Goal: Information Seeking & Learning: Learn about a topic

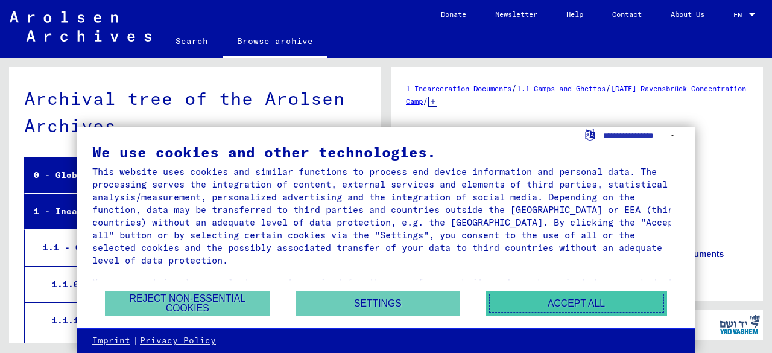
click at [511, 301] on button "Accept all" at bounding box center [576, 303] width 181 height 25
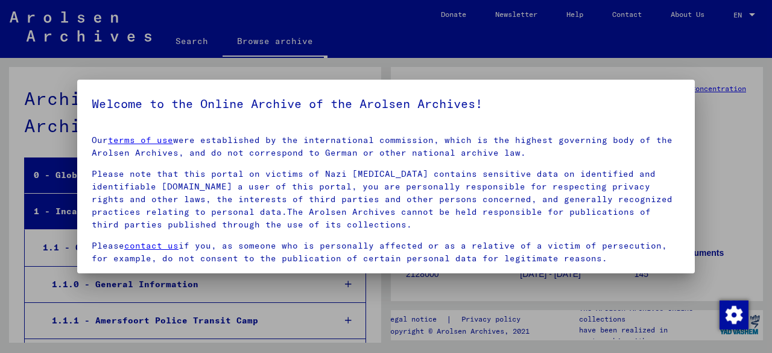
scroll to position [4630, 0]
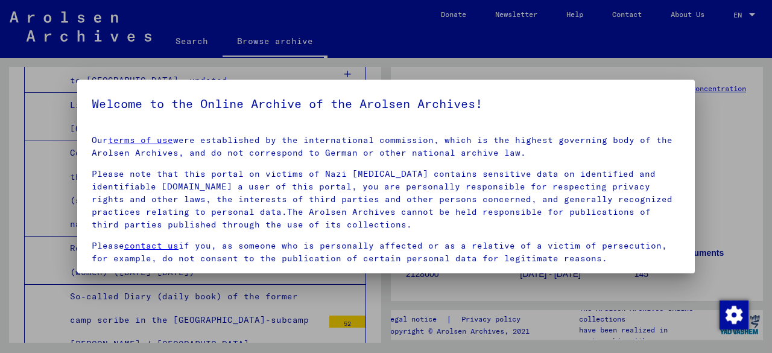
drag, startPoint x: 703, startPoint y: 201, endPoint x: 708, endPoint y: 272, distance: 71.4
click at [708, 272] on div at bounding box center [386, 176] width 772 height 353
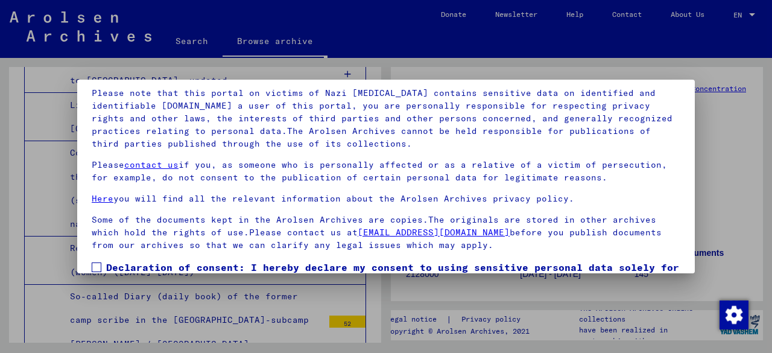
scroll to position [95, 0]
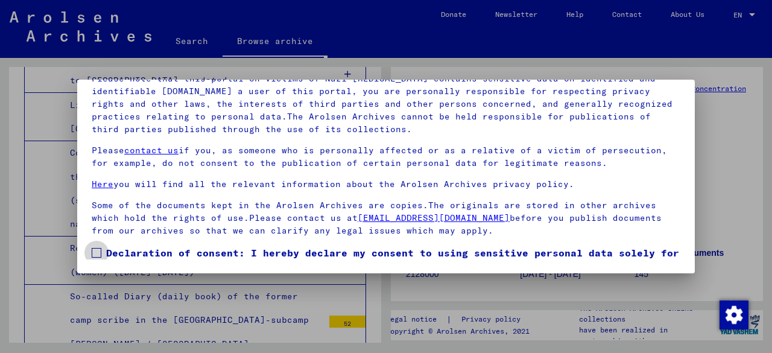
click at [97, 252] on span at bounding box center [97, 253] width 10 height 10
click at [348, 249] on span "Declaration of consent: I hereby declare my consent to using sensitive personal…" at bounding box center [393, 274] width 574 height 58
click at [721, 124] on div at bounding box center [386, 176] width 772 height 353
click at [100, 250] on span at bounding box center [97, 253] width 10 height 10
click at [282, 251] on span "Declaration of consent: I hereby declare my consent to using sensitive personal…" at bounding box center [393, 274] width 574 height 58
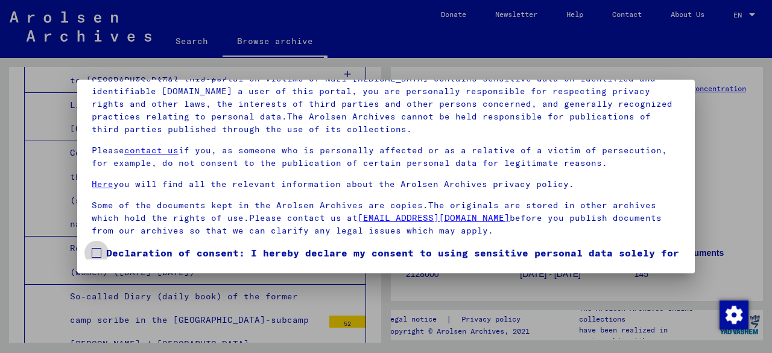
click at [100, 253] on span at bounding box center [97, 253] width 10 height 10
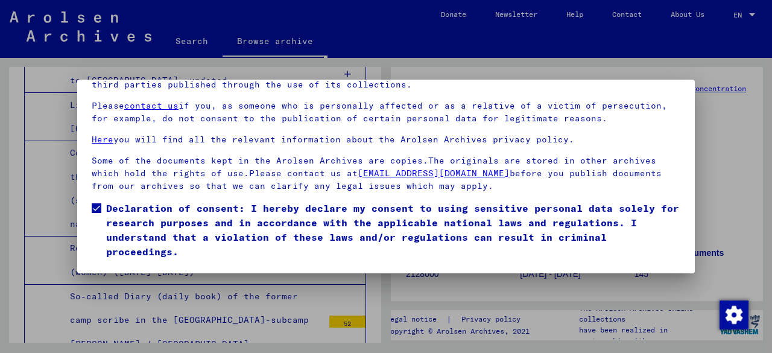
scroll to position [72, 0]
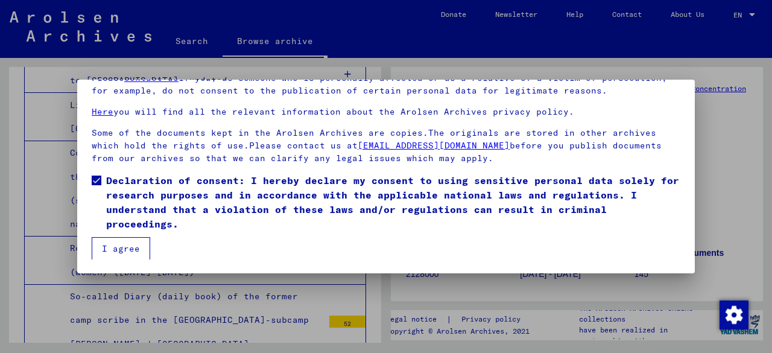
click at [115, 250] on button "I agree" at bounding box center [121, 248] width 59 height 23
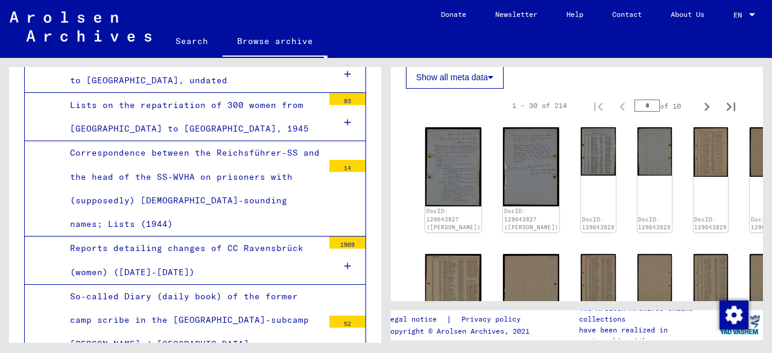
scroll to position [387, 0]
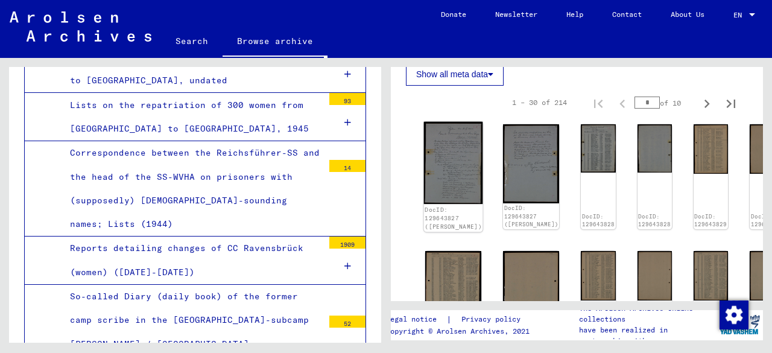
click at [451, 165] on img at bounding box center [453, 163] width 59 height 83
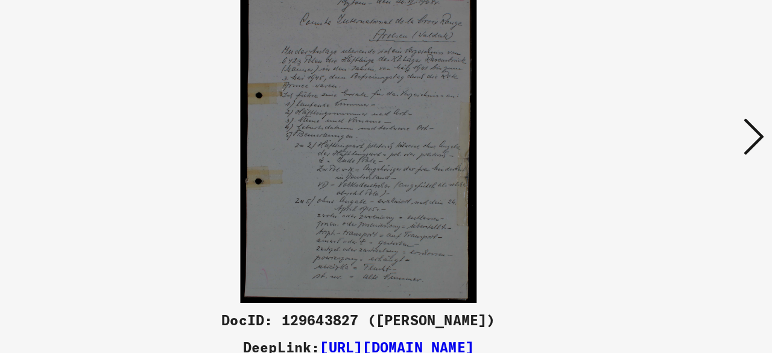
click at [665, 142] on icon at bounding box center [664, 145] width 14 height 29
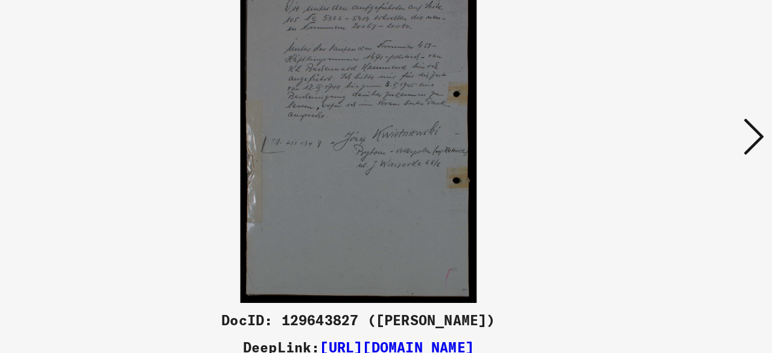
click at [672, 143] on button at bounding box center [665, 146] width 22 height 34
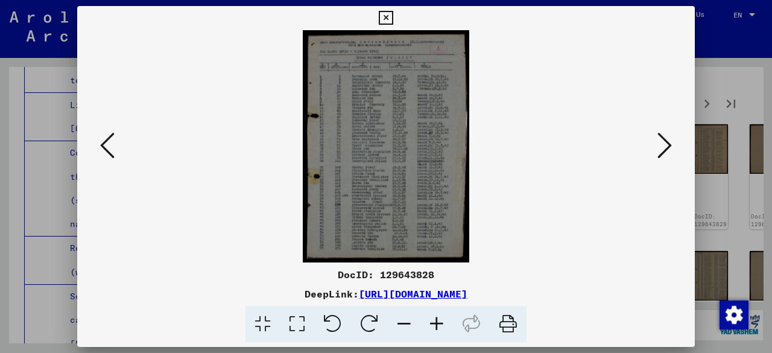
click at [666, 142] on icon at bounding box center [664, 145] width 14 height 29
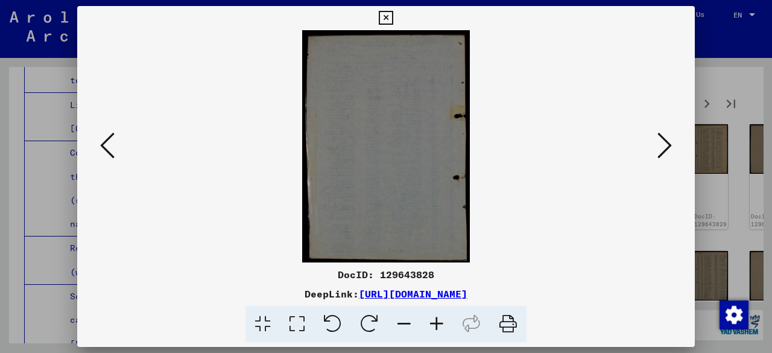
click at [376, 157] on img at bounding box center [386, 146] width 536 height 232
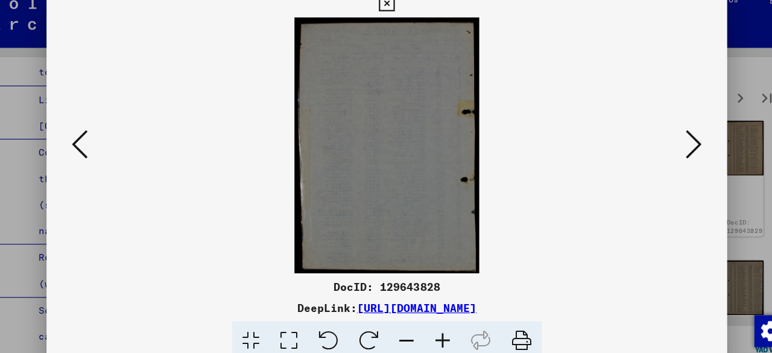
click at [665, 142] on icon at bounding box center [664, 145] width 14 height 29
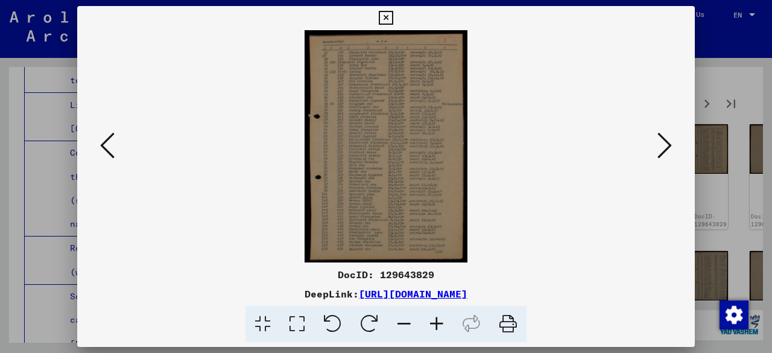
click at [667, 147] on icon at bounding box center [664, 145] width 14 height 29
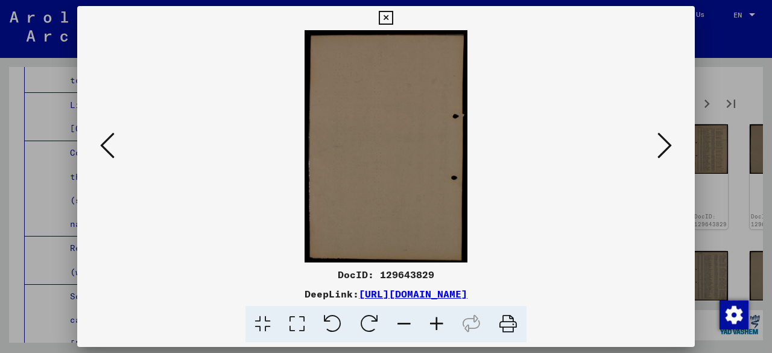
click at [667, 147] on icon at bounding box center [664, 145] width 14 height 29
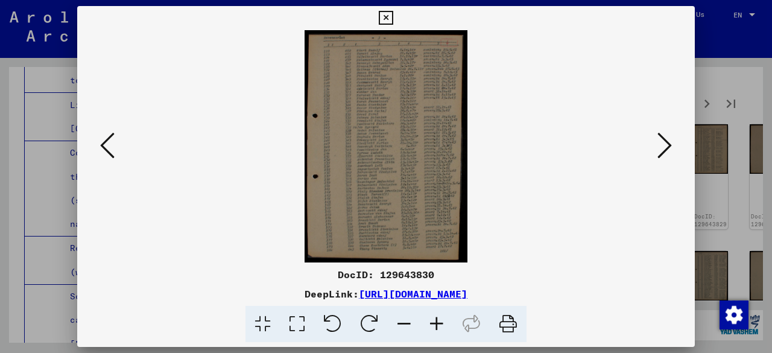
click at [666, 146] on icon at bounding box center [664, 145] width 14 height 29
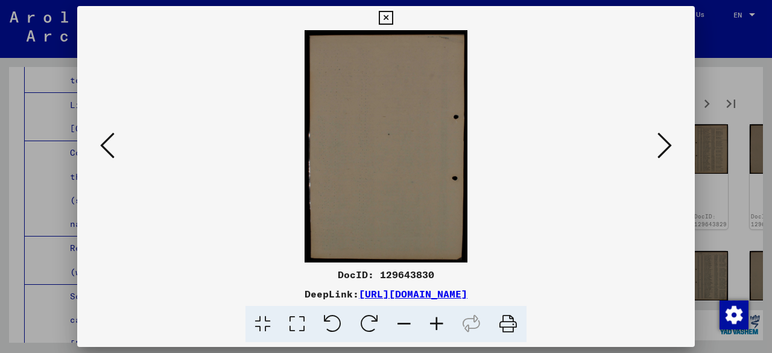
click at [668, 142] on icon at bounding box center [664, 145] width 14 height 29
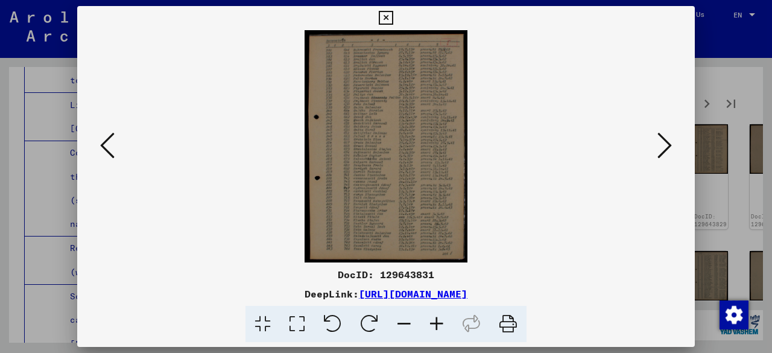
click at [666, 145] on icon at bounding box center [664, 145] width 14 height 29
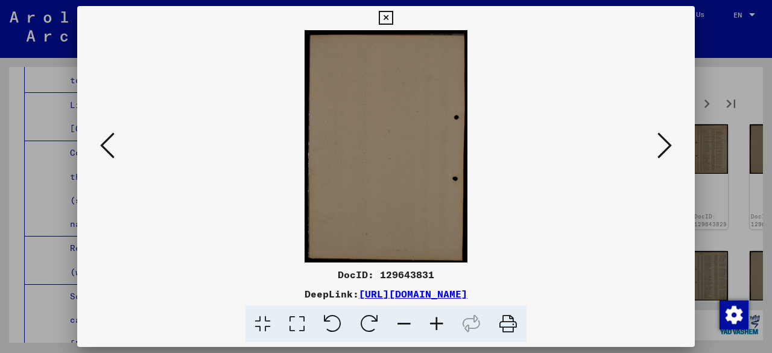
click at [666, 145] on icon at bounding box center [664, 145] width 14 height 29
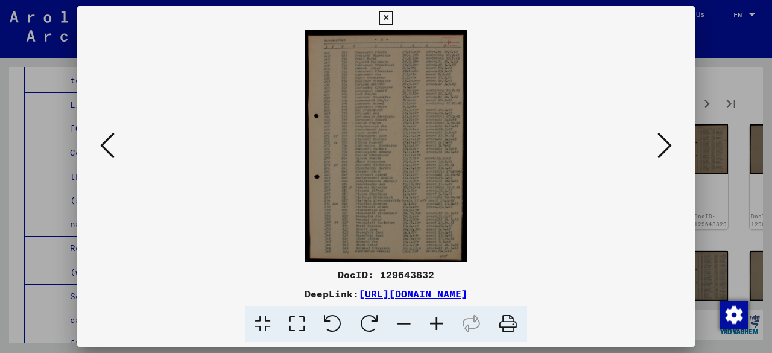
click at [667, 141] on icon at bounding box center [664, 145] width 14 height 29
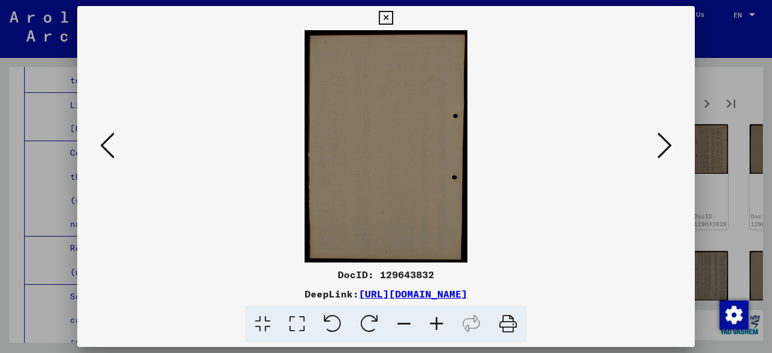
click at [667, 141] on icon at bounding box center [664, 145] width 14 height 29
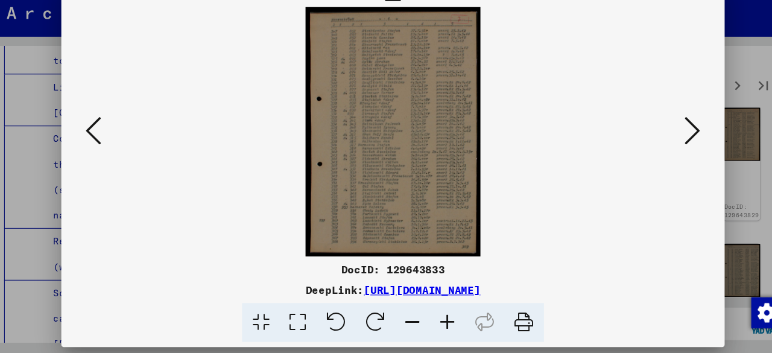
click at [665, 145] on icon at bounding box center [664, 145] width 14 height 29
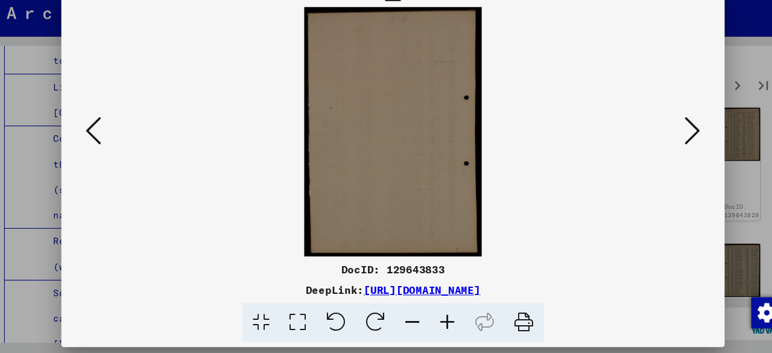
click at [665, 145] on icon at bounding box center [664, 145] width 14 height 29
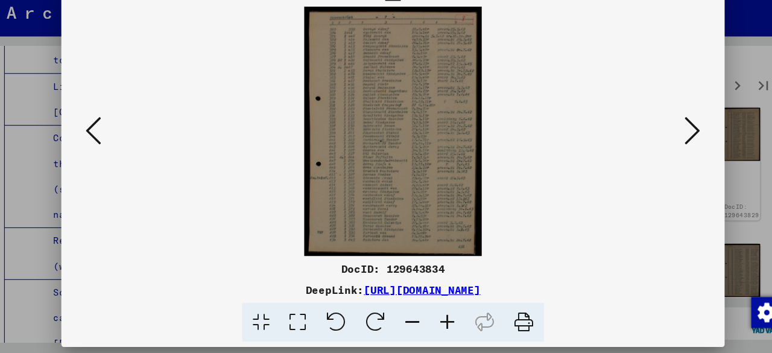
scroll to position [0, 0]
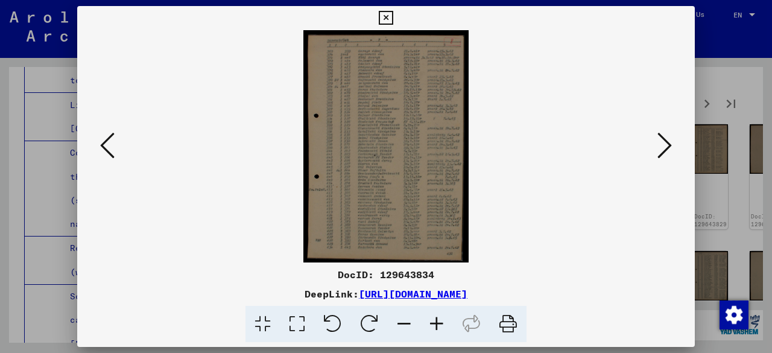
click at [662, 140] on icon at bounding box center [664, 145] width 14 height 29
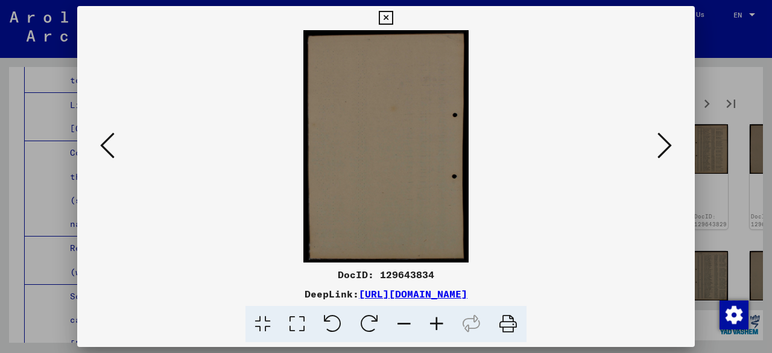
click at [662, 140] on icon at bounding box center [664, 145] width 14 height 29
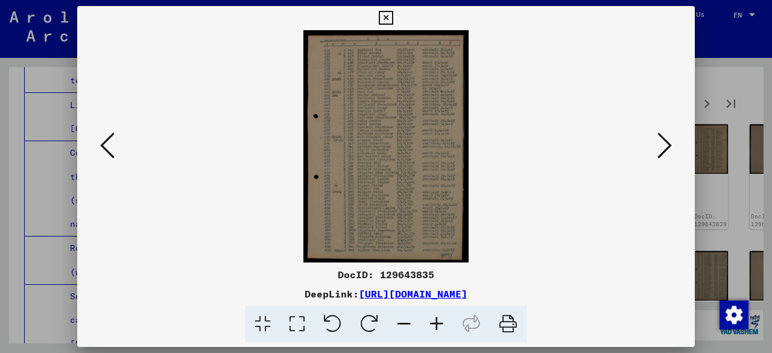
click at [662, 142] on icon at bounding box center [664, 145] width 14 height 29
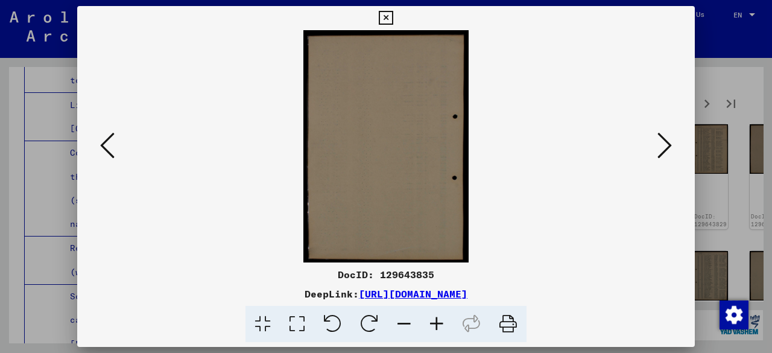
click at [662, 142] on icon at bounding box center [664, 145] width 14 height 29
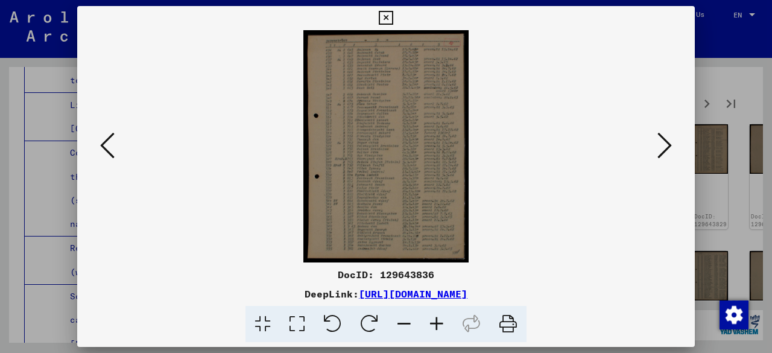
click at [665, 143] on icon at bounding box center [664, 145] width 14 height 29
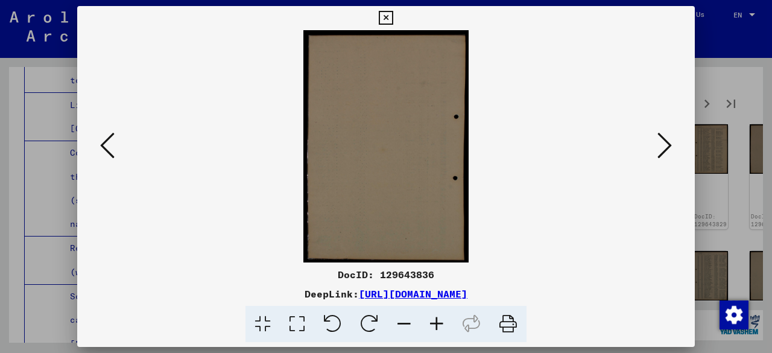
click at [665, 143] on icon at bounding box center [664, 145] width 14 height 29
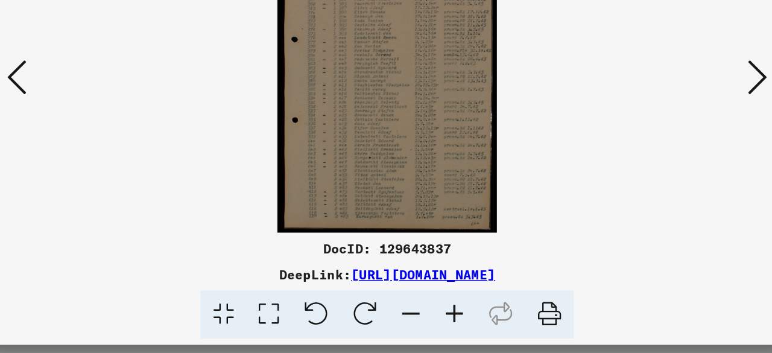
click at [663, 144] on icon at bounding box center [664, 145] width 14 height 29
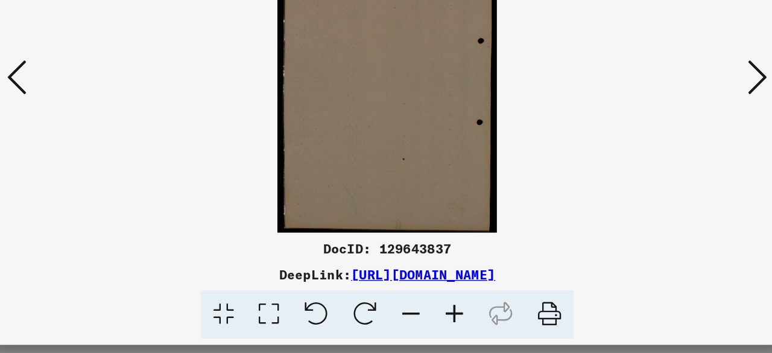
click at [663, 144] on icon at bounding box center [664, 145] width 14 height 29
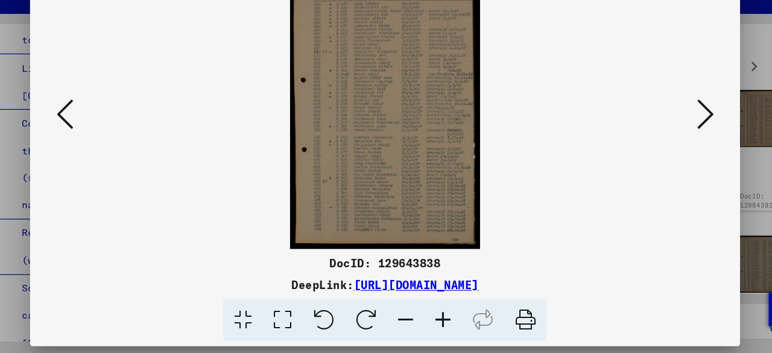
click at [668, 142] on icon at bounding box center [664, 145] width 14 height 29
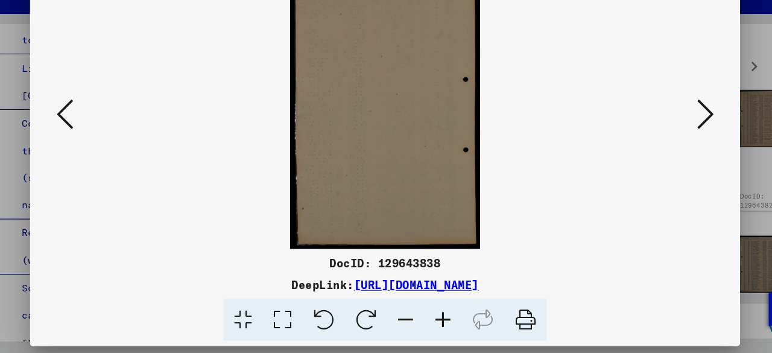
click at [668, 142] on icon at bounding box center [664, 145] width 14 height 29
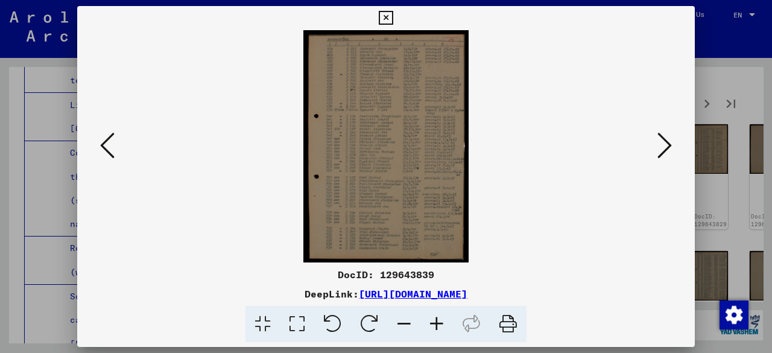
click at [665, 143] on icon at bounding box center [664, 145] width 14 height 29
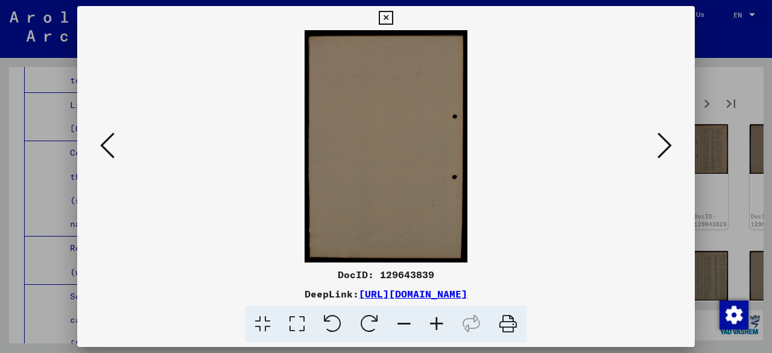
click at [665, 143] on icon at bounding box center [664, 145] width 14 height 29
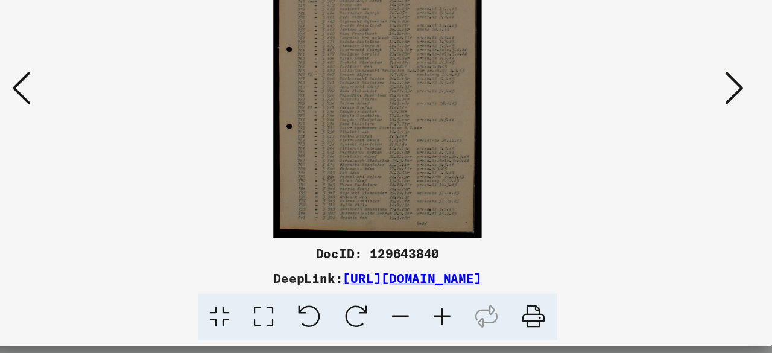
click at [665, 144] on icon at bounding box center [664, 145] width 14 height 29
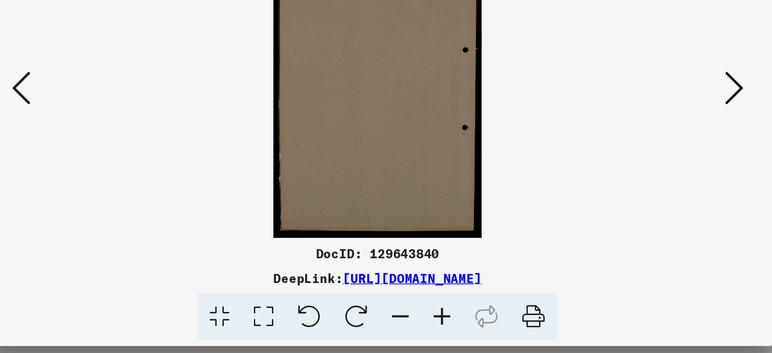
click at [665, 144] on icon at bounding box center [664, 145] width 14 height 29
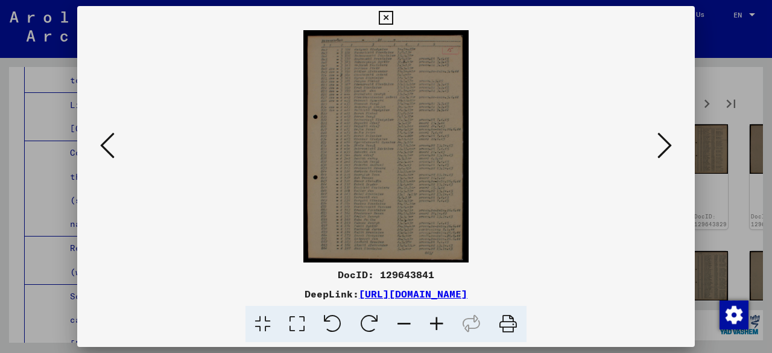
click at [662, 142] on icon at bounding box center [664, 145] width 14 height 29
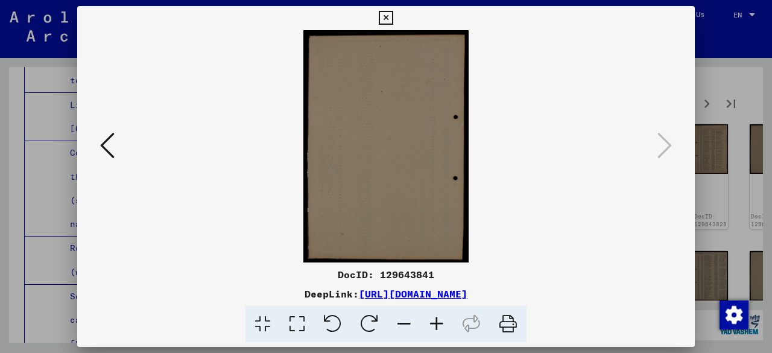
click at [384, 15] on icon at bounding box center [386, 18] width 14 height 14
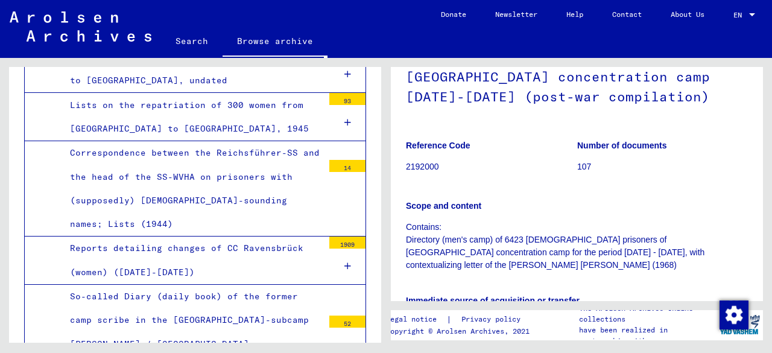
scroll to position [104, 0]
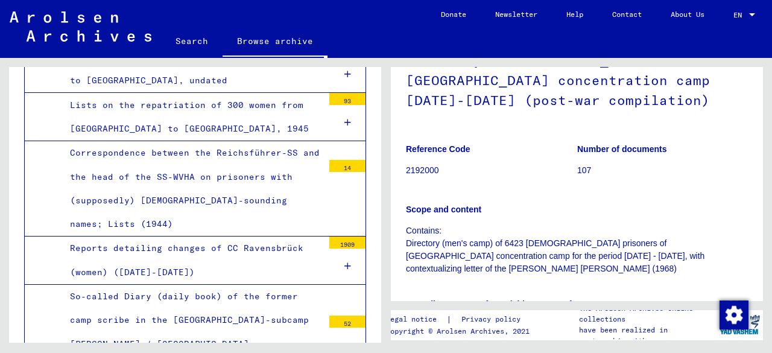
click at [187, 285] on div "So-called Diary (daily book) of the former camp scribe in the [GEOGRAPHIC_DATA]…" at bounding box center [192, 344] width 262 height 118
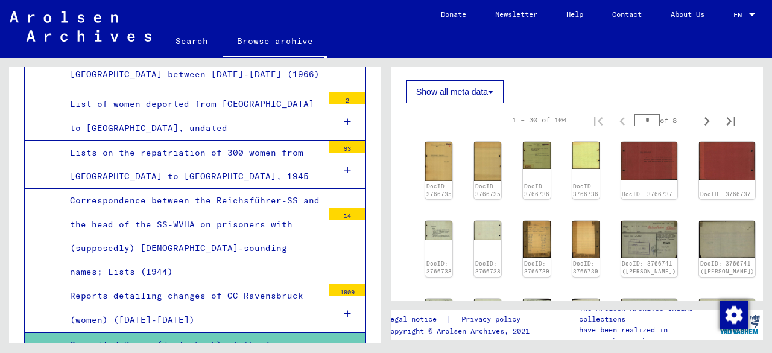
scroll to position [434, 0]
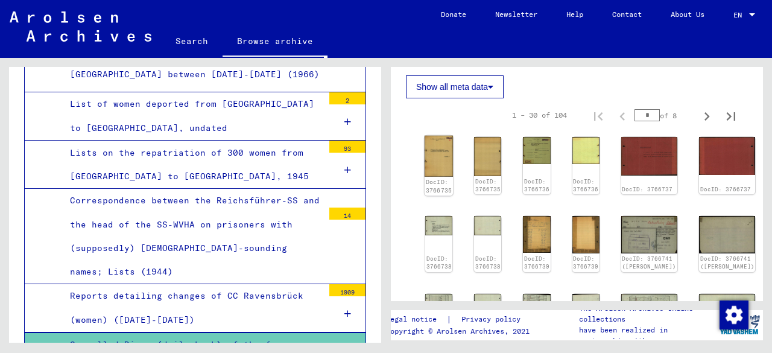
click at [439, 148] on img at bounding box center [439, 156] width 28 height 41
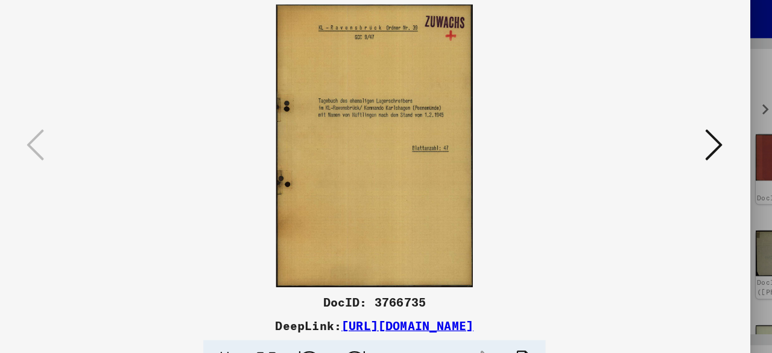
click at [668, 145] on icon at bounding box center [664, 145] width 14 height 29
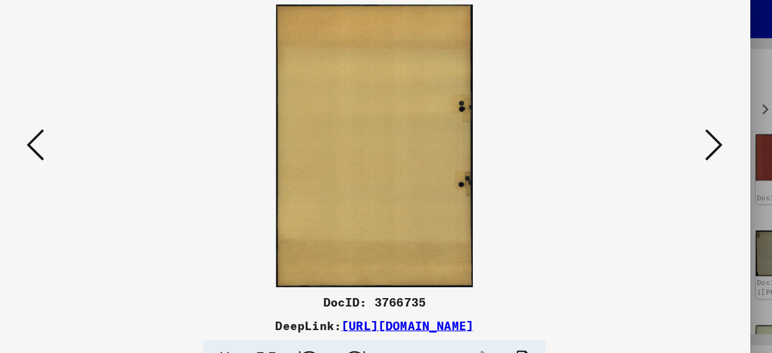
click at [668, 145] on icon at bounding box center [664, 145] width 14 height 29
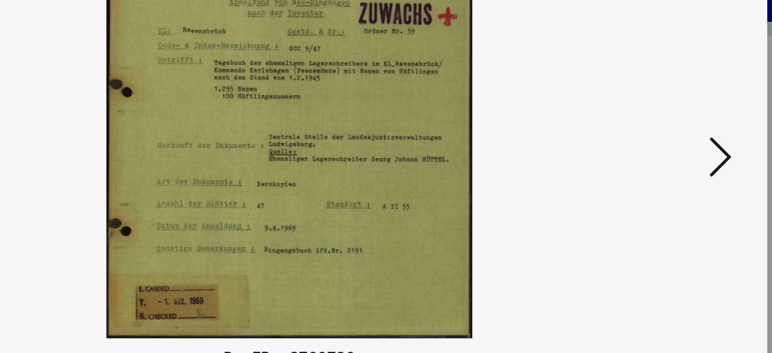
click at [665, 145] on icon at bounding box center [664, 145] width 14 height 29
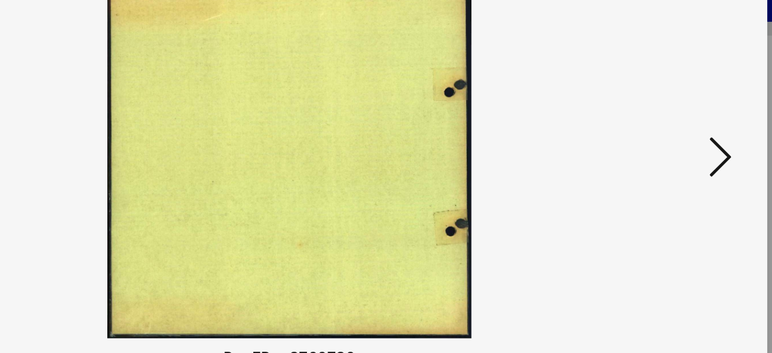
click at [665, 145] on icon at bounding box center [664, 145] width 14 height 29
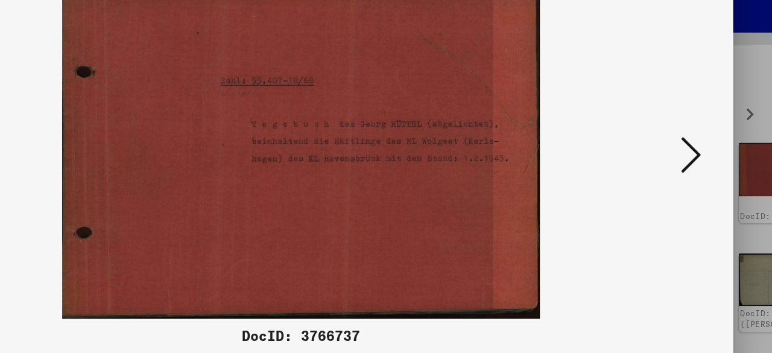
click at [664, 142] on icon at bounding box center [664, 145] width 14 height 29
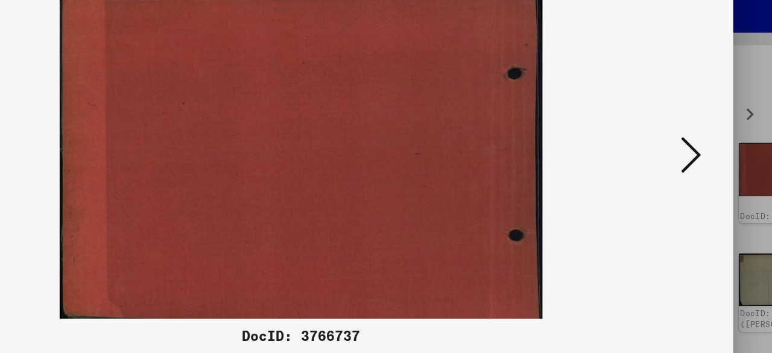
click at [664, 142] on icon at bounding box center [664, 145] width 14 height 29
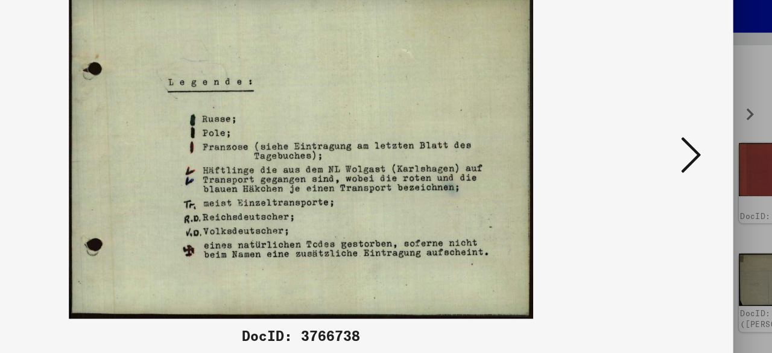
click at [664, 142] on icon at bounding box center [664, 145] width 14 height 29
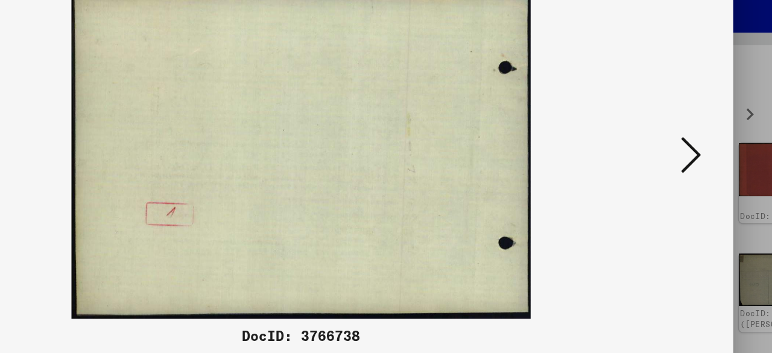
click at [664, 142] on icon at bounding box center [664, 145] width 14 height 29
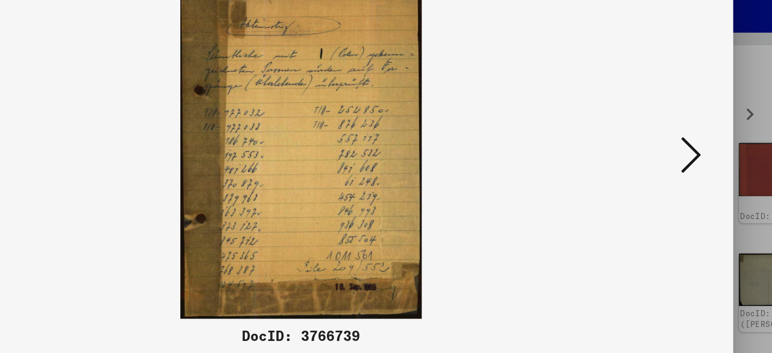
click at [676, 141] on div at bounding box center [386, 146] width 618 height 232
click at [666, 145] on icon at bounding box center [664, 145] width 14 height 29
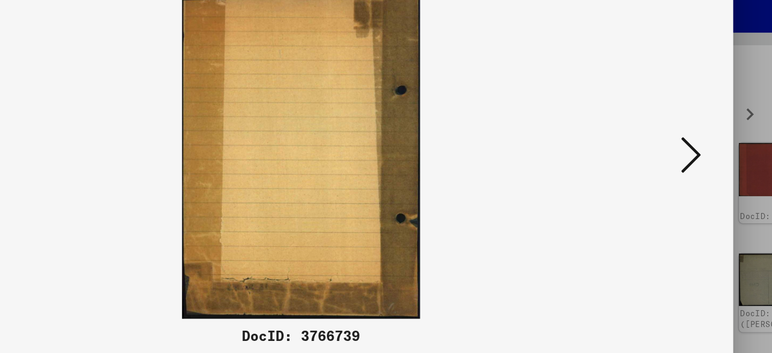
click at [666, 145] on icon at bounding box center [664, 145] width 14 height 29
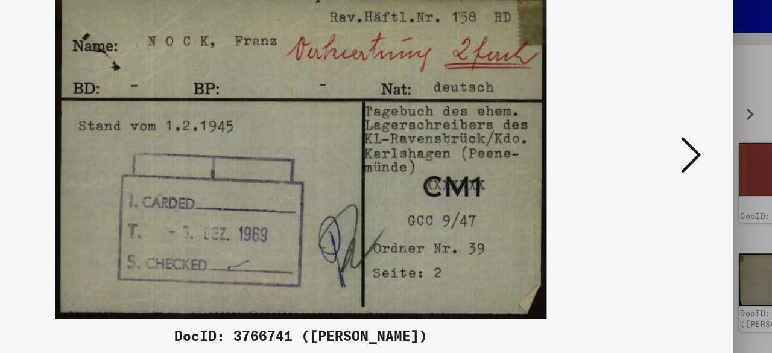
click at [666, 145] on icon at bounding box center [664, 145] width 14 height 29
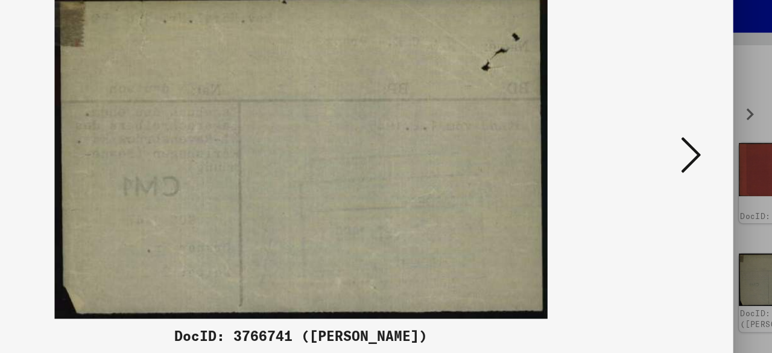
click at [666, 145] on icon at bounding box center [664, 145] width 14 height 29
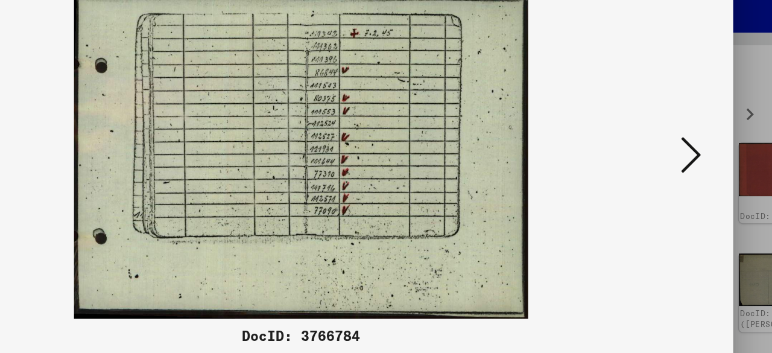
click at [666, 145] on icon at bounding box center [664, 145] width 14 height 29
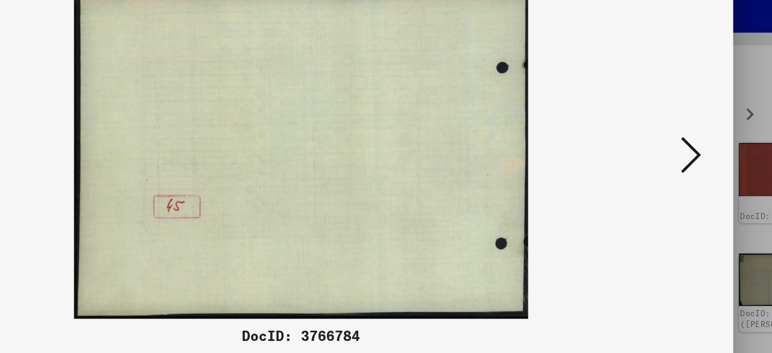
click at [666, 145] on icon at bounding box center [664, 145] width 14 height 29
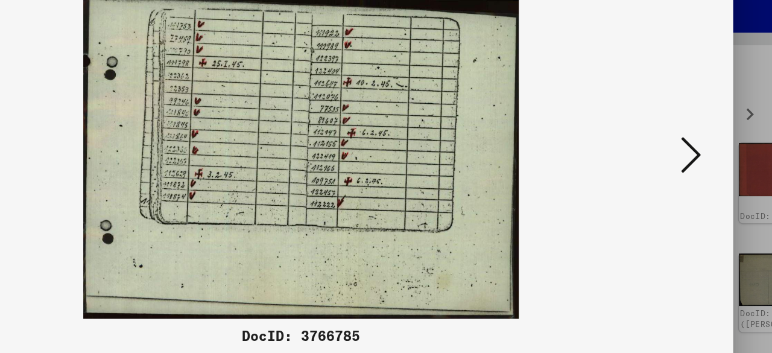
click at [666, 145] on icon at bounding box center [664, 145] width 14 height 29
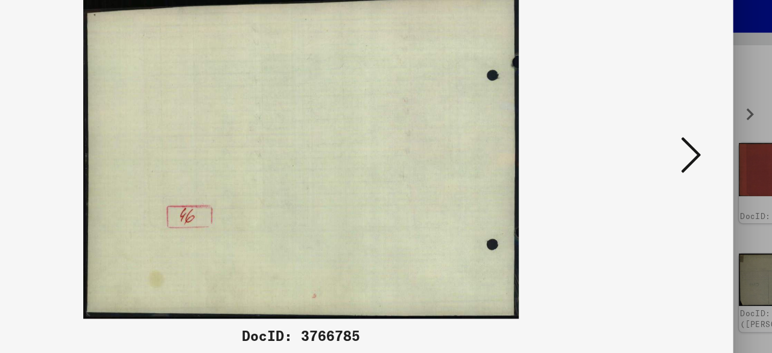
click at [666, 145] on icon at bounding box center [664, 145] width 14 height 29
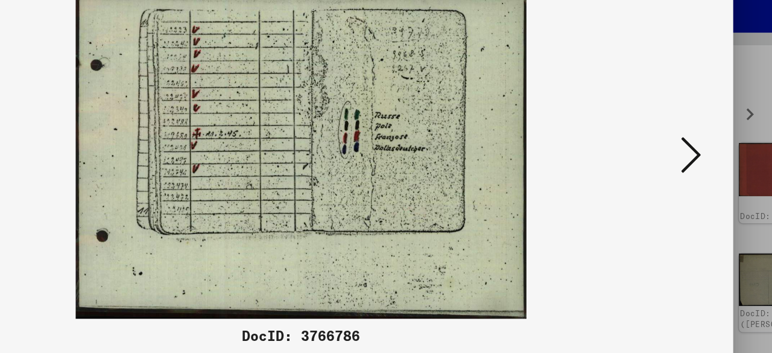
click at [666, 145] on icon at bounding box center [664, 145] width 14 height 29
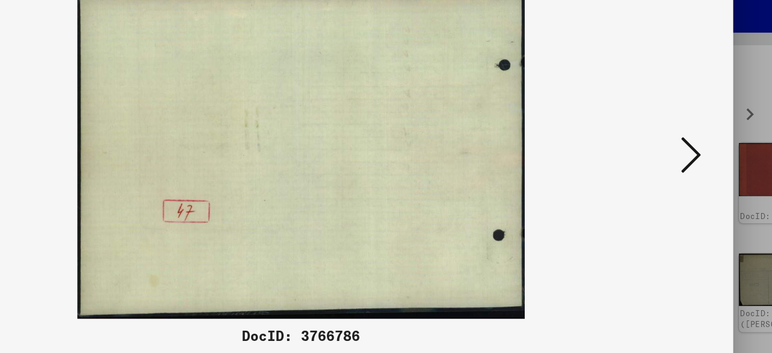
click at [666, 145] on icon at bounding box center [664, 145] width 14 height 29
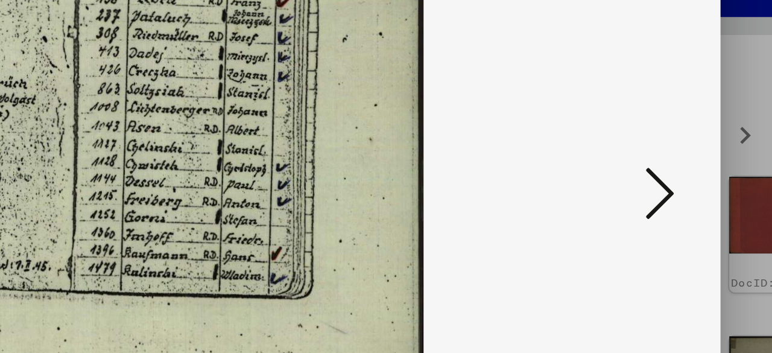
click at [669, 143] on icon at bounding box center [664, 145] width 14 height 29
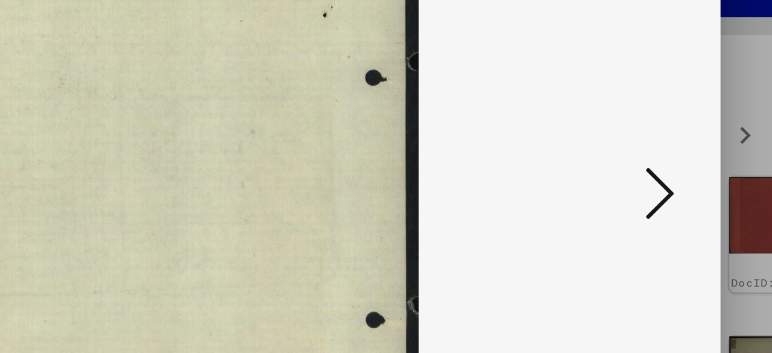
click at [669, 143] on icon at bounding box center [664, 145] width 14 height 29
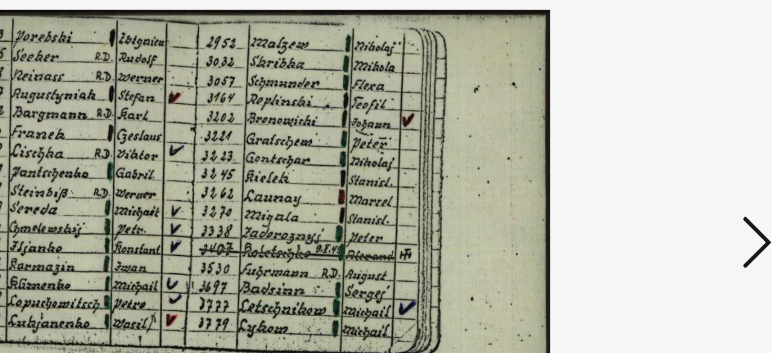
click at [668, 144] on icon at bounding box center [664, 145] width 14 height 29
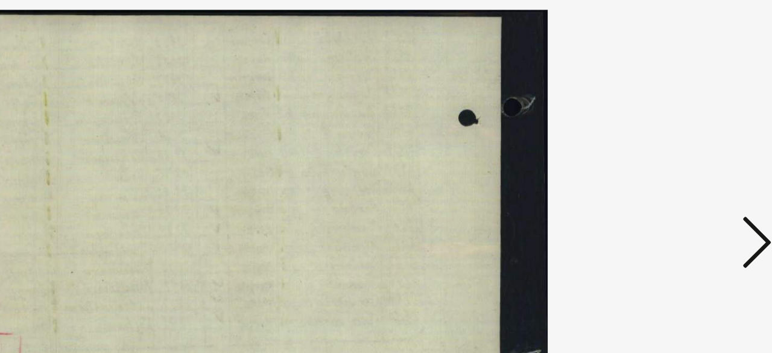
click at [668, 144] on icon at bounding box center [664, 145] width 14 height 29
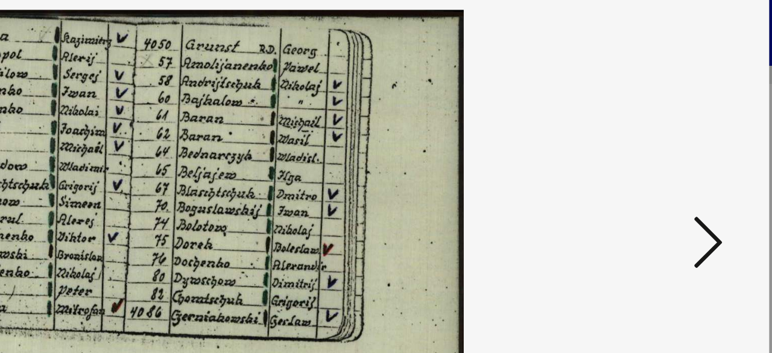
click at [668, 142] on icon at bounding box center [664, 145] width 14 height 29
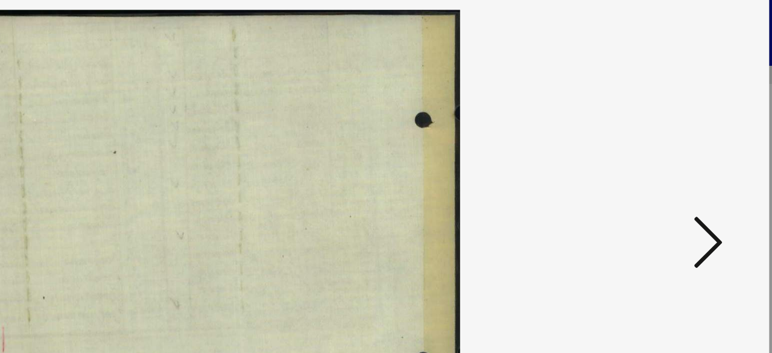
click at [668, 142] on icon at bounding box center [664, 145] width 14 height 29
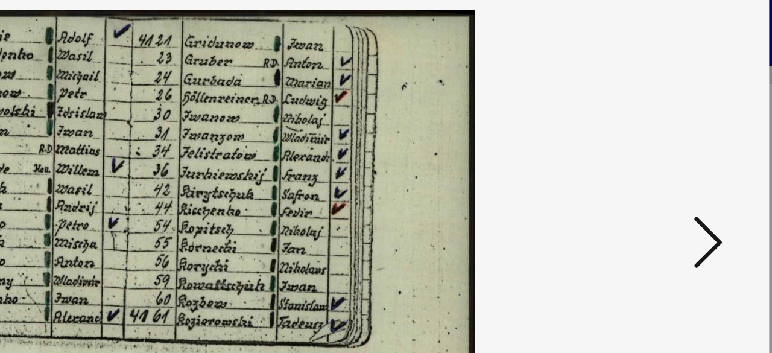
click at [667, 142] on icon at bounding box center [664, 145] width 14 height 29
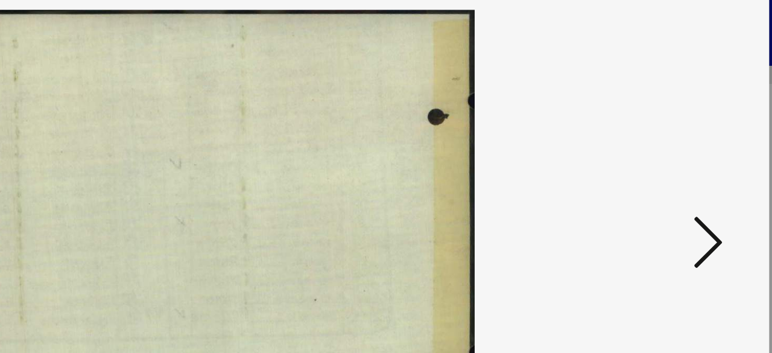
click at [667, 142] on icon at bounding box center [664, 145] width 14 height 29
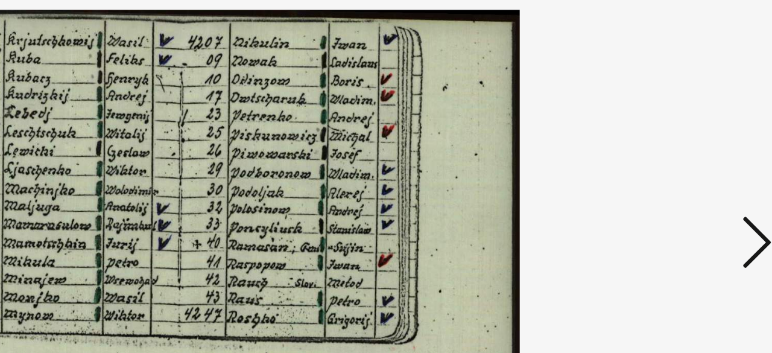
click at [663, 141] on icon at bounding box center [664, 145] width 14 height 29
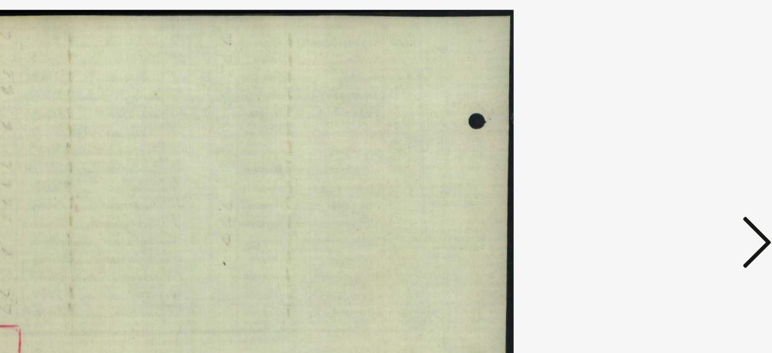
click at [663, 141] on icon at bounding box center [664, 145] width 14 height 29
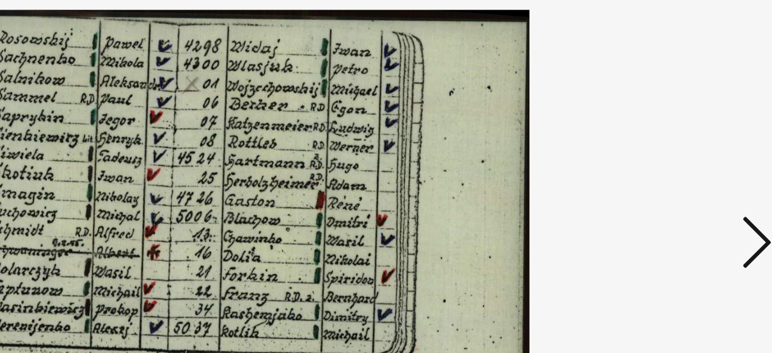
click at [662, 140] on icon at bounding box center [664, 145] width 14 height 29
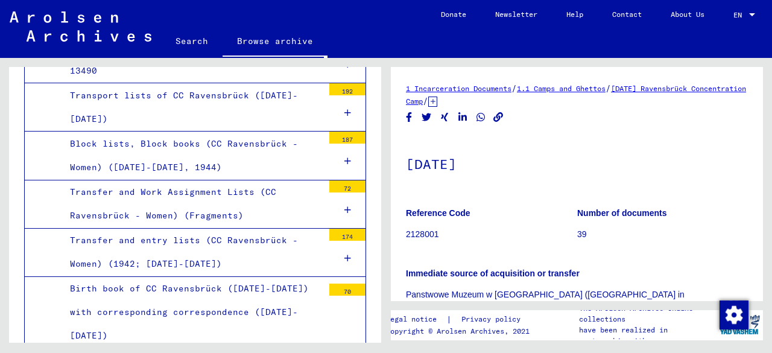
scroll to position [5861, 0]
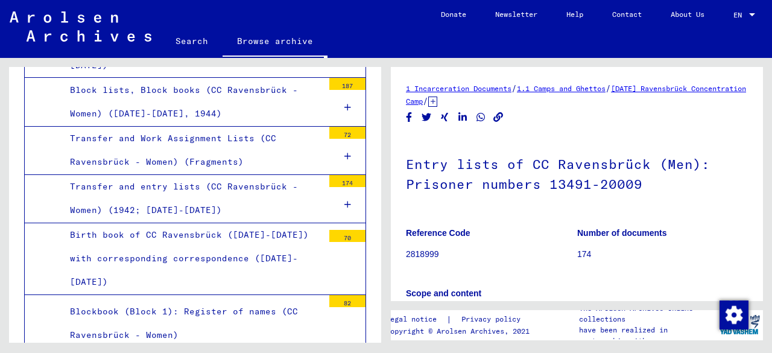
scroll to position [5909, 0]
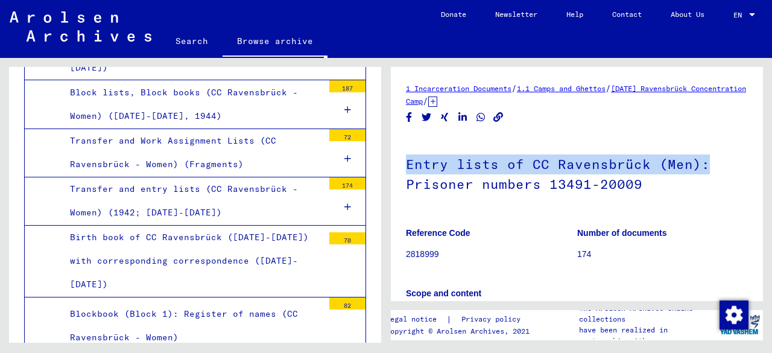
drag, startPoint x: 764, startPoint y: 98, endPoint x: 761, endPoint y: 149, distance: 51.4
click at [761, 149] on div "1 Incarceration Documents / 1.1 Camps and Ghettos / [DATE] Ravensbrück Concentr…" at bounding box center [580, 200] width 386 height 285
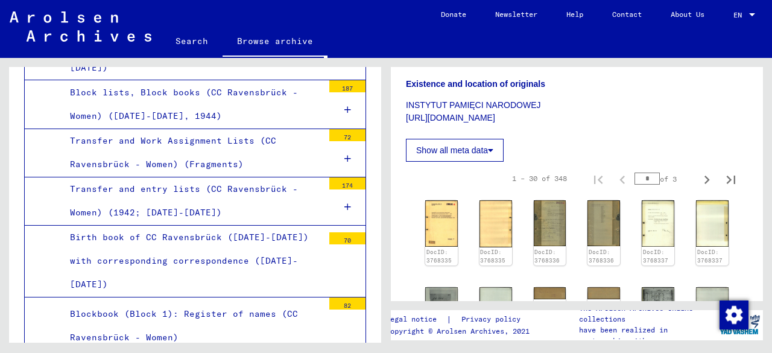
scroll to position [475, 0]
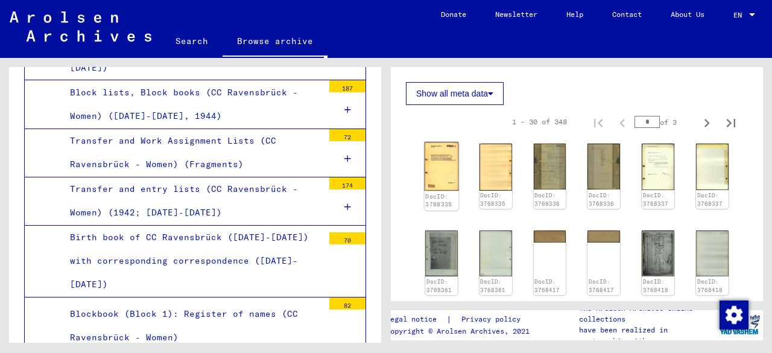
click at [442, 153] on img at bounding box center [442, 166] width 34 height 49
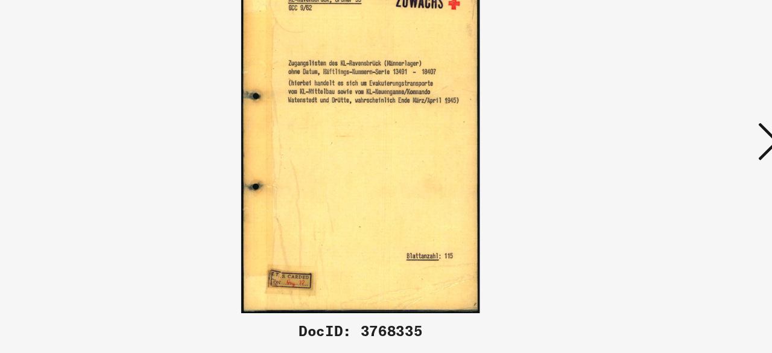
click at [659, 135] on icon at bounding box center [664, 145] width 14 height 29
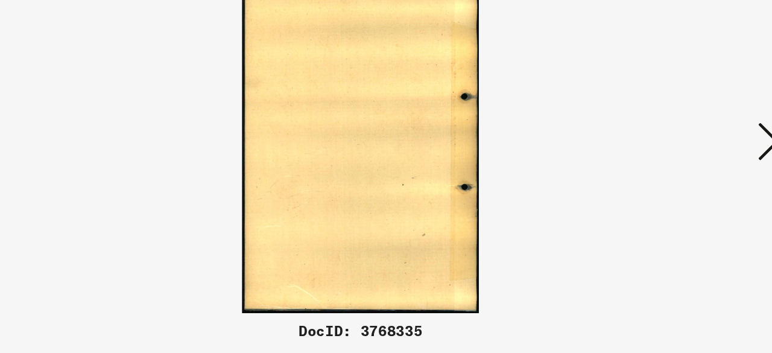
click at [659, 135] on icon at bounding box center [664, 145] width 14 height 29
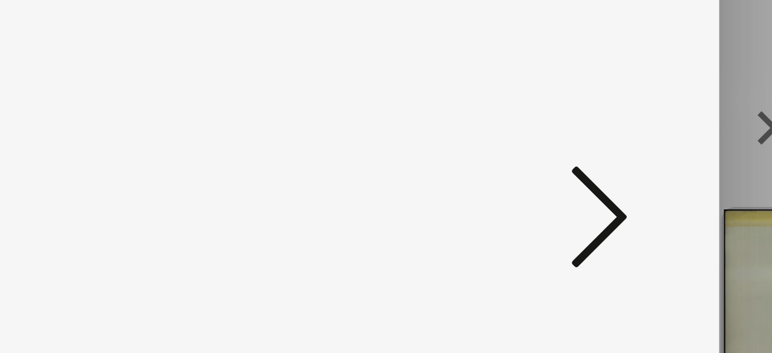
click at [669, 143] on icon at bounding box center [664, 145] width 14 height 29
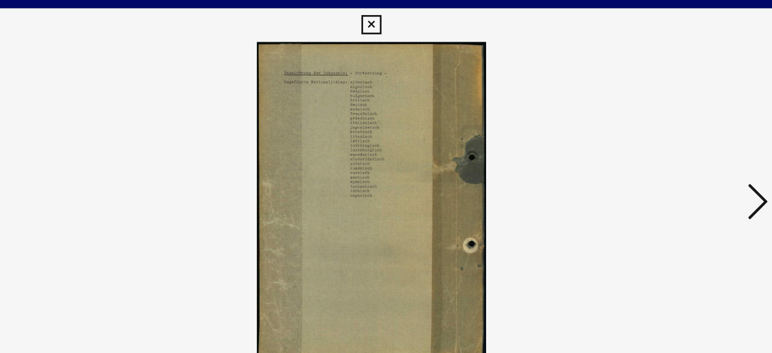
click at [665, 138] on icon at bounding box center [664, 145] width 14 height 29
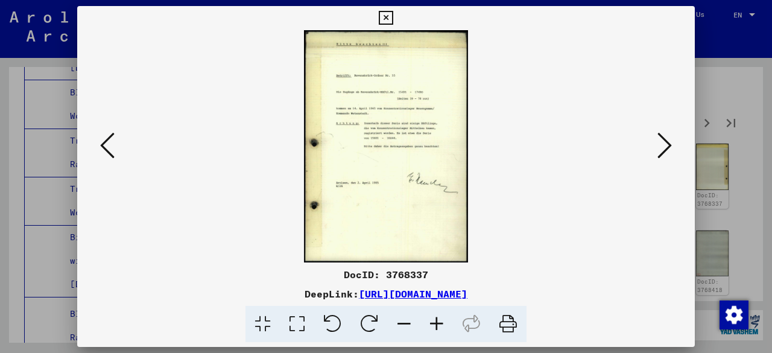
click at [668, 143] on icon at bounding box center [664, 145] width 14 height 29
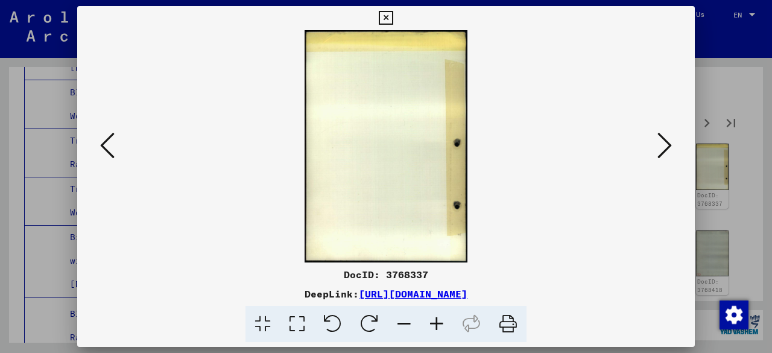
click at [668, 143] on icon at bounding box center [664, 145] width 14 height 29
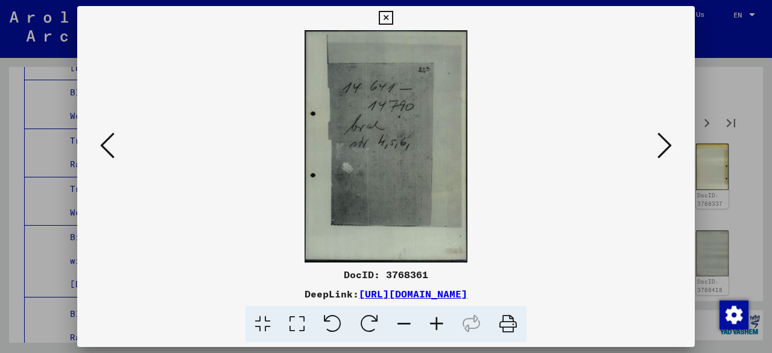
click at [668, 141] on icon at bounding box center [664, 145] width 14 height 29
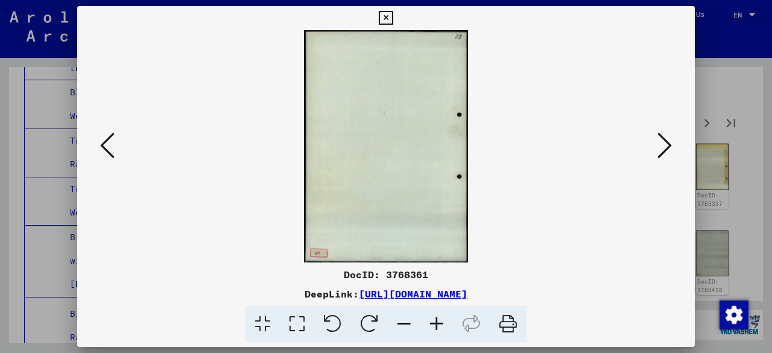
click at [668, 141] on icon at bounding box center [664, 145] width 14 height 29
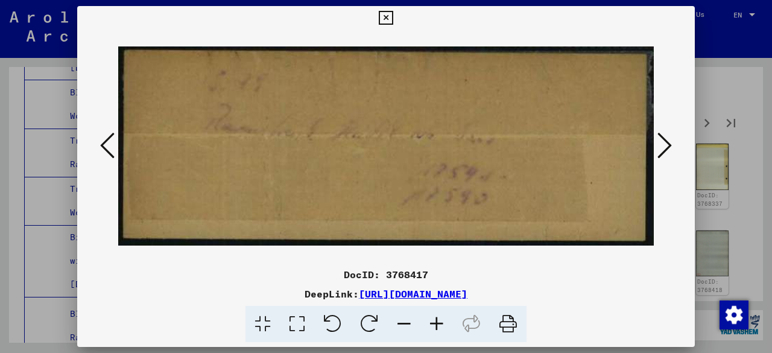
click at [668, 141] on icon at bounding box center [664, 145] width 14 height 29
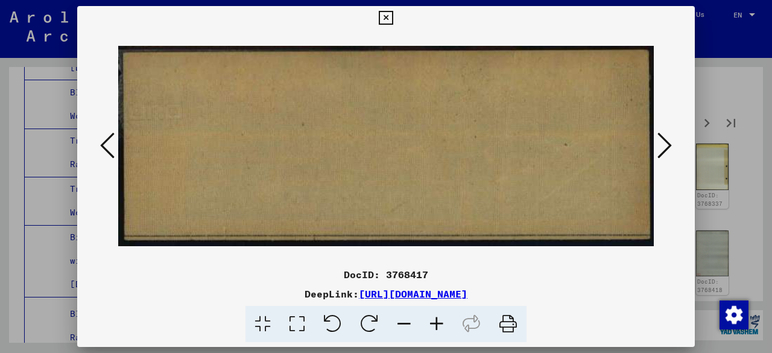
click at [668, 141] on icon at bounding box center [664, 145] width 14 height 29
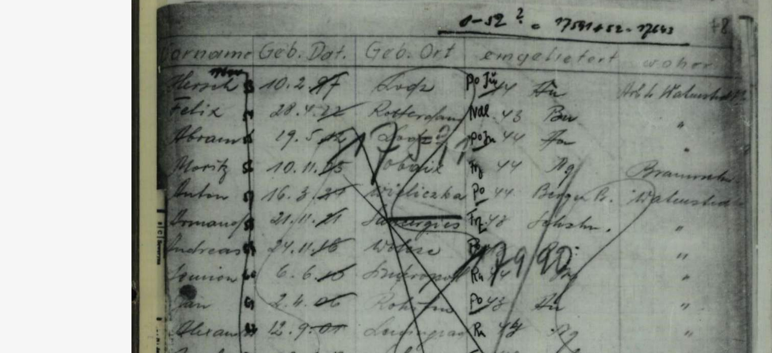
click at [354, 53] on img at bounding box center [386, 146] width 536 height 232
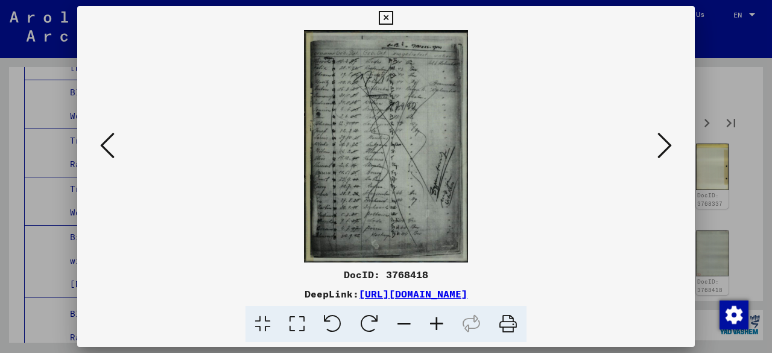
click at [672, 143] on button at bounding box center [665, 146] width 22 height 34
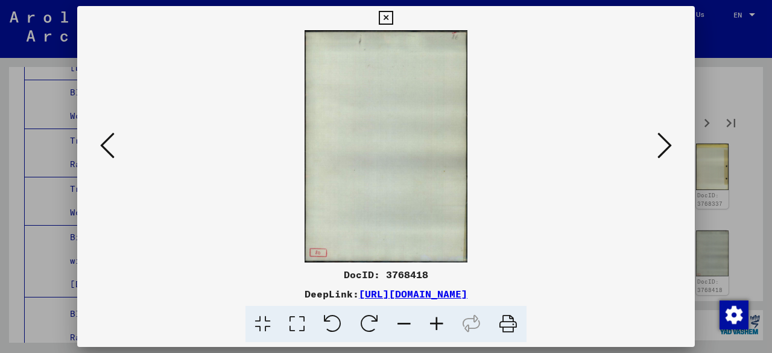
click at [672, 143] on button at bounding box center [665, 146] width 22 height 34
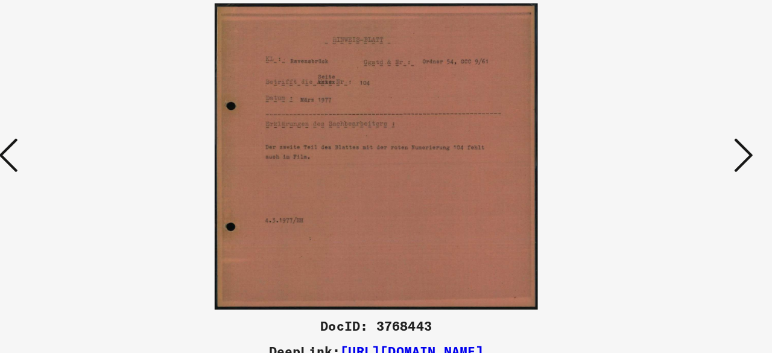
click at [664, 139] on icon at bounding box center [664, 145] width 14 height 29
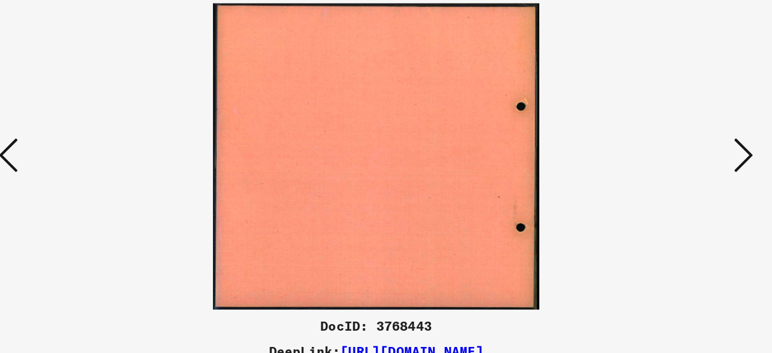
click at [664, 139] on icon at bounding box center [664, 145] width 14 height 29
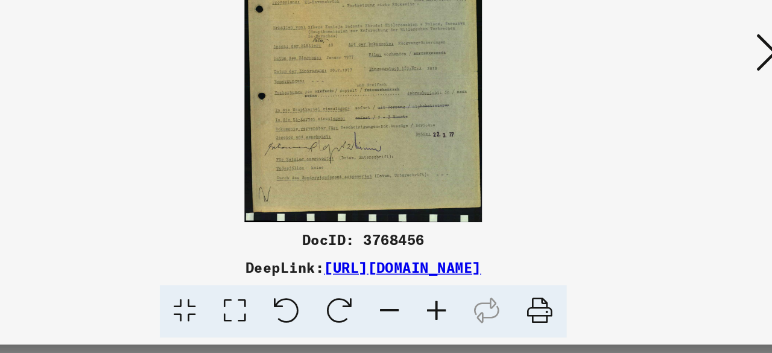
scroll to position [0, 0]
click at [657, 134] on icon at bounding box center [664, 145] width 14 height 29
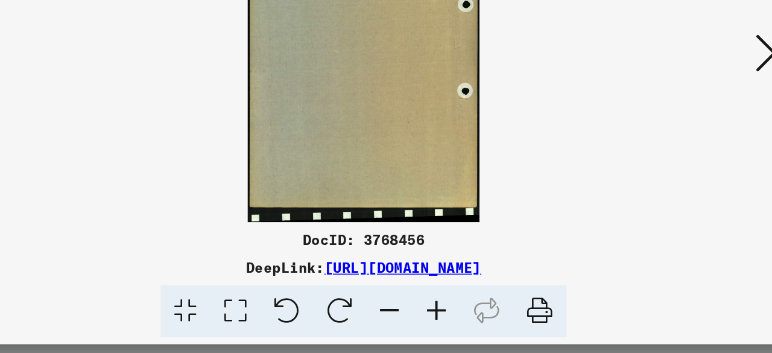
click at [657, 134] on icon at bounding box center [664, 145] width 14 height 29
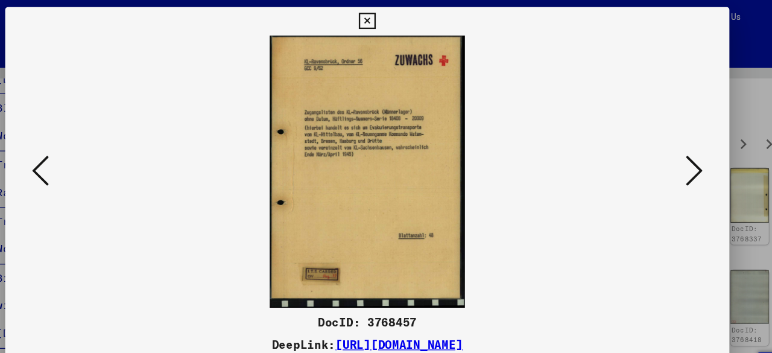
click at [666, 147] on icon at bounding box center [664, 145] width 14 height 29
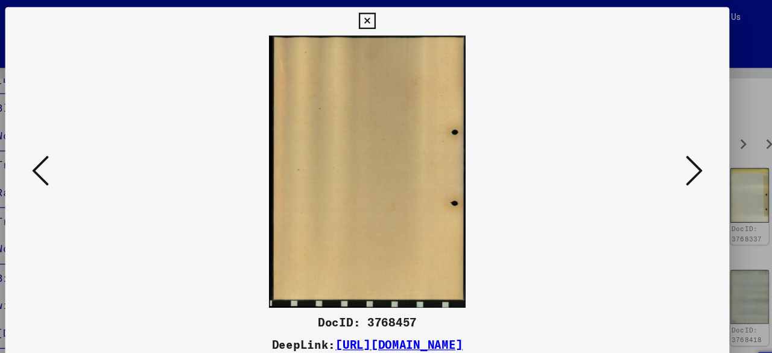
click at [666, 147] on icon at bounding box center [664, 145] width 14 height 29
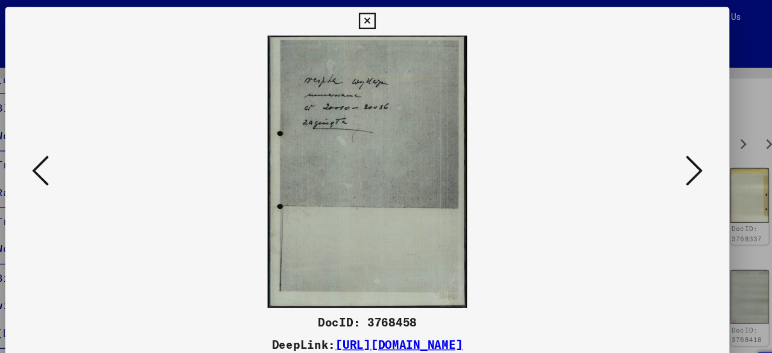
click at [666, 147] on icon at bounding box center [664, 145] width 14 height 29
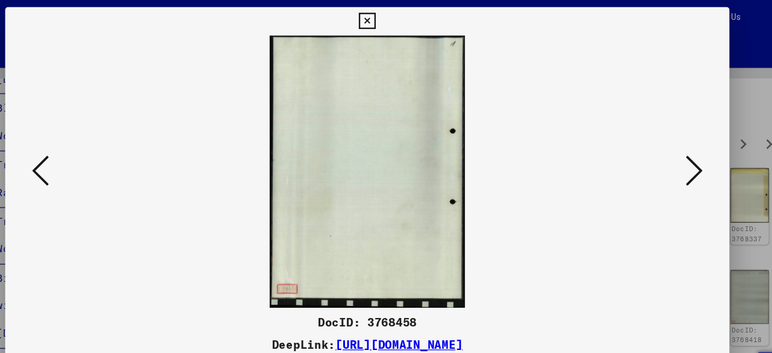
click at [666, 147] on icon at bounding box center [664, 145] width 14 height 29
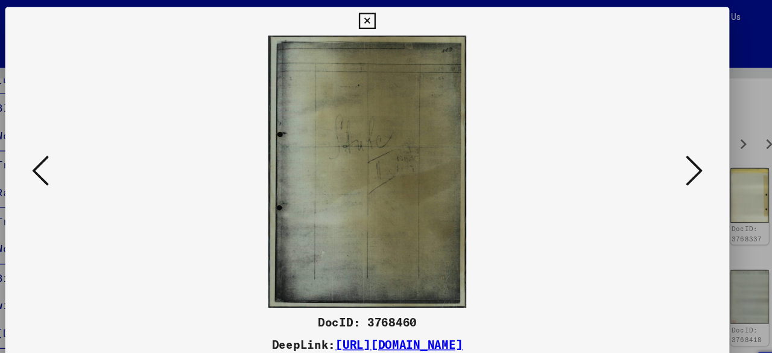
click at [666, 147] on icon at bounding box center [664, 145] width 14 height 29
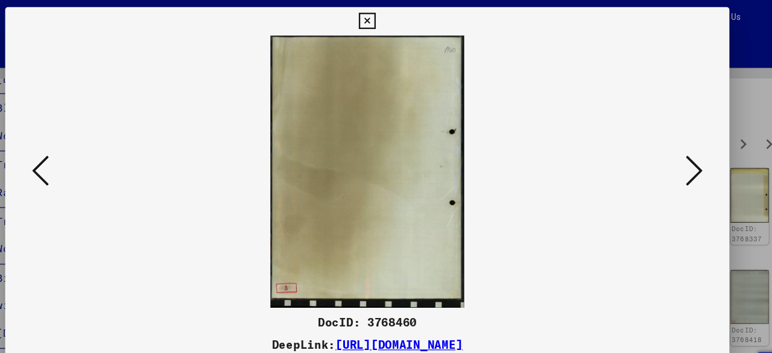
click at [666, 147] on icon at bounding box center [664, 145] width 14 height 29
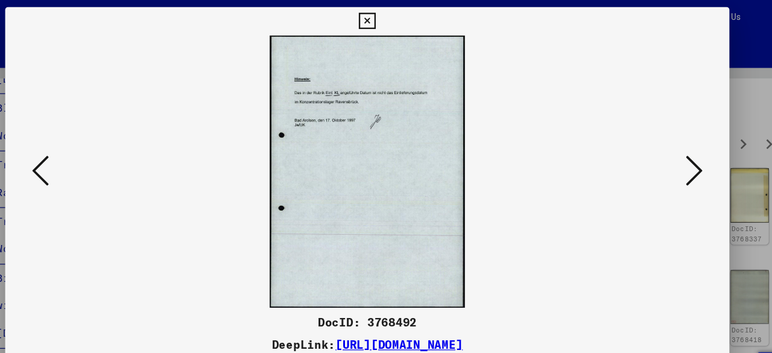
click at [666, 147] on icon at bounding box center [664, 145] width 14 height 29
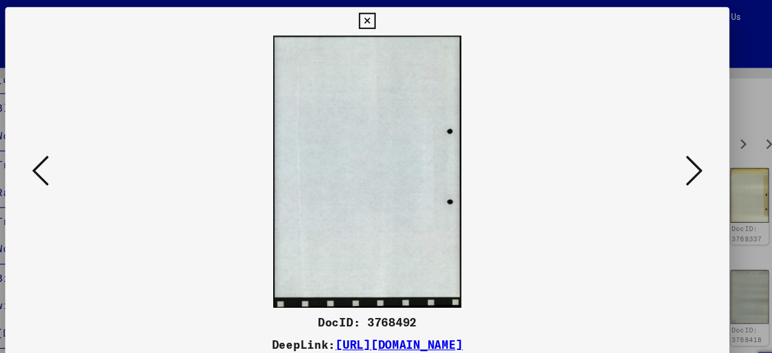
click at [666, 147] on icon at bounding box center [664, 145] width 14 height 29
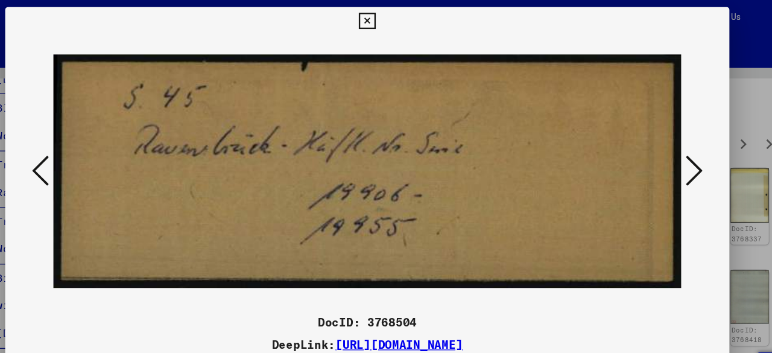
click at [666, 147] on icon at bounding box center [664, 145] width 14 height 29
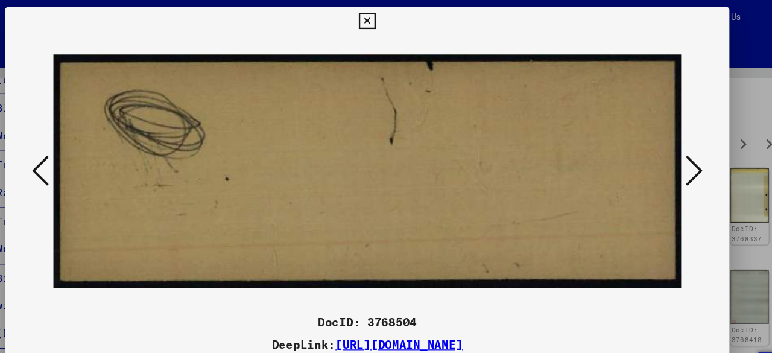
click at [666, 147] on icon at bounding box center [664, 145] width 14 height 29
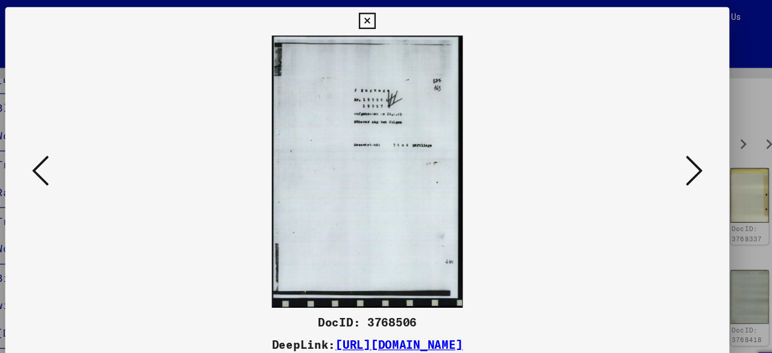
click at [666, 147] on icon at bounding box center [664, 145] width 14 height 29
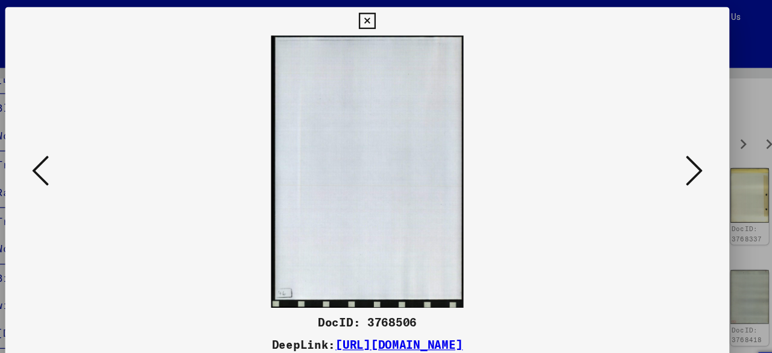
click at [666, 147] on icon at bounding box center [664, 145] width 14 height 29
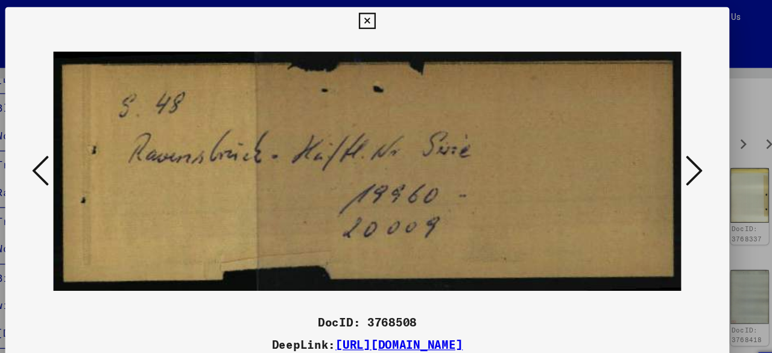
click at [666, 147] on icon at bounding box center [664, 145] width 14 height 29
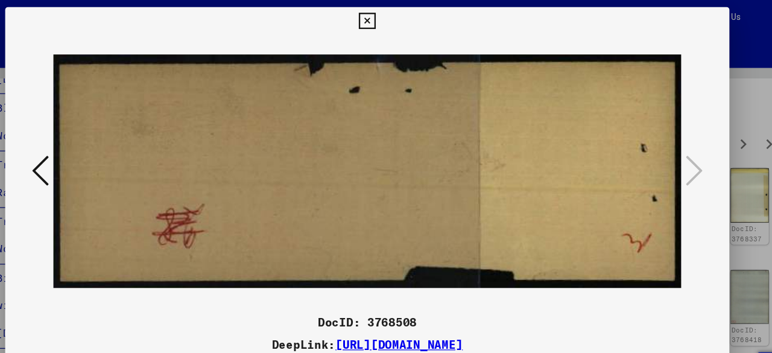
click at [385, 17] on icon at bounding box center [386, 18] width 14 height 14
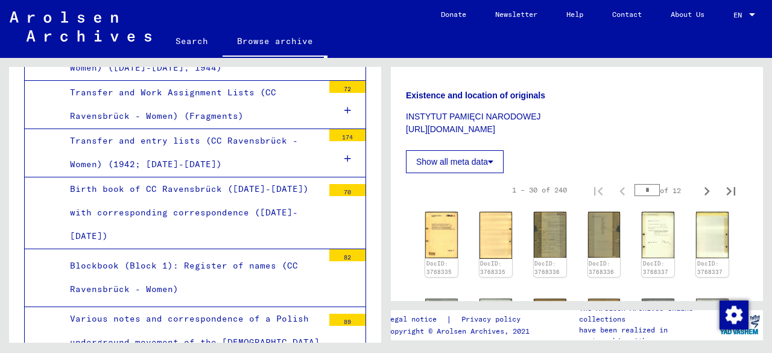
scroll to position [269, 0]
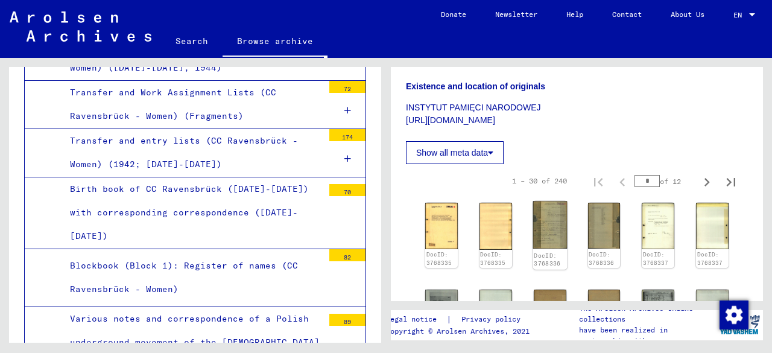
click at [549, 218] on img at bounding box center [550, 225] width 34 height 48
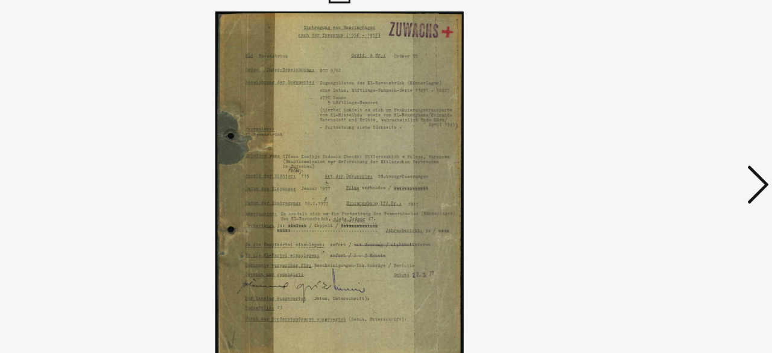
click at [663, 140] on icon at bounding box center [664, 145] width 14 height 29
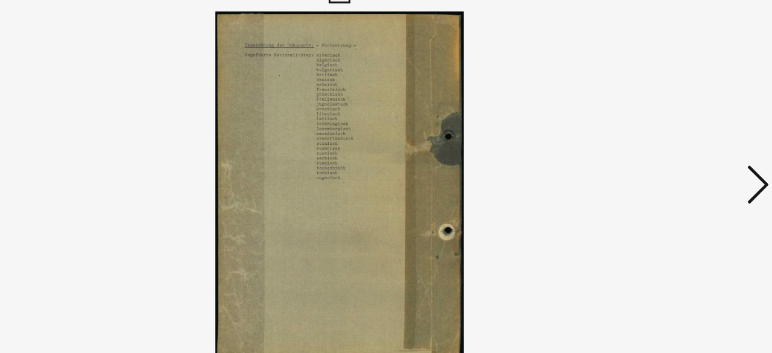
click at [662, 136] on icon at bounding box center [664, 145] width 14 height 29
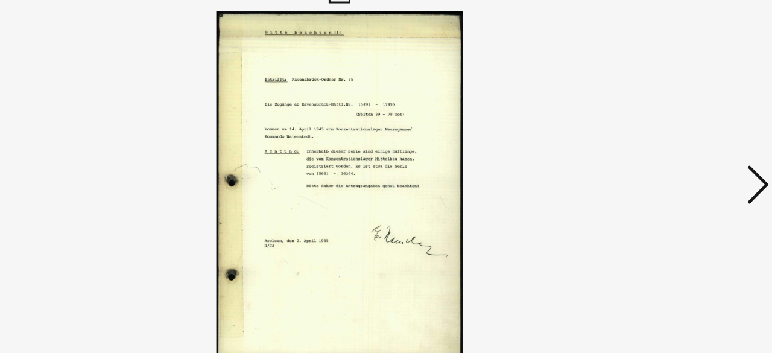
click at [662, 136] on icon at bounding box center [664, 145] width 14 height 29
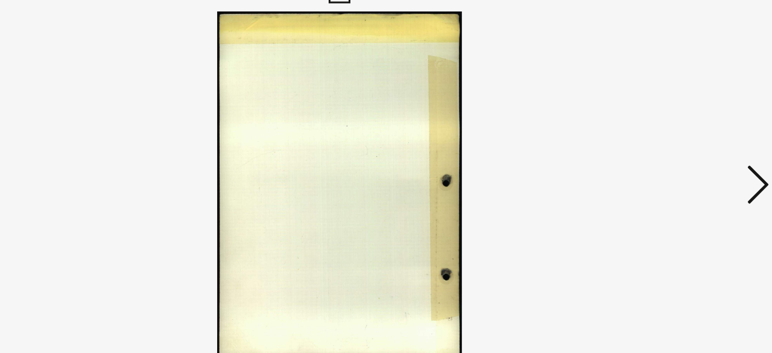
click at [662, 136] on icon at bounding box center [664, 145] width 14 height 29
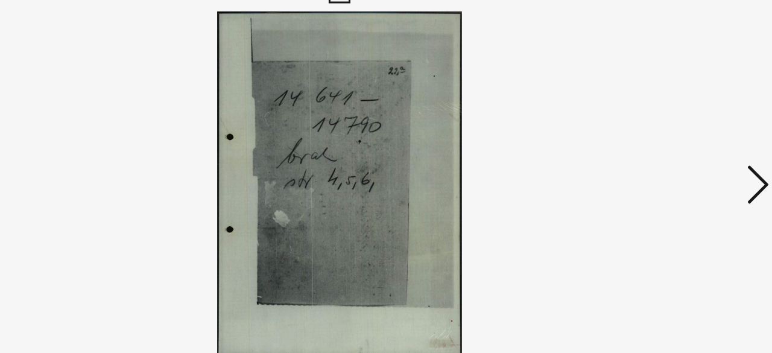
click at [662, 136] on icon at bounding box center [664, 145] width 14 height 29
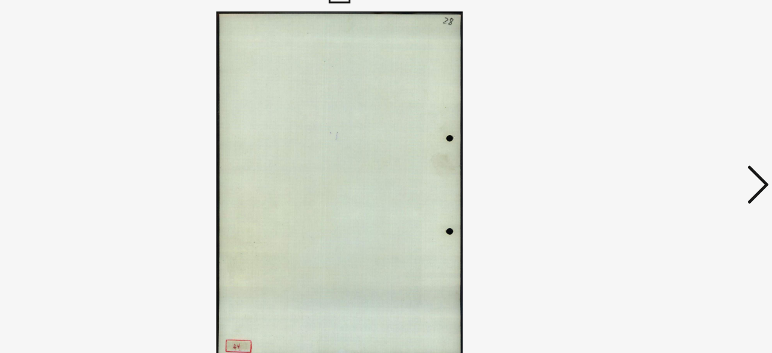
click at [662, 136] on icon at bounding box center [664, 145] width 14 height 29
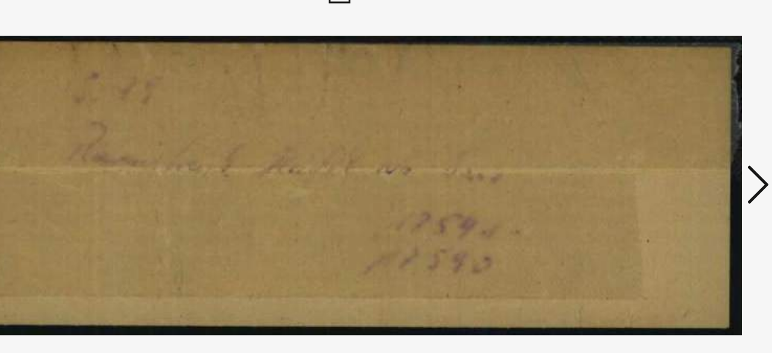
click at [662, 136] on icon at bounding box center [664, 145] width 14 height 29
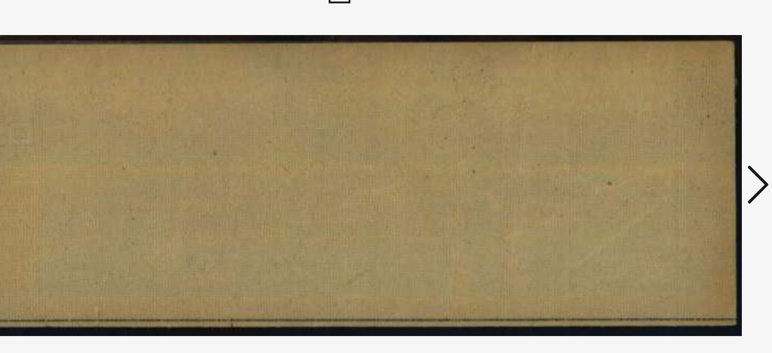
click at [662, 136] on icon at bounding box center [664, 145] width 14 height 29
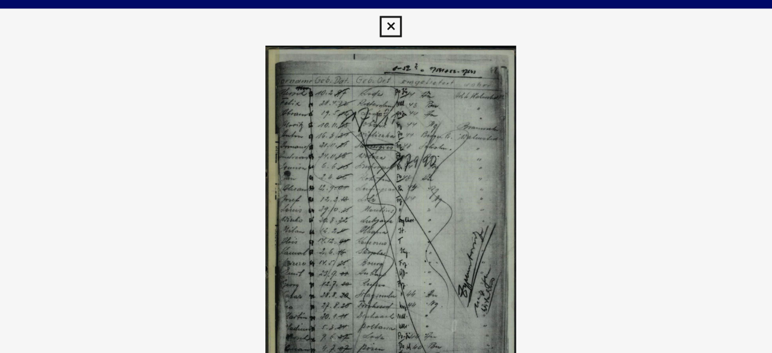
click at [378, 194] on img at bounding box center [386, 146] width 536 height 232
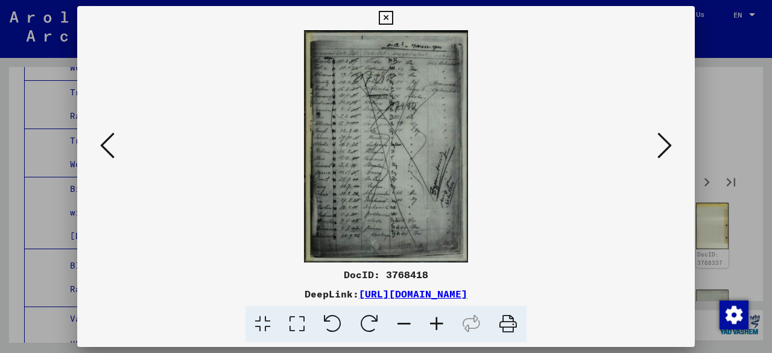
click at [665, 143] on icon at bounding box center [664, 145] width 14 height 29
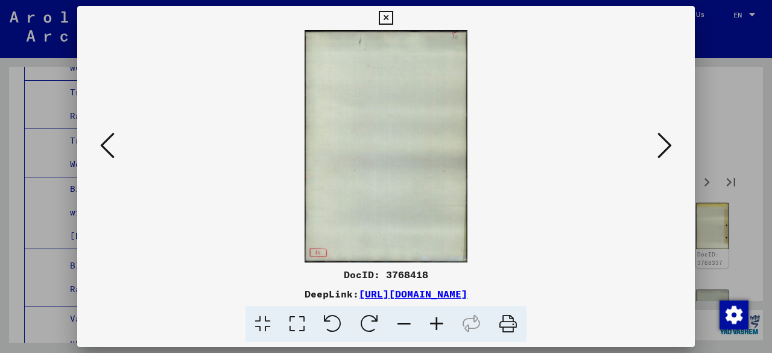
click at [665, 143] on icon at bounding box center [664, 145] width 14 height 29
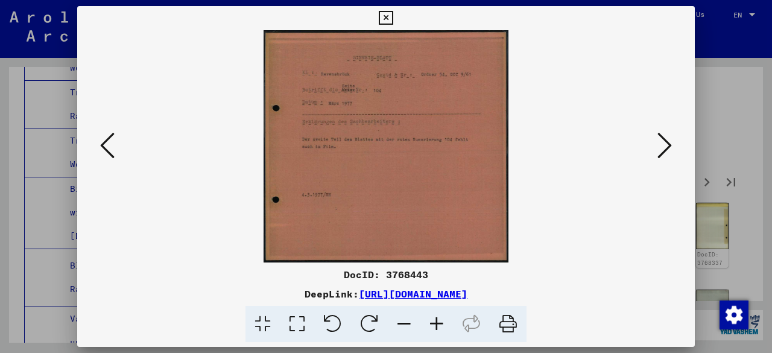
click at [665, 143] on icon at bounding box center [664, 145] width 14 height 29
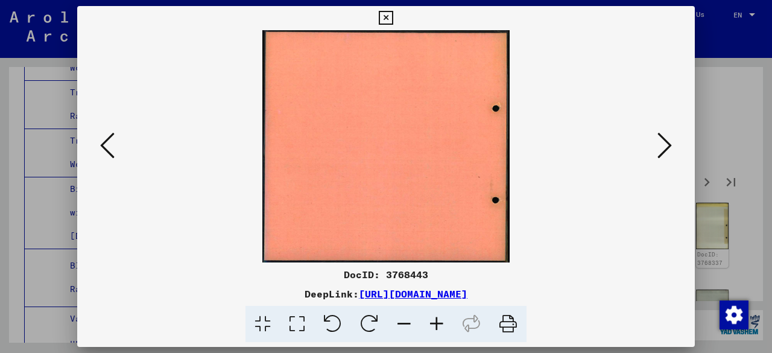
click at [665, 143] on icon at bounding box center [664, 145] width 14 height 29
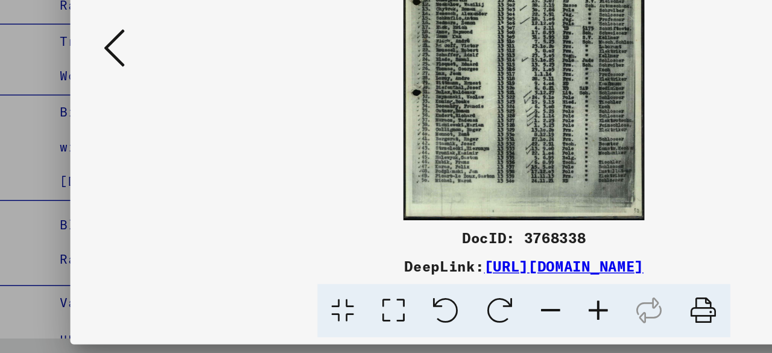
scroll to position [0, 0]
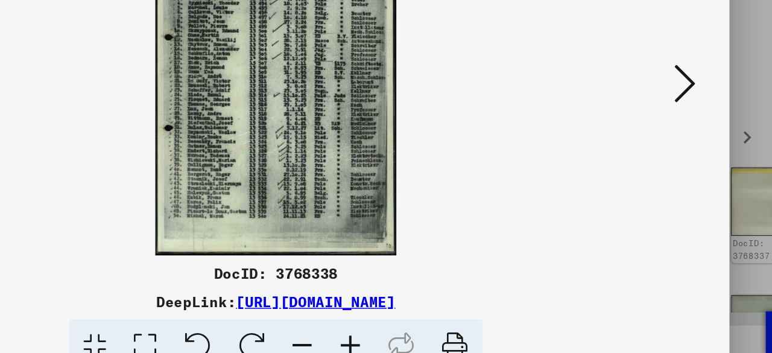
click at [665, 143] on icon at bounding box center [664, 145] width 14 height 29
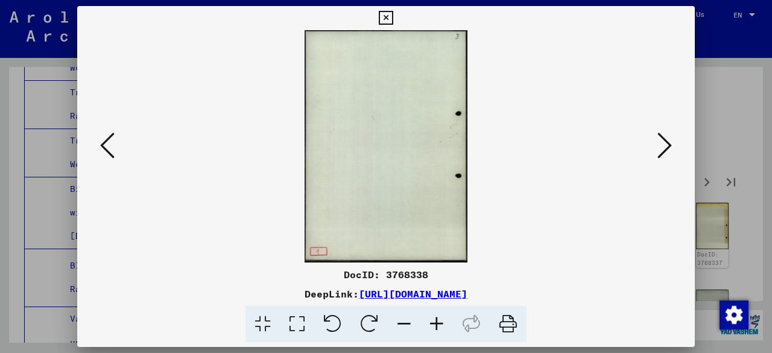
click at [107, 144] on icon at bounding box center [107, 145] width 14 height 29
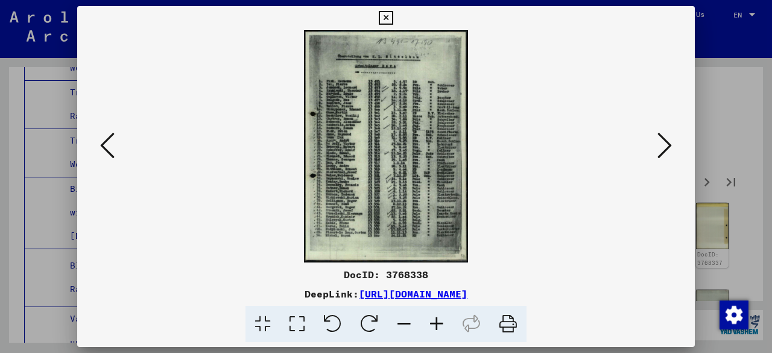
click at [107, 144] on icon at bounding box center [107, 145] width 14 height 29
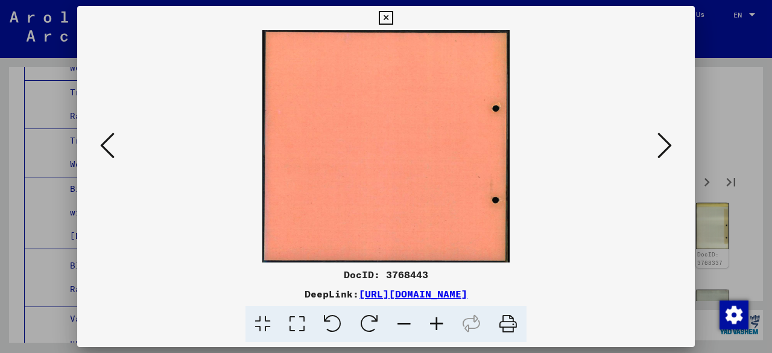
click at [661, 145] on icon at bounding box center [664, 145] width 14 height 29
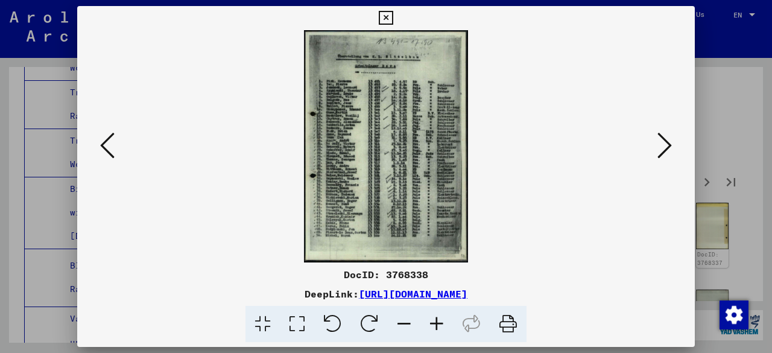
click at [661, 145] on icon at bounding box center [664, 145] width 14 height 29
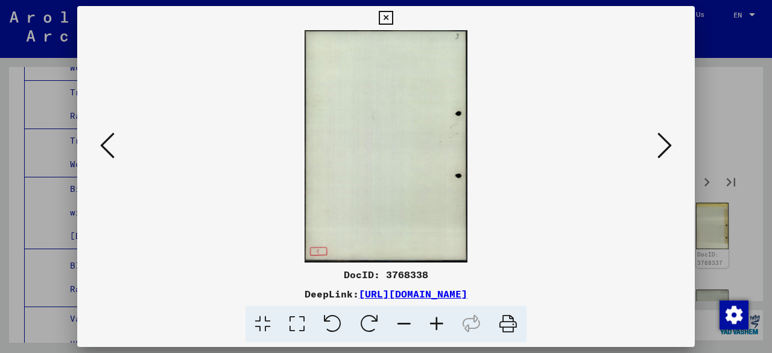
click at [661, 145] on icon at bounding box center [664, 145] width 14 height 29
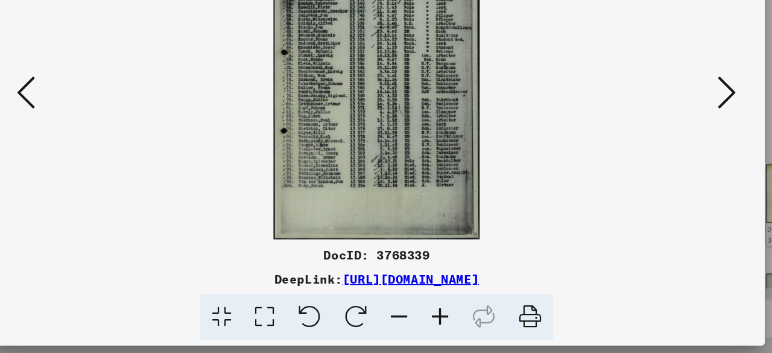
click at [661, 146] on icon at bounding box center [664, 145] width 14 height 29
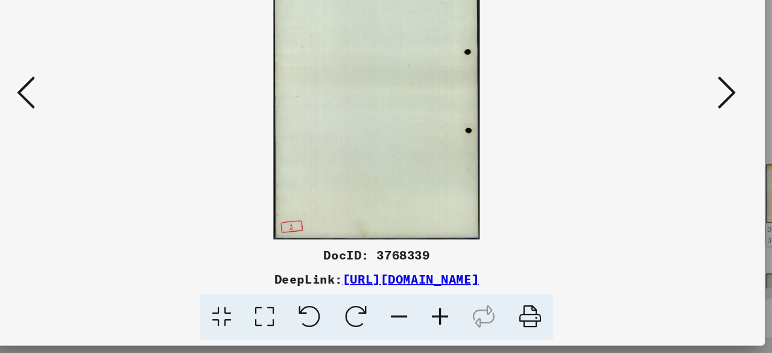
click at [661, 146] on icon at bounding box center [664, 145] width 14 height 29
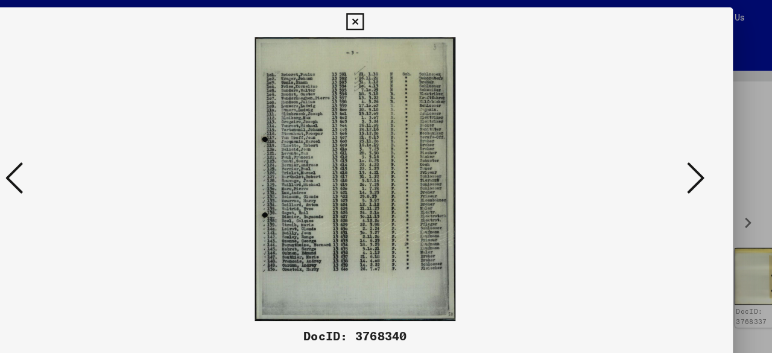
click at [669, 144] on icon at bounding box center [664, 145] width 14 height 29
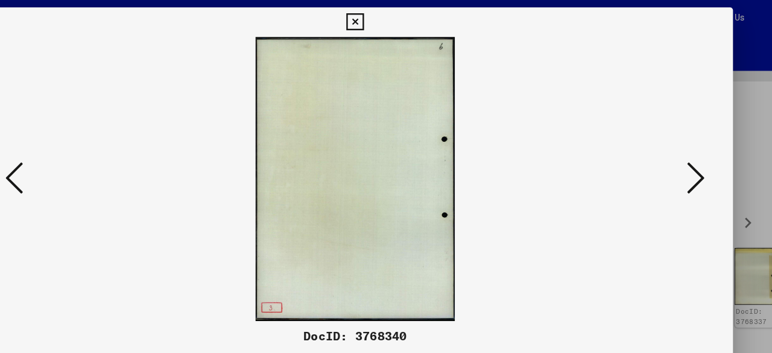
click at [669, 144] on icon at bounding box center [664, 145] width 14 height 29
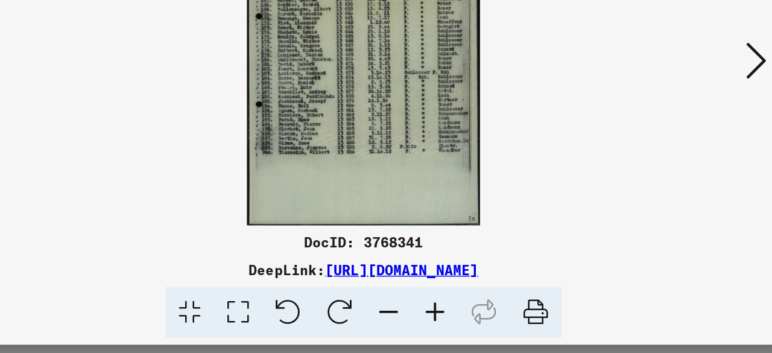
click at [663, 140] on icon at bounding box center [664, 145] width 14 height 29
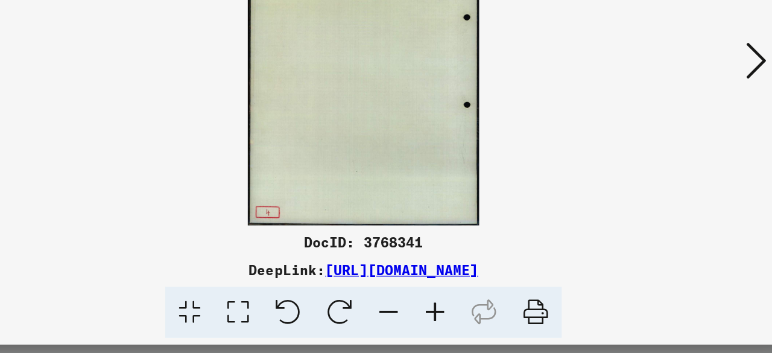
click at [663, 140] on icon at bounding box center [664, 145] width 14 height 29
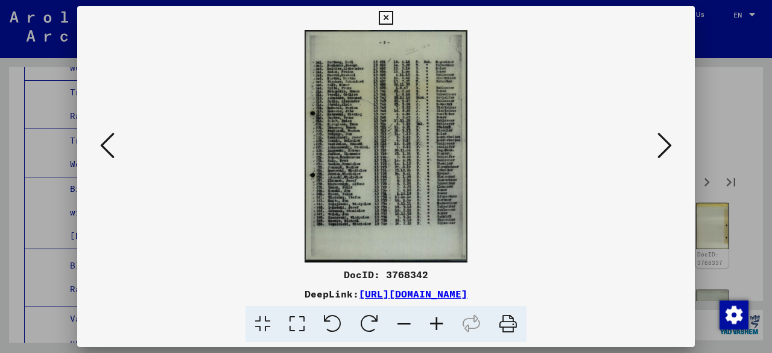
click at [655, 144] on button at bounding box center [665, 146] width 22 height 34
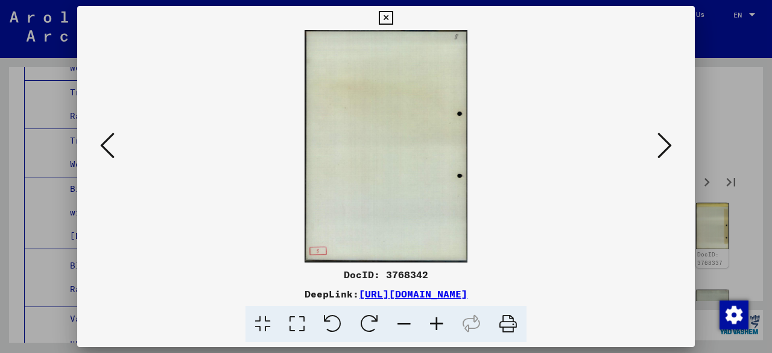
click at [670, 141] on icon at bounding box center [664, 145] width 14 height 29
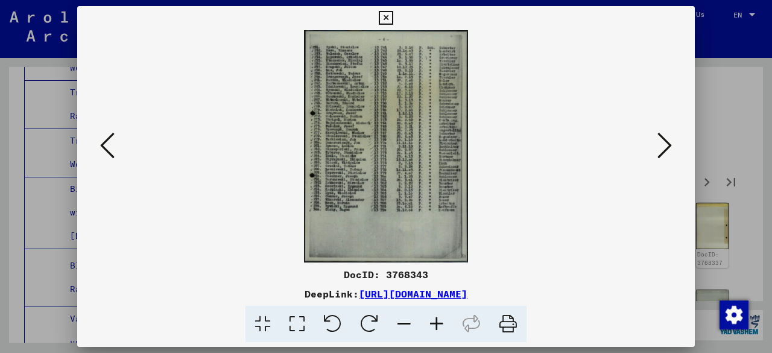
click at [659, 143] on icon at bounding box center [664, 145] width 14 height 29
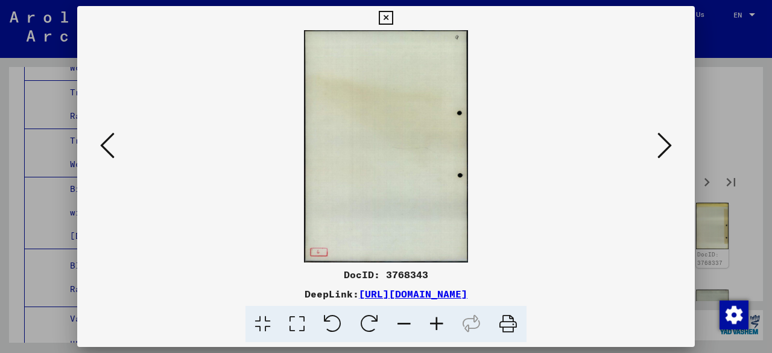
click at [659, 143] on icon at bounding box center [664, 145] width 14 height 29
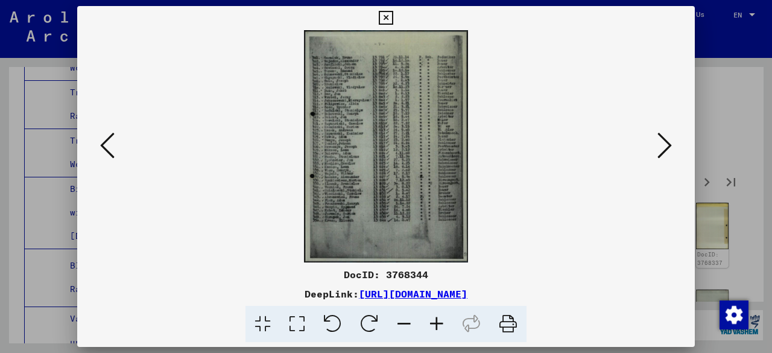
click at [666, 139] on icon at bounding box center [664, 145] width 14 height 29
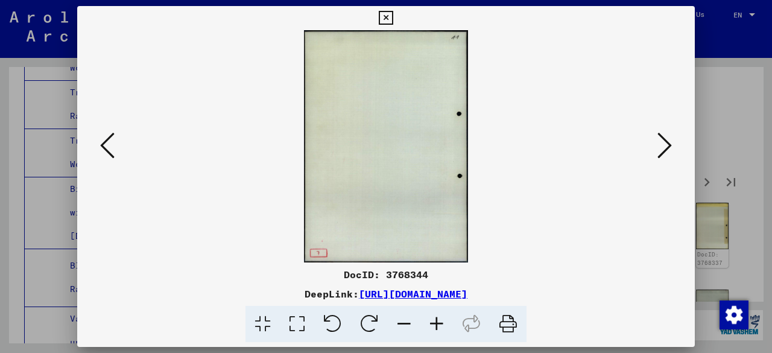
click at [666, 139] on icon at bounding box center [664, 145] width 14 height 29
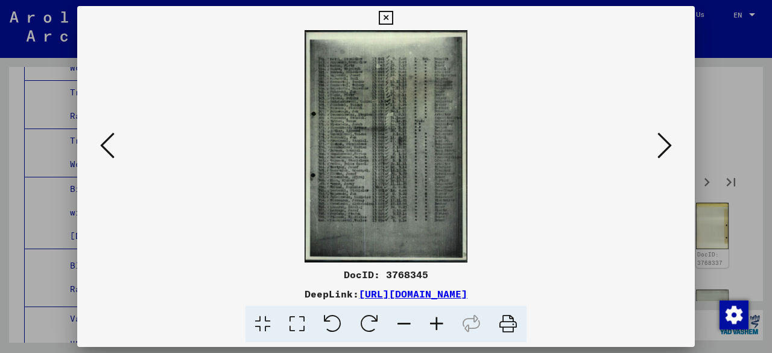
click at [663, 142] on icon at bounding box center [664, 145] width 14 height 29
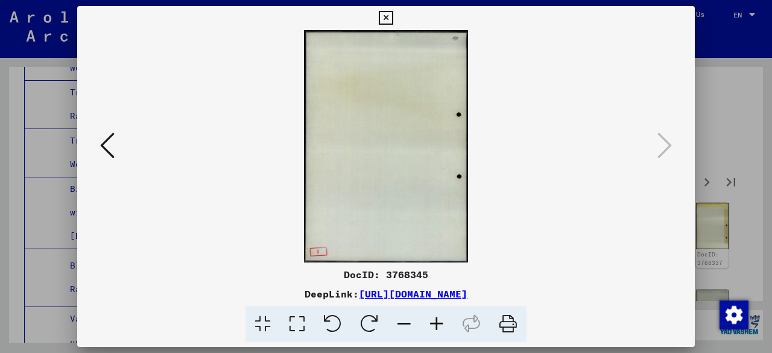
click at [385, 20] on icon at bounding box center [386, 18] width 14 height 14
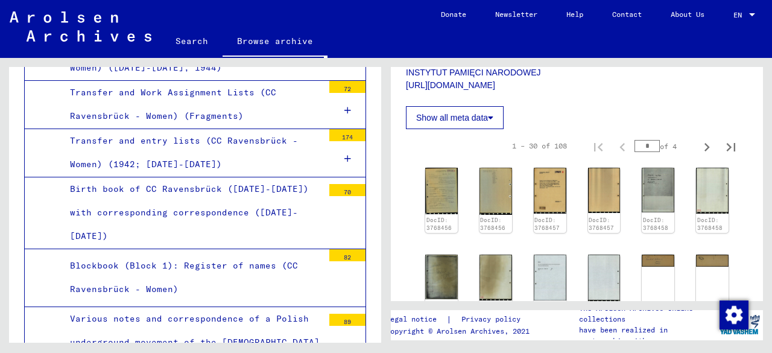
scroll to position [307, 0]
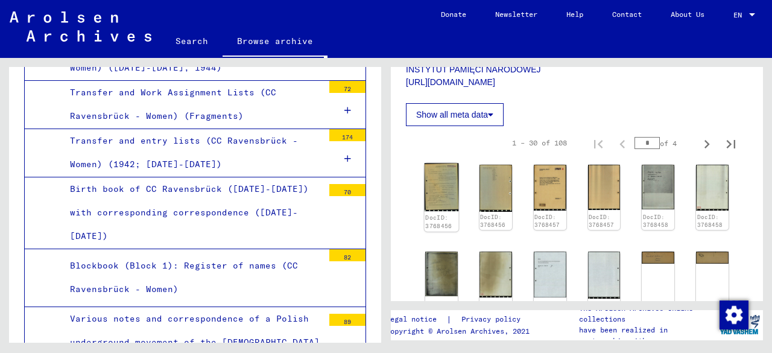
click at [438, 173] on img at bounding box center [442, 187] width 34 height 48
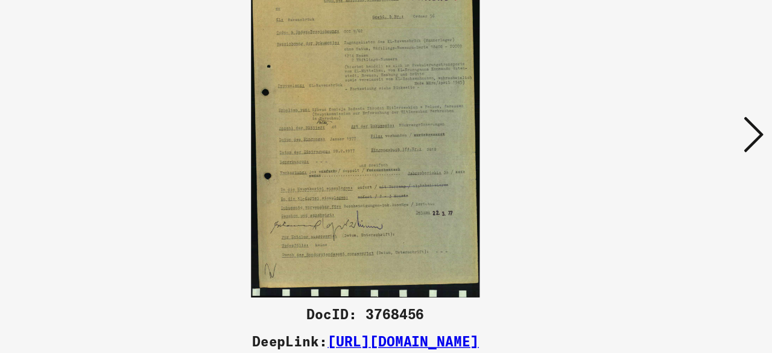
click at [664, 148] on icon at bounding box center [664, 145] width 14 height 29
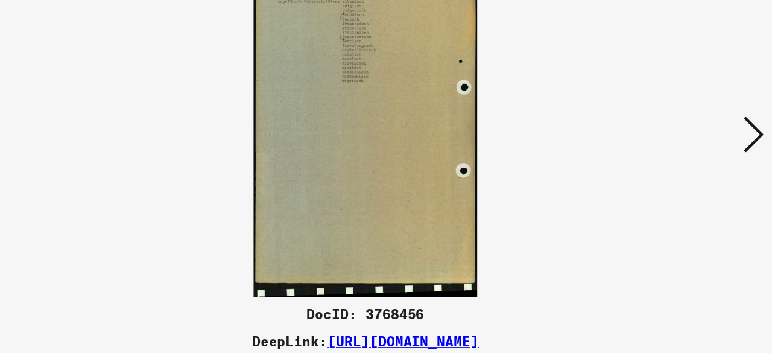
click at [664, 148] on icon at bounding box center [664, 145] width 14 height 29
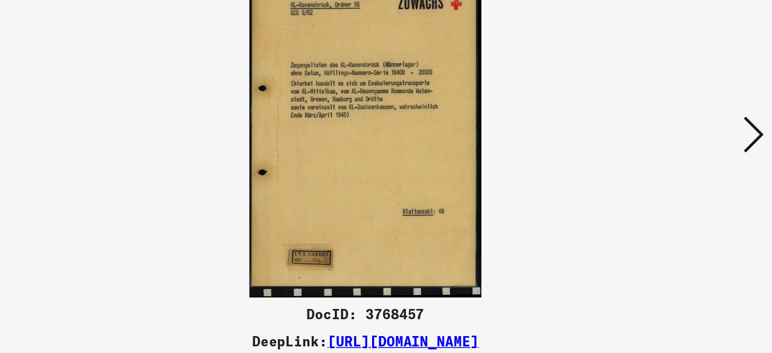
click at [664, 148] on icon at bounding box center [664, 145] width 14 height 29
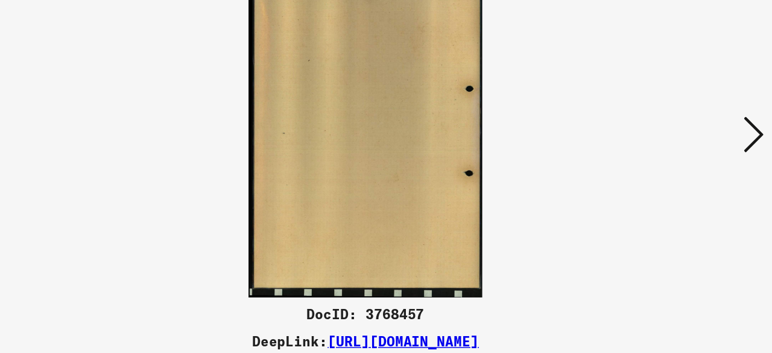
click at [664, 148] on icon at bounding box center [664, 145] width 14 height 29
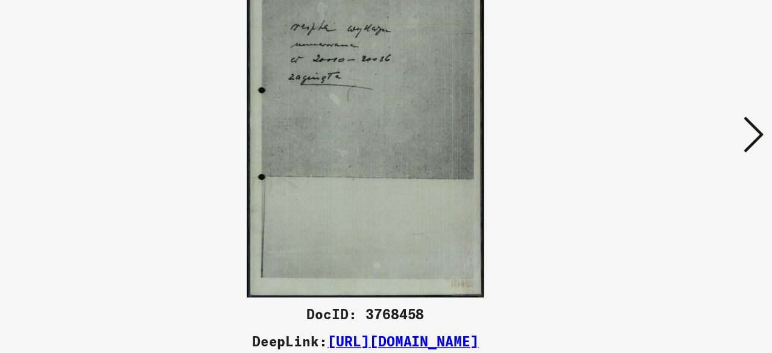
click at [664, 148] on icon at bounding box center [664, 145] width 14 height 29
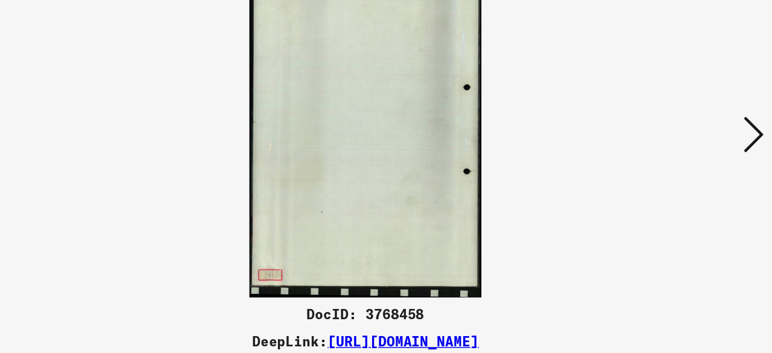
click at [664, 148] on icon at bounding box center [664, 145] width 14 height 29
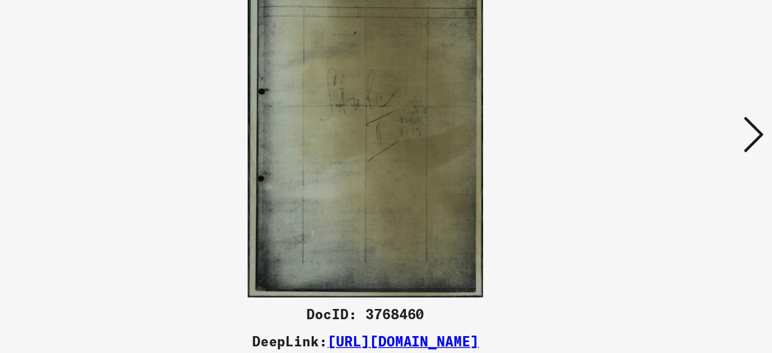
click at [664, 148] on icon at bounding box center [664, 145] width 14 height 29
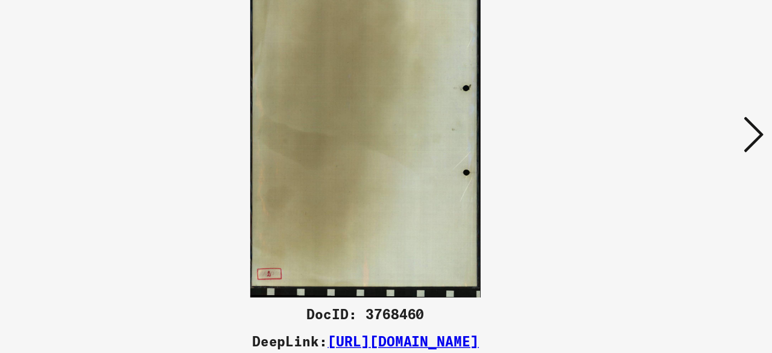
click at [664, 148] on icon at bounding box center [664, 145] width 14 height 29
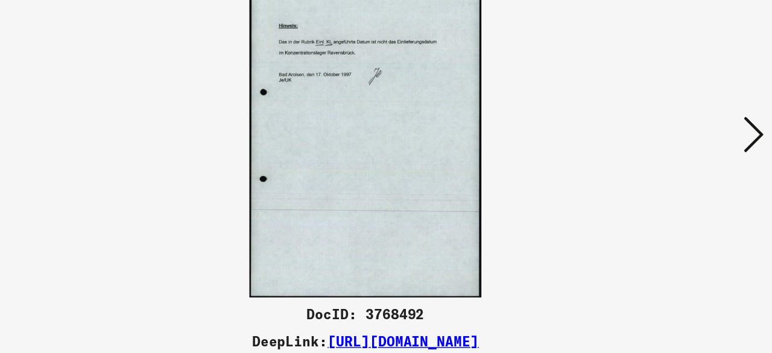
click at [664, 148] on icon at bounding box center [664, 145] width 14 height 29
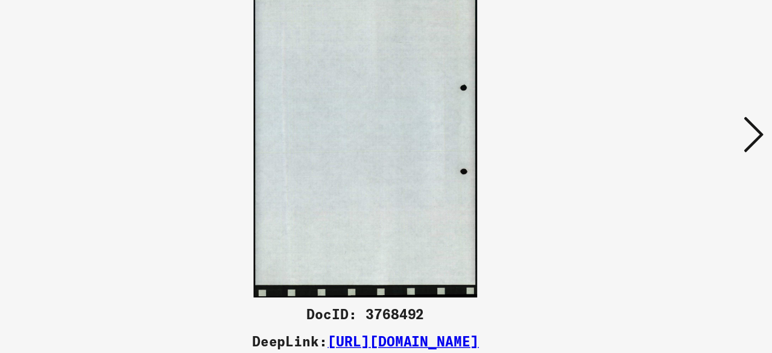
click at [664, 148] on icon at bounding box center [664, 145] width 14 height 29
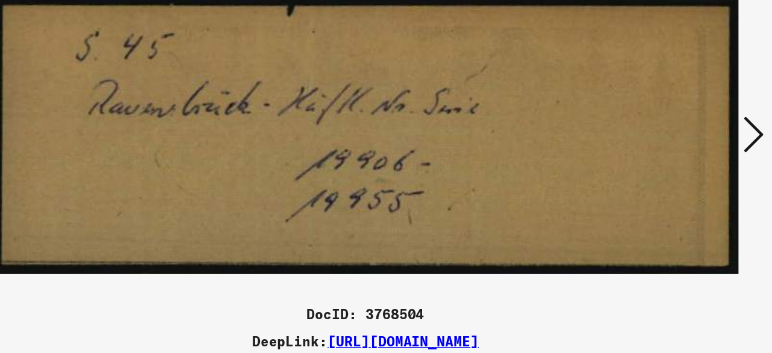
click at [664, 148] on icon at bounding box center [664, 145] width 14 height 29
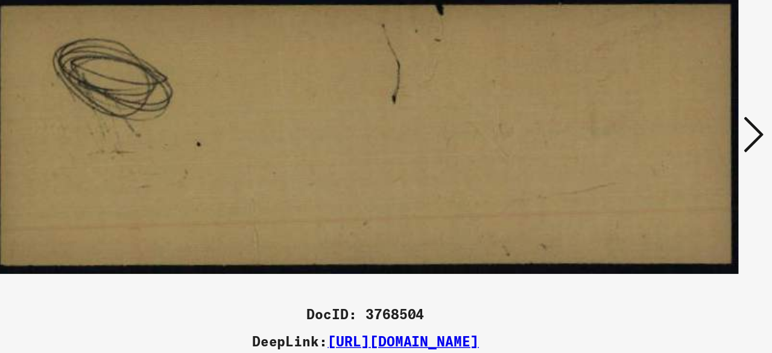
click at [664, 148] on icon at bounding box center [664, 145] width 14 height 29
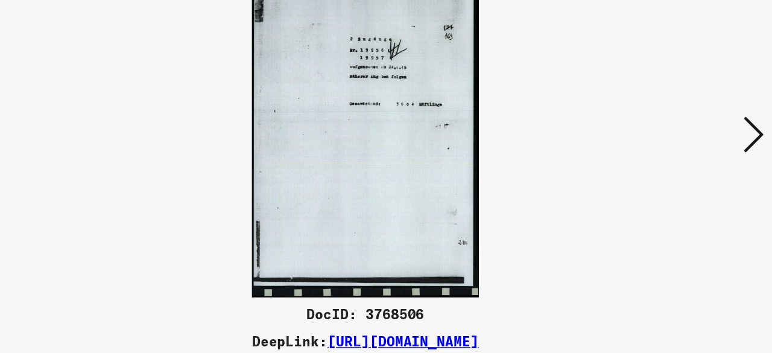
click at [664, 148] on icon at bounding box center [664, 145] width 14 height 29
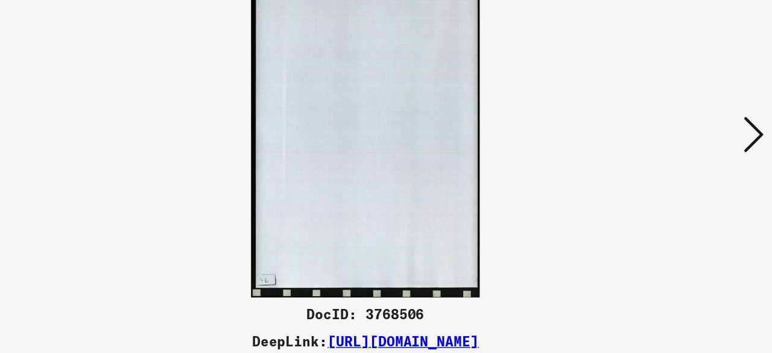
click at [664, 148] on icon at bounding box center [664, 145] width 14 height 29
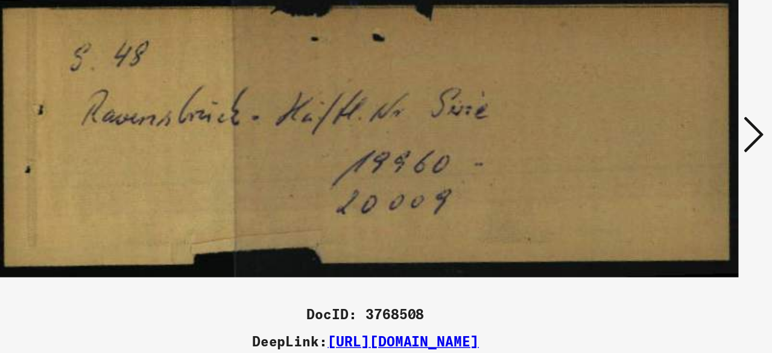
click at [664, 148] on icon at bounding box center [664, 145] width 14 height 29
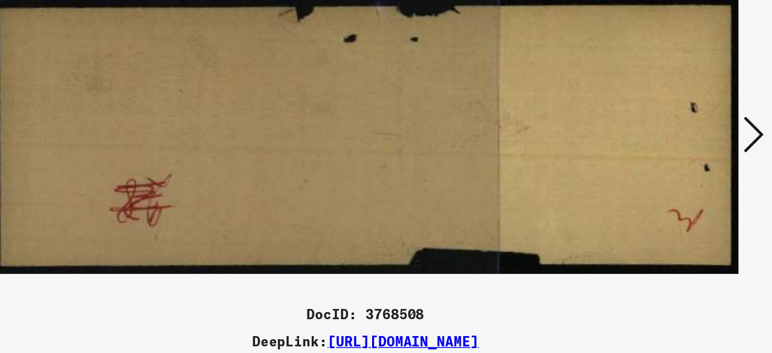
click at [664, 148] on icon at bounding box center [664, 145] width 14 height 29
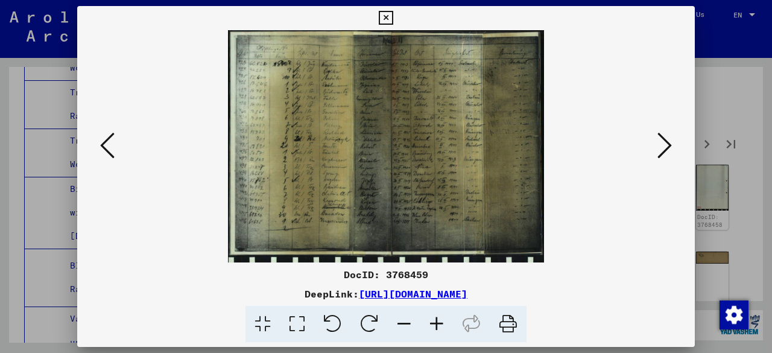
click at [666, 141] on icon at bounding box center [664, 145] width 14 height 29
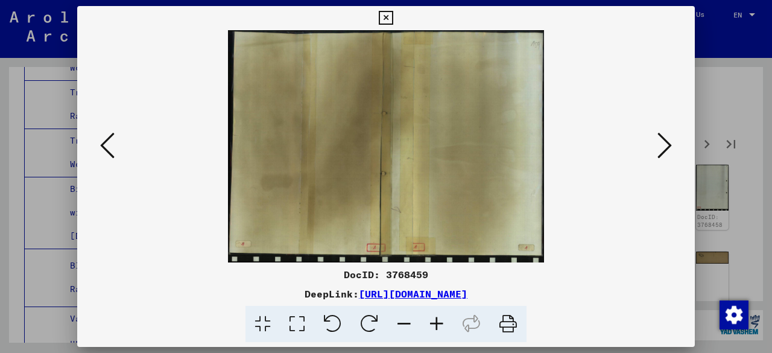
click at [666, 141] on icon at bounding box center [664, 145] width 14 height 29
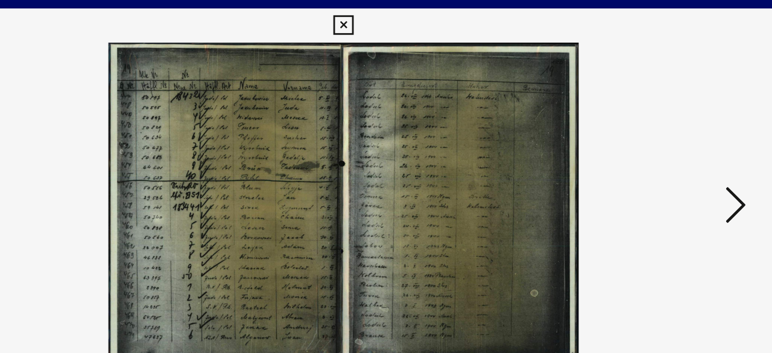
click at [662, 139] on icon at bounding box center [664, 145] width 14 height 29
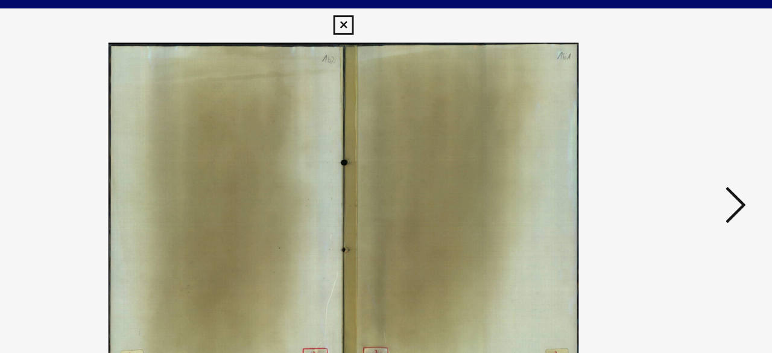
click at [662, 139] on icon at bounding box center [664, 145] width 14 height 29
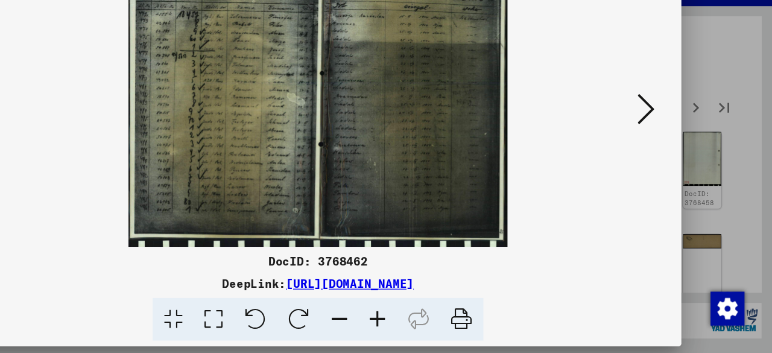
click at [665, 147] on icon at bounding box center [664, 145] width 14 height 29
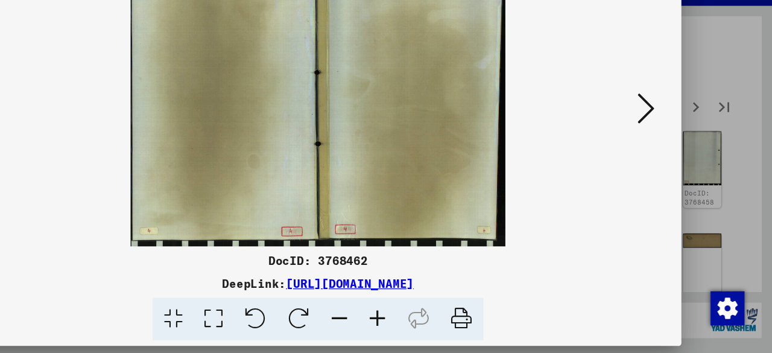
click at [665, 147] on icon at bounding box center [664, 145] width 14 height 29
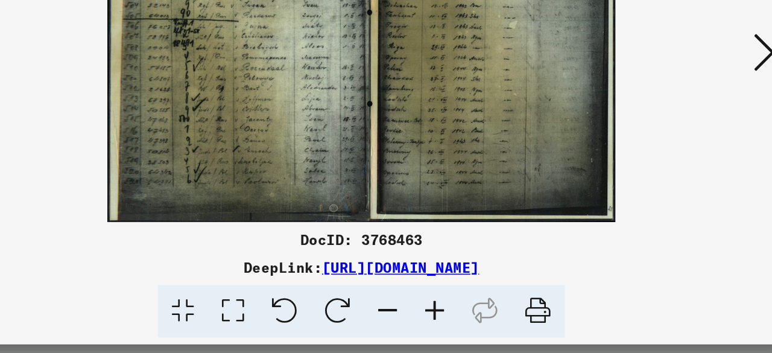
scroll to position [0, 0]
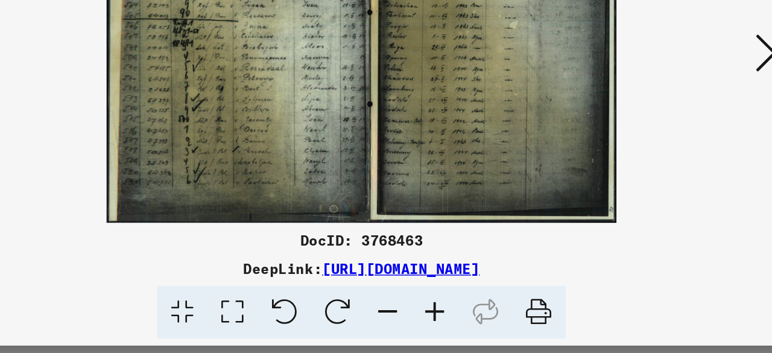
click at [657, 131] on button at bounding box center [665, 146] width 22 height 34
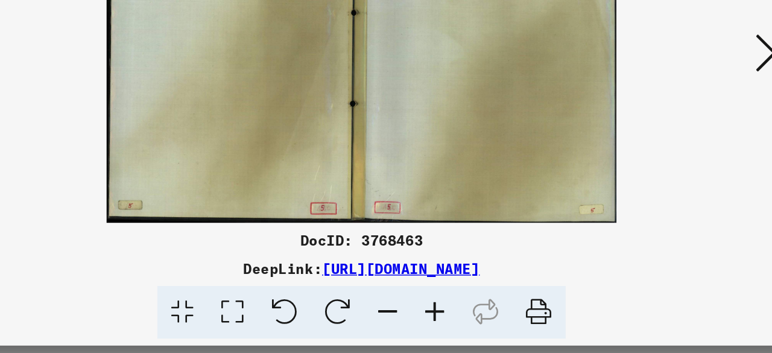
click at [657, 131] on button at bounding box center [665, 146] width 22 height 34
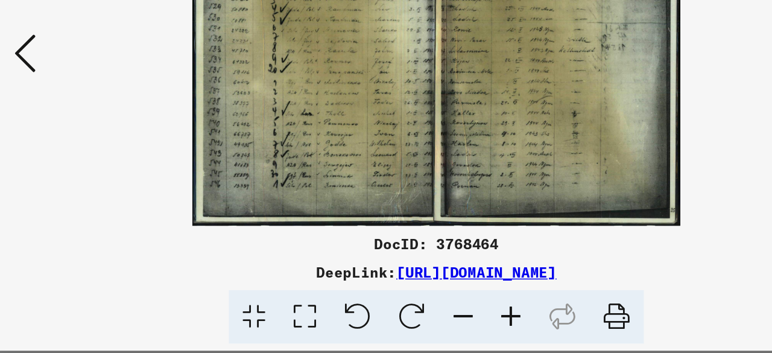
click at [359, 173] on img at bounding box center [386, 146] width 536 height 232
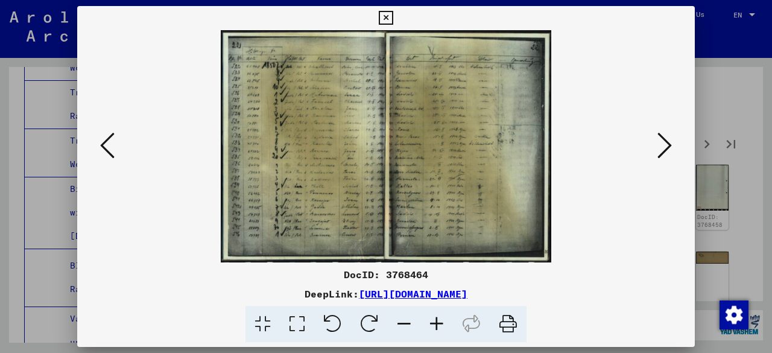
click at [665, 143] on icon at bounding box center [664, 145] width 14 height 29
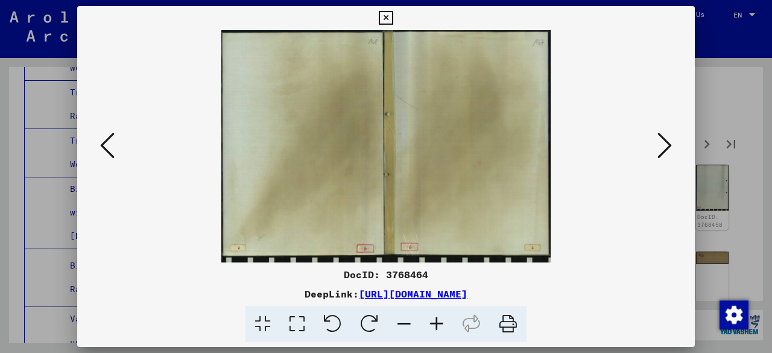
click at [665, 143] on icon at bounding box center [664, 145] width 14 height 29
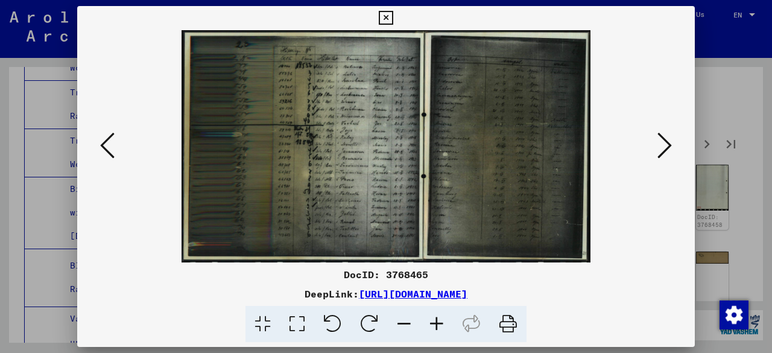
click at [664, 143] on icon at bounding box center [664, 145] width 14 height 29
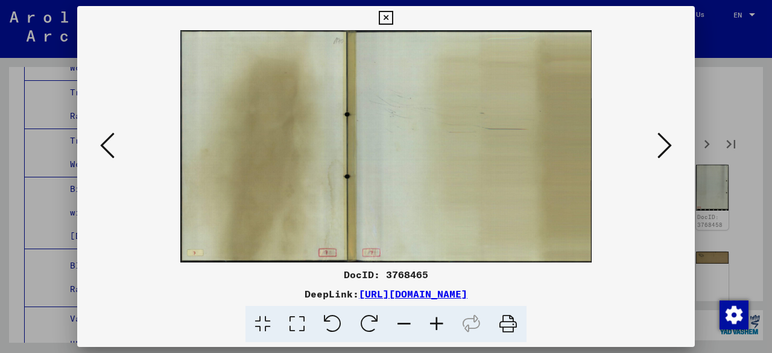
click at [664, 143] on icon at bounding box center [664, 145] width 14 height 29
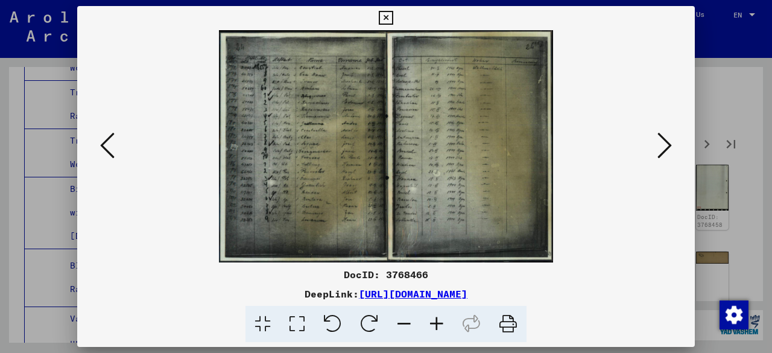
click at [662, 142] on icon at bounding box center [664, 145] width 14 height 29
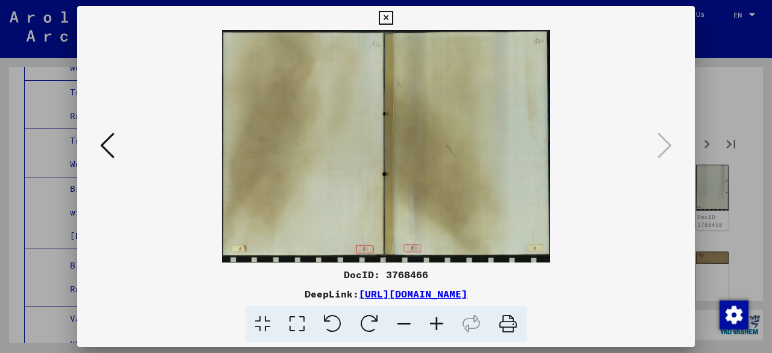
click at [387, 14] on icon at bounding box center [386, 18] width 14 height 14
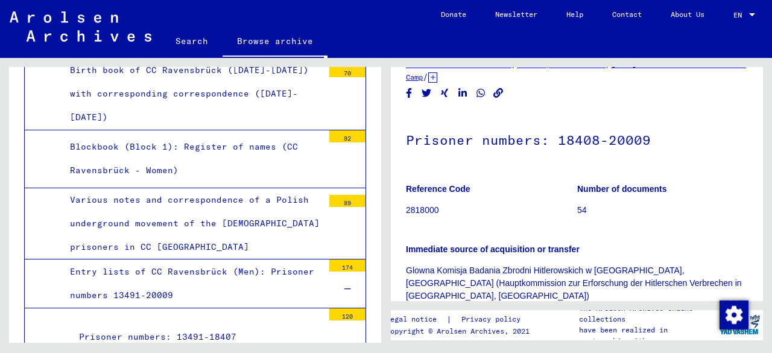
scroll to position [6077, 0]
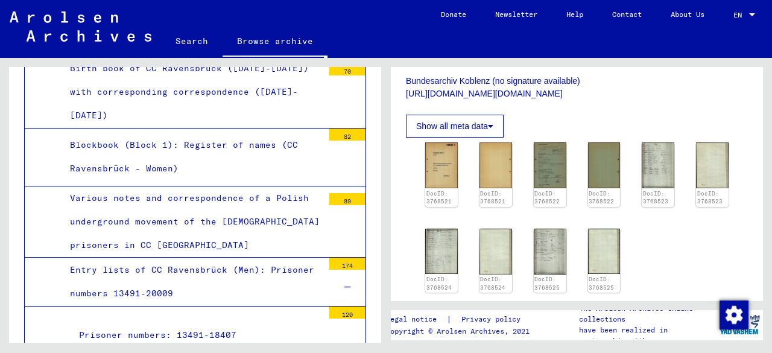
scroll to position [440, 0]
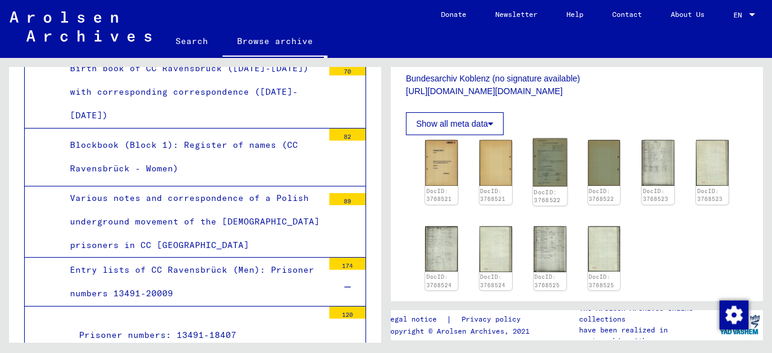
click at [543, 139] on img at bounding box center [550, 163] width 34 height 48
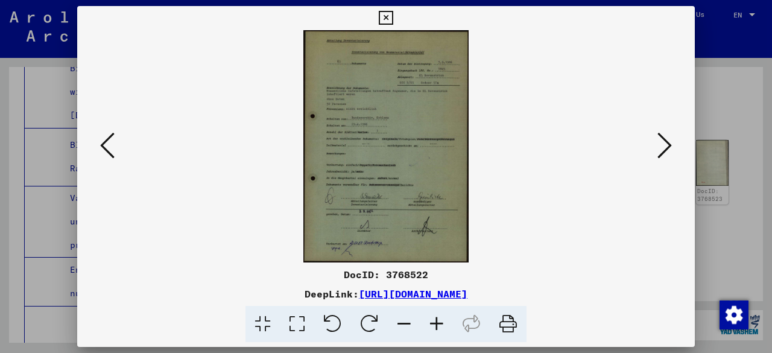
click at [670, 146] on icon at bounding box center [664, 145] width 14 height 29
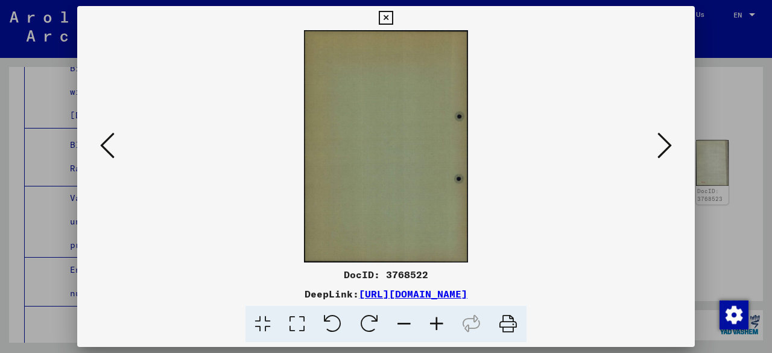
click at [670, 146] on icon at bounding box center [664, 145] width 14 height 29
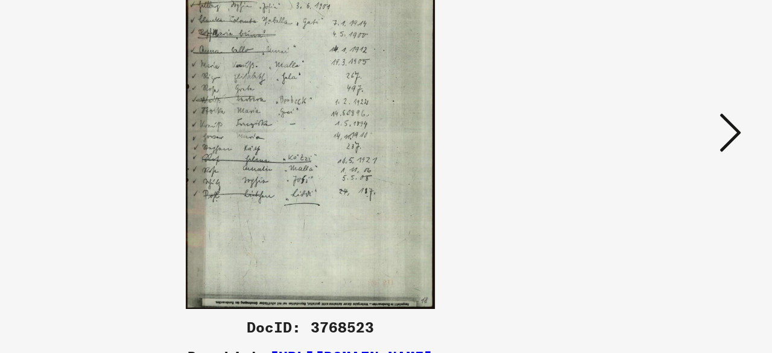
click at [666, 144] on icon at bounding box center [664, 145] width 14 height 29
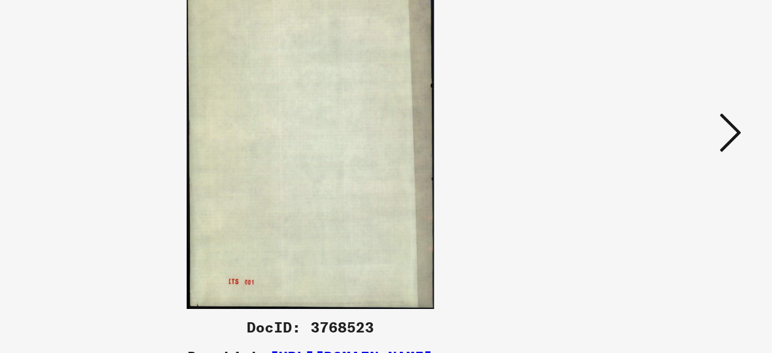
click at [666, 144] on icon at bounding box center [664, 145] width 14 height 29
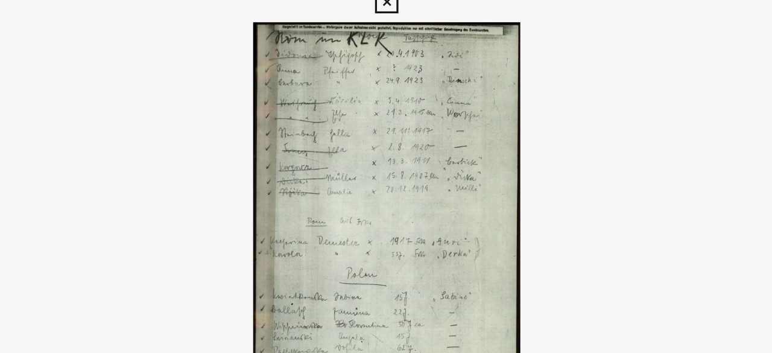
click at [391, 106] on img at bounding box center [386, 146] width 536 height 232
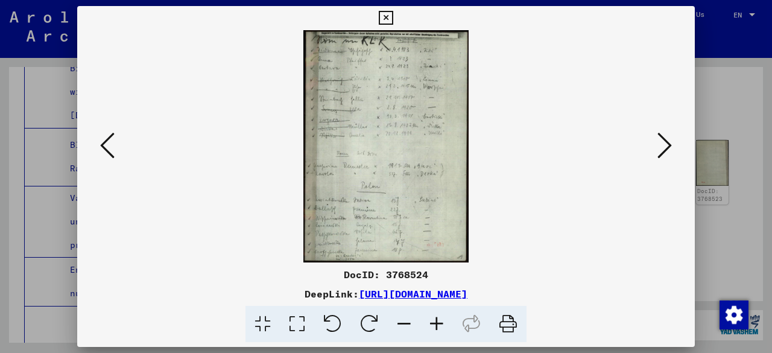
click at [666, 140] on icon at bounding box center [664, 145] width 14 height 29
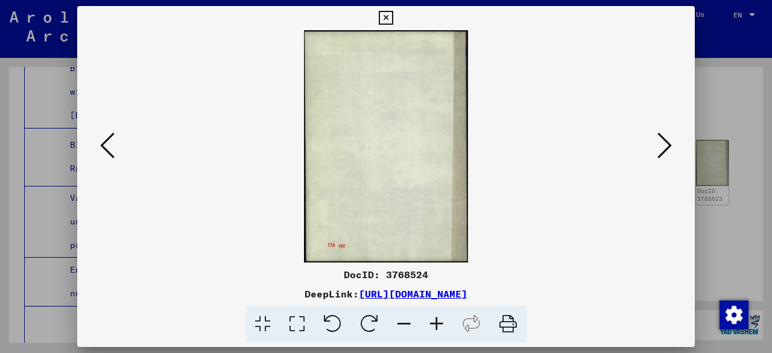
click at [666, 140] on icon at bounding box center [664, 145] width 14 height 29
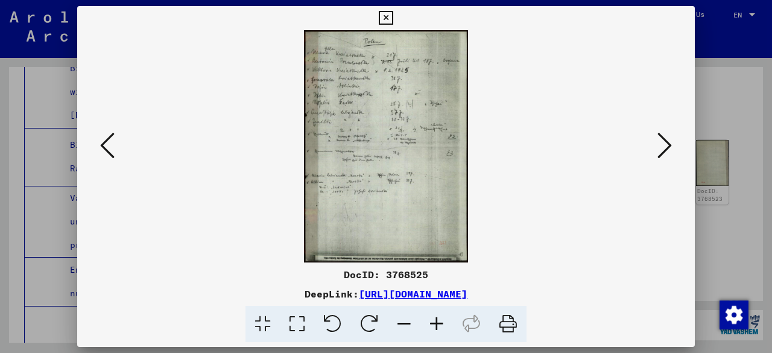
click at [663, 144] on icon at bounding box center [664, 145] width 14 height 29
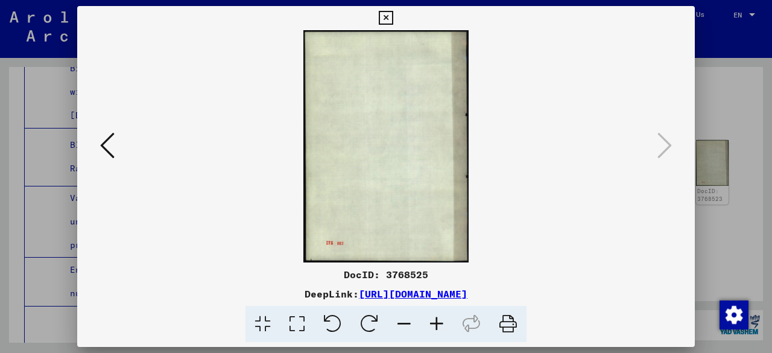
click at [387, 16] on icon at bounding box center [386, 18] width 14 height 14
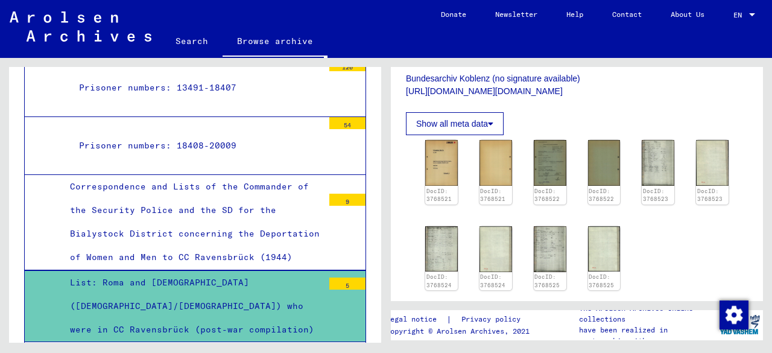
scroll to position [6343, 0]
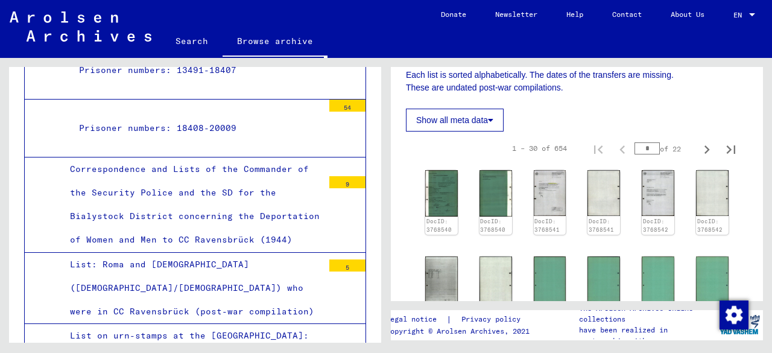
scroll to position [326, 0]
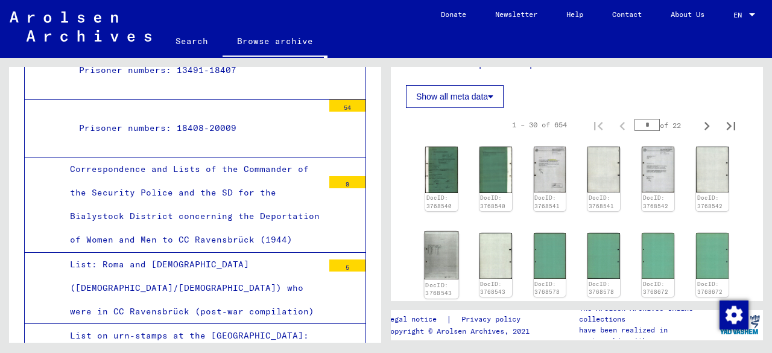
click at [442, 254] on img at bounding box center [442, 255] width 34 height 48
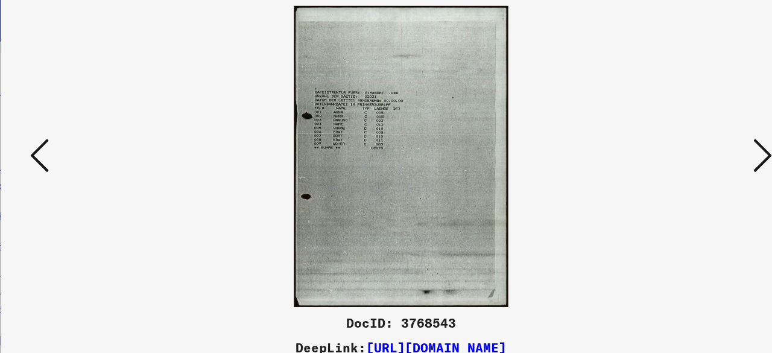
click at [659, 133] on icon at bounding box center [664, 145] width 14 height 29
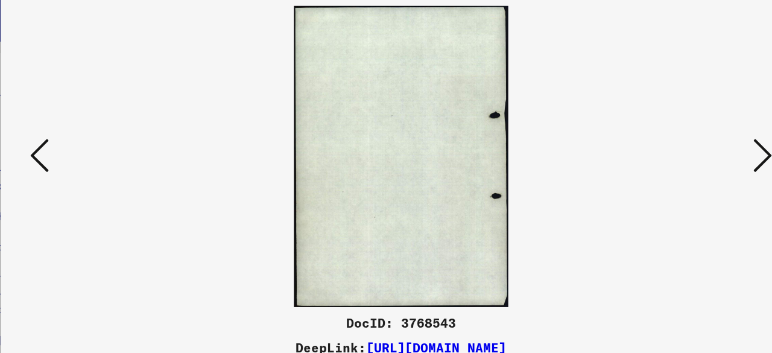
click at [659, 133] on icon at bounding box center [664, 145] width 14 height 29
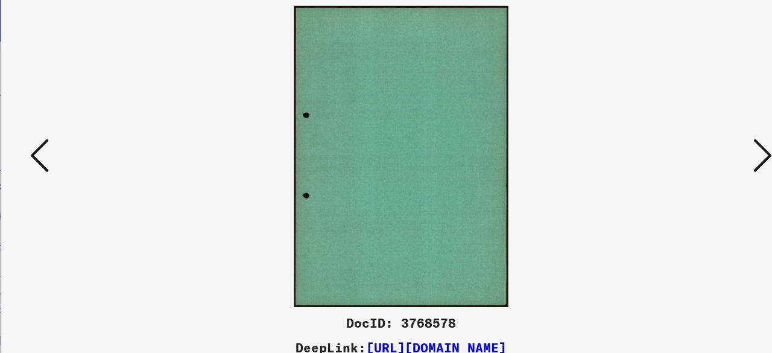
click at [659, 133] on icon at bounding box center [664, 145] width 14 height 29
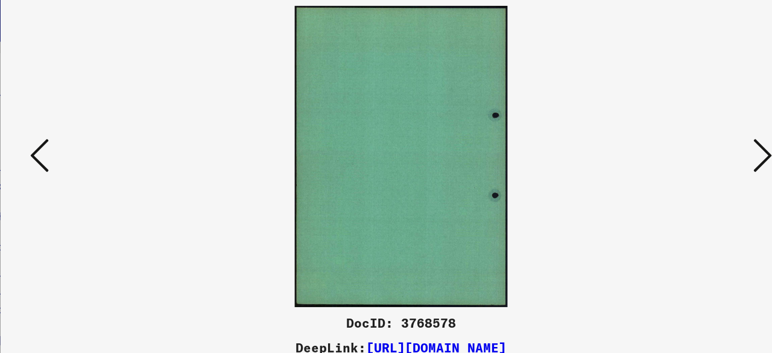
click at [659, 133] on icon at bounding box center [664, 145] width 14 height 29
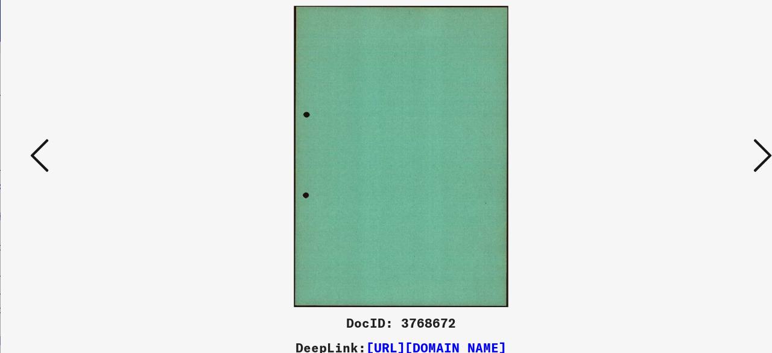
click at [659, 133] on icon at bounding box center [664, 145] width 14 height 29
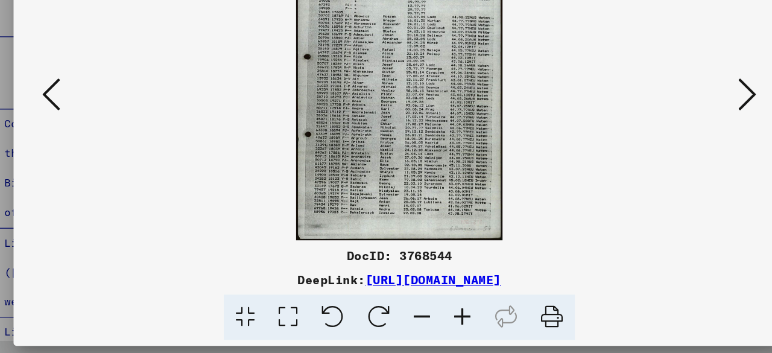
click at [664, 142] on icon at bounding box center [664, 145] width 14 height 29
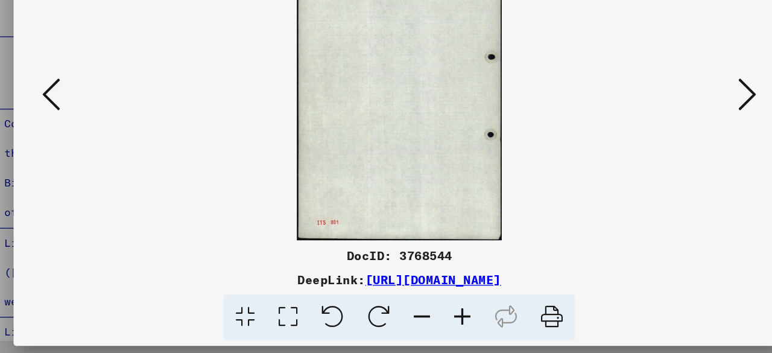
click at [664, 142] on icon at bounding box center [664, 145] width 14 height 29
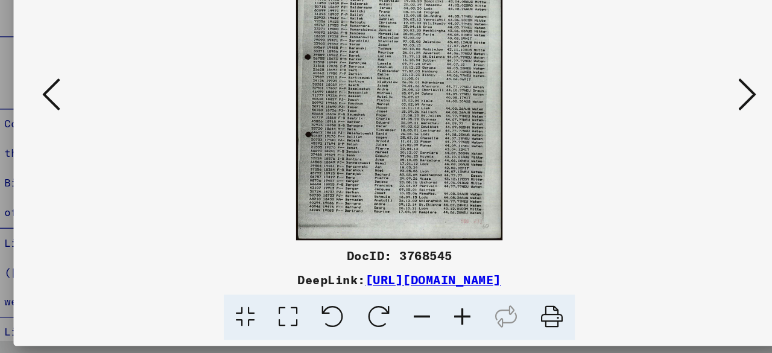
scroll to position [0, 0]
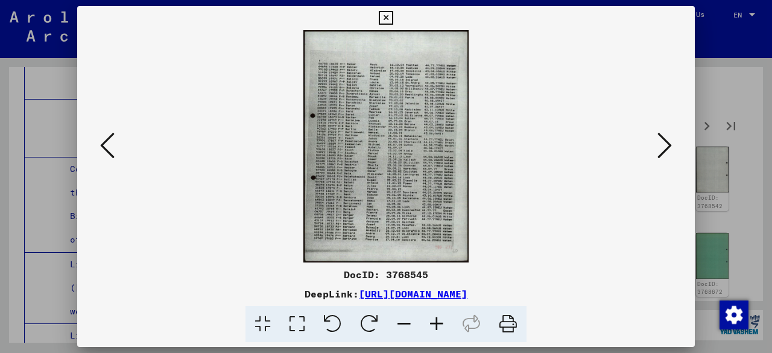
click at [665, 141] on icon at bounding box center [664, 145] width 14 height 29
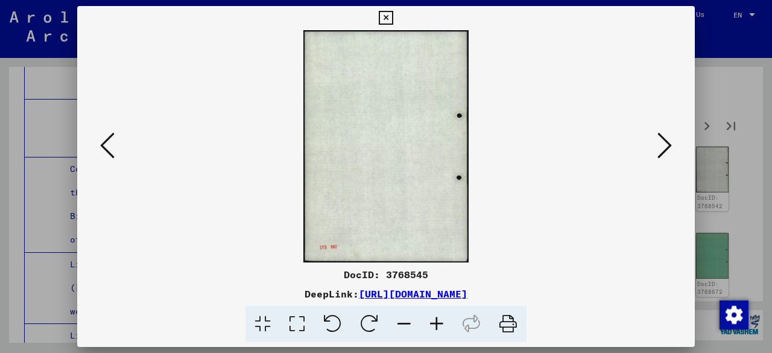
click at [665, 141] on icon at bounding box center [664, 145] width 14 height 29
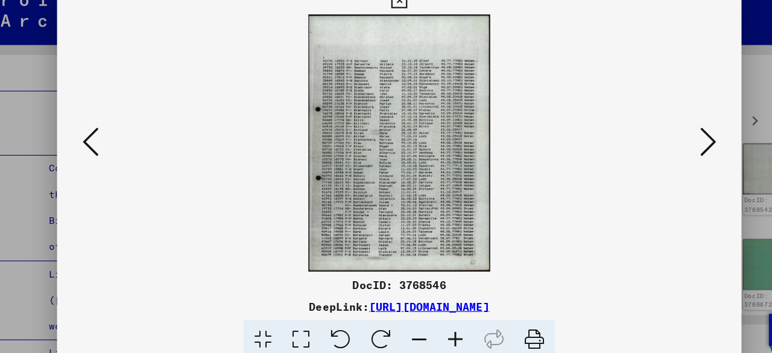
click at [662, 144] on icon at bounding box center [664, 145] width 14 height 29
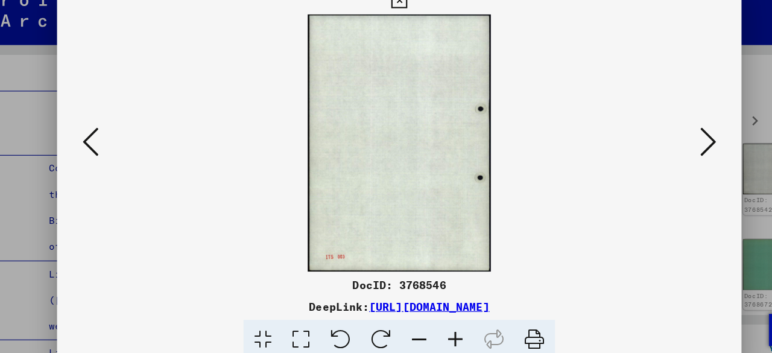
click at [662, 144] on icon at bounding box center [664, 145] width 14 height 29
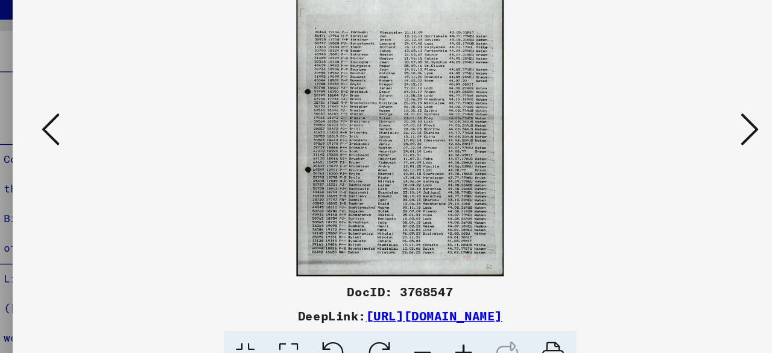
click at [660, 145] on icon at bounding box center [664, 145] width 14 height 29
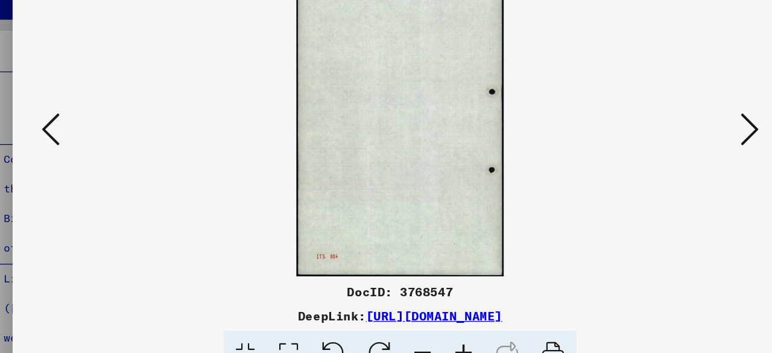
click at [660, 145] on icon at bounding box center [664, 145] width 14 height 29
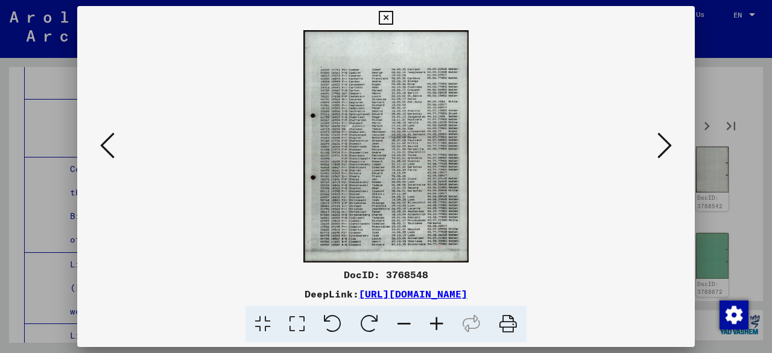
click at [669, 145] on icon at bounding box center [664, 145] width 14 height 29
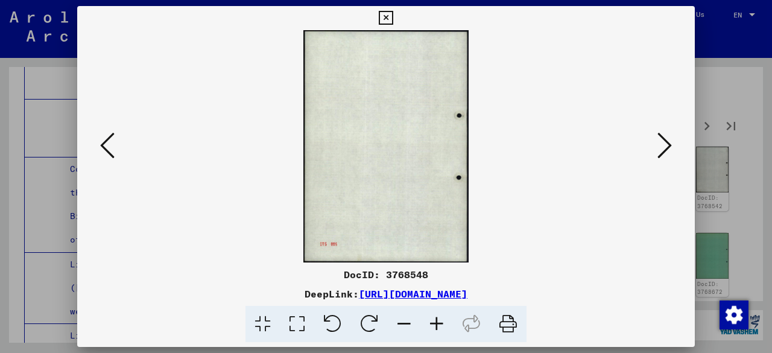
click at [669, 145] on icon at bounding box center [664, 145] width 14 height 29
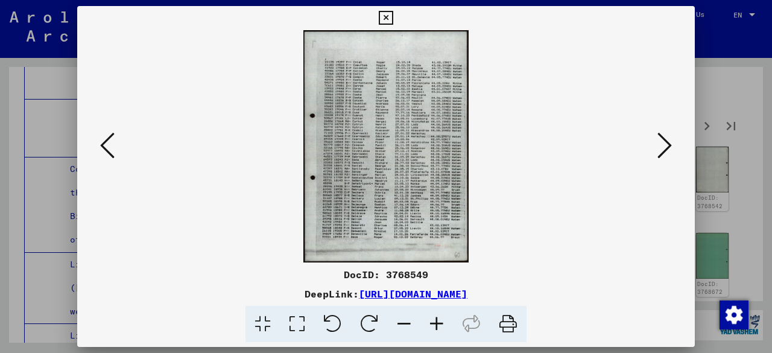
click at [668, 148] on icon at bounding box center [664, 145] width 14 height 29
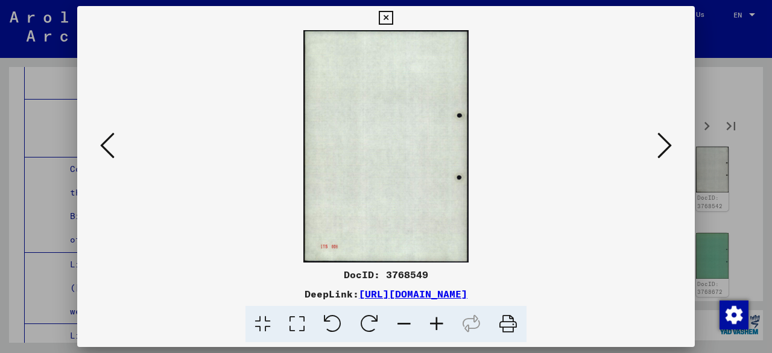
click at [667, 148] on icon at bounding box center [664, 145] width 14 height 29
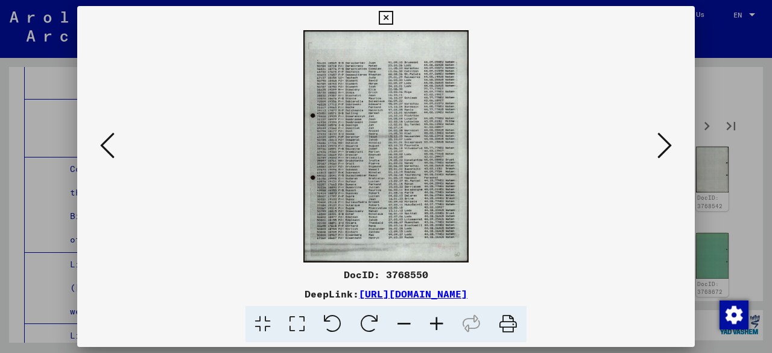
click at [667, 148] on icon at bounding box center [664, 145] width 14 height 29
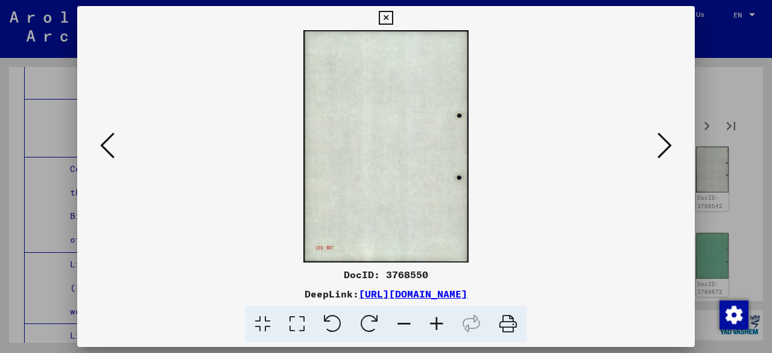
click at [103, 142] on icon at bounding box center [107, 145] width 14 height 29
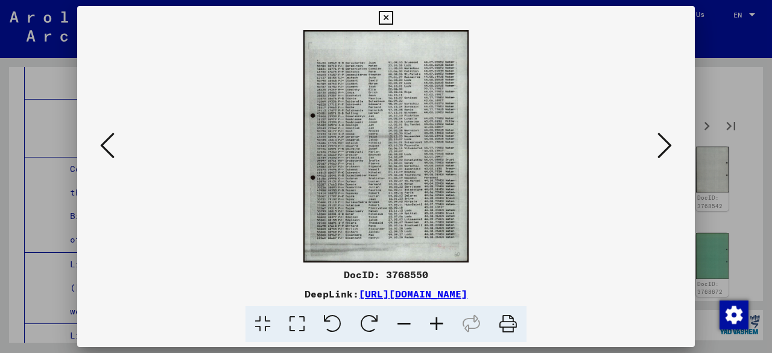
click at [661, 147] on icon at bounding box center [664, 145] width 14 height 29
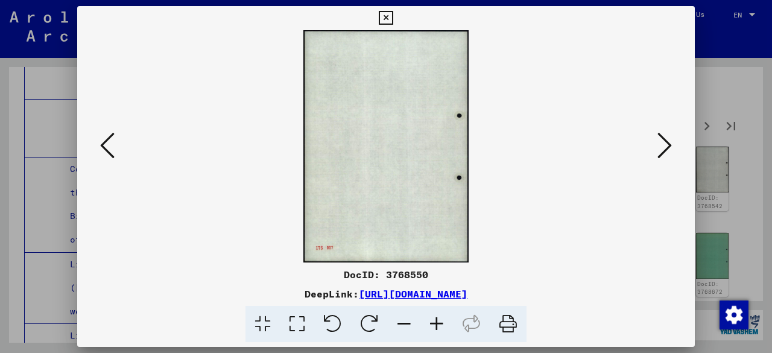
click at [661, 147] on icon at bounding box center [664, 145] width 14 height 29
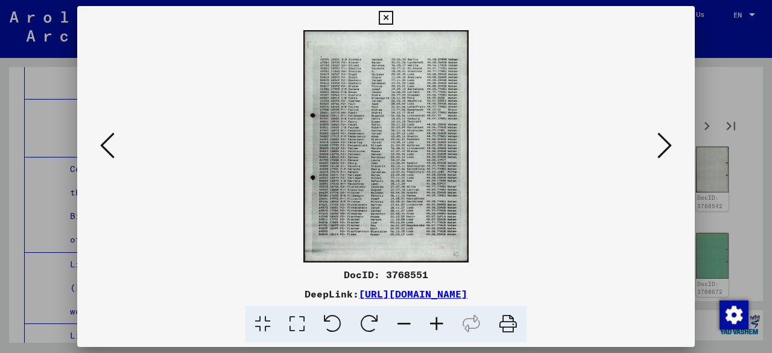
click at [665, 143] on icon at bounding box center [664, 145] width 14 height 29
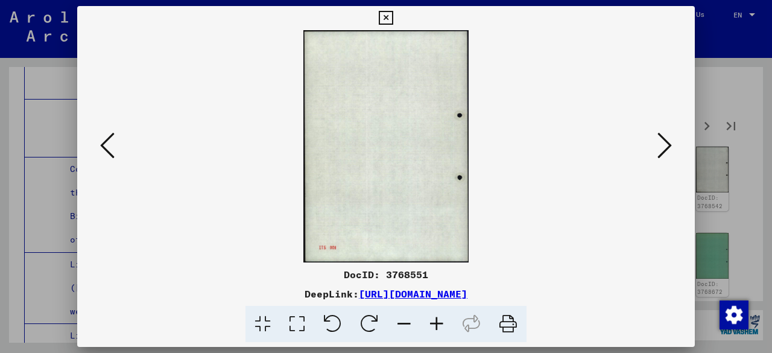
click at [665, 143] on icon at bounding box center [664, 145] width 14 height 29
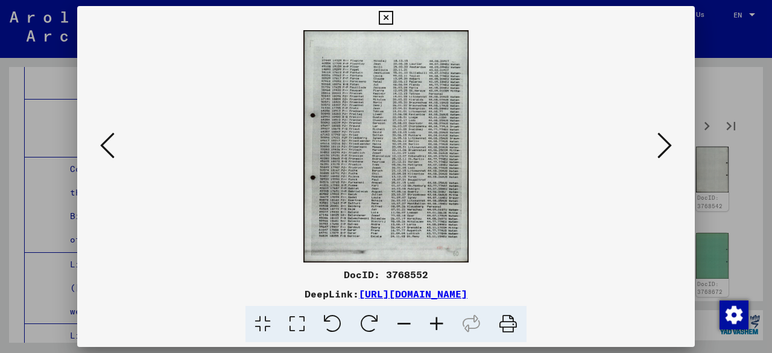
click at [668, 151] on icon at bounding box center [664, 145] width 14 height 29
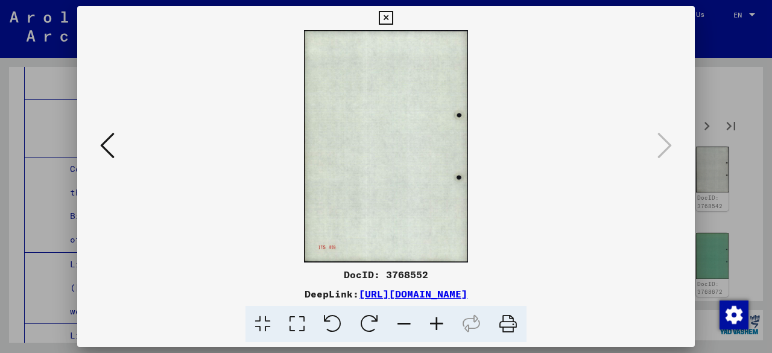
click at [385, 17] on icon at bounding box center [386, 18] width 14 height 14
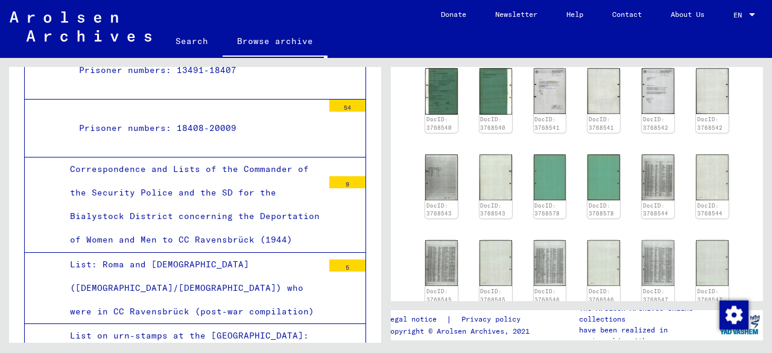
scroll to position [317, 0]
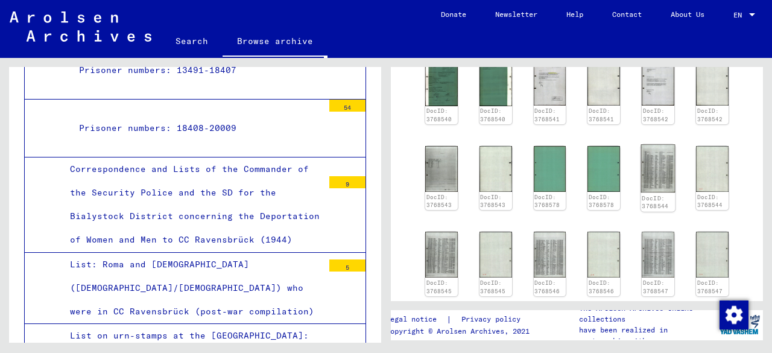
click at [651, 171] on img at bounding box center [658, 168] width 34 height 48
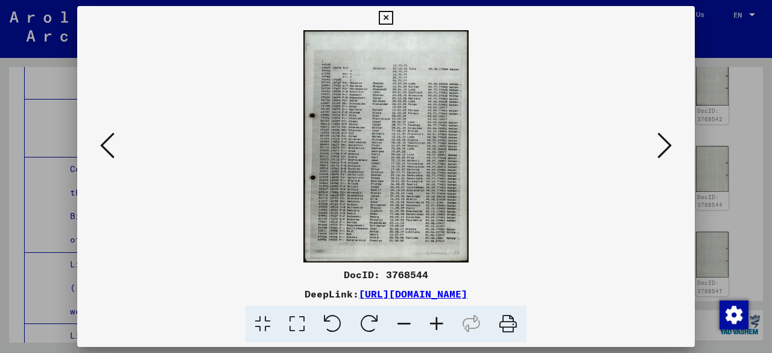
click at [665, 148] on icon at bounding box center [664, 145] width 14 height 29
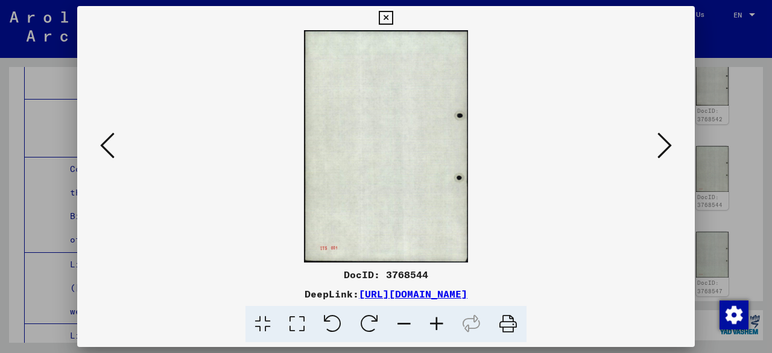
click at [665, 148] on icon at bounding box center [664, 145] width 14 height 29
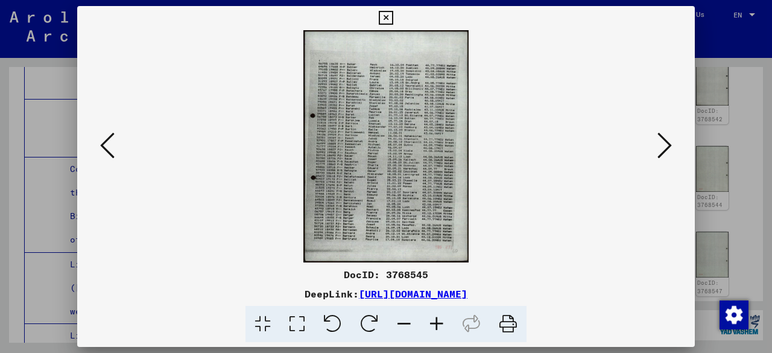
click at [661, 150] on icon at bounding box center [664, 145] width 14 height 29
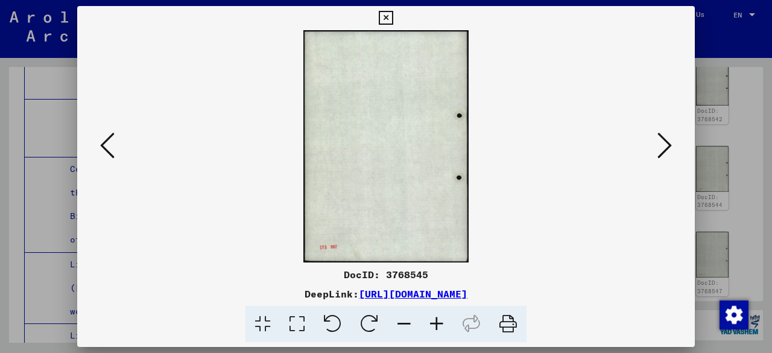
click at [667, 145] on icon at bounding box center [664, 145] width 14 height 29
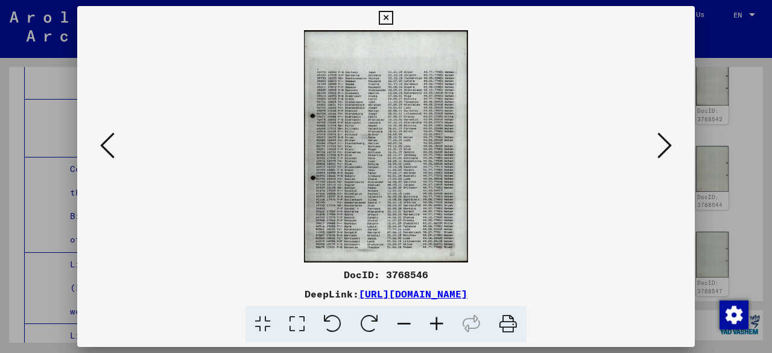
click at [662, 145] on icon at bounding box center [664, 145] width 14 height 29
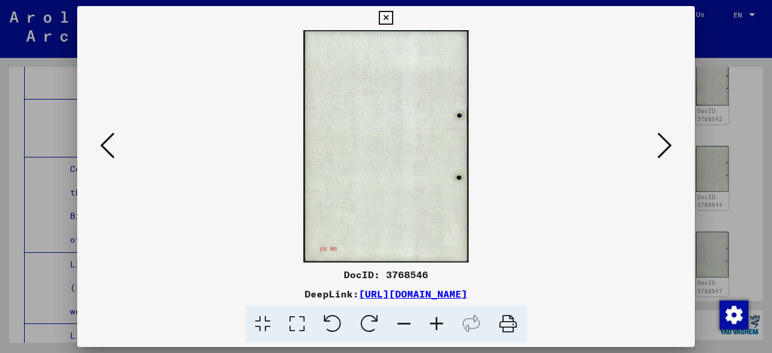
click at [662, 145] on icon at bounding box center [664, 145] width 14 height 29
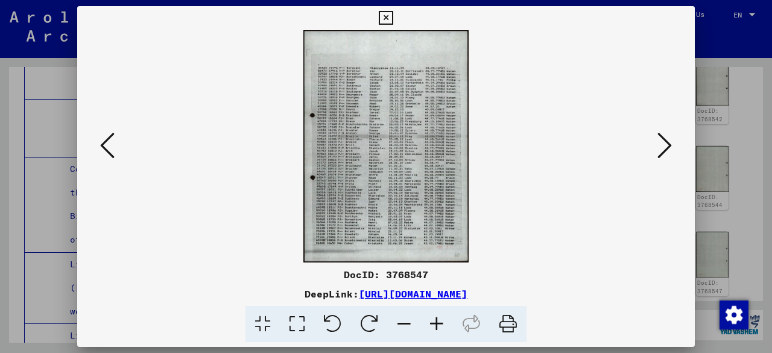
click at [666, 142] on icon at bounding box center [664, 145] width 14 height 29
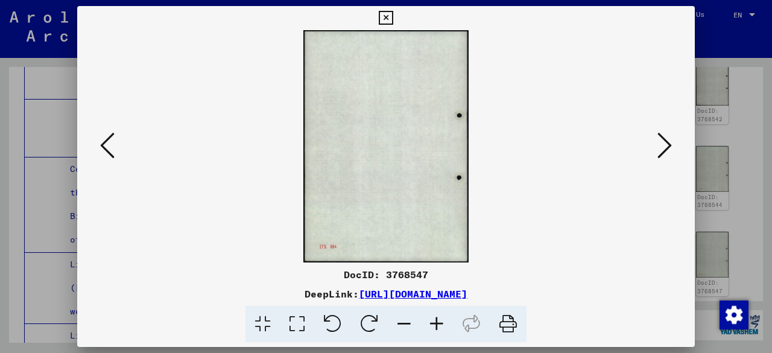
click at [666, 142] on icon at bounding box center [664, 145] width 14 height 29
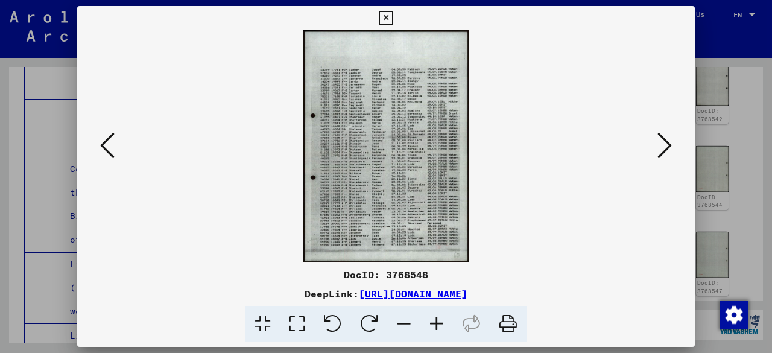
click at [666, 149] on icon at bounding box center [664, 145] width 14 height 29
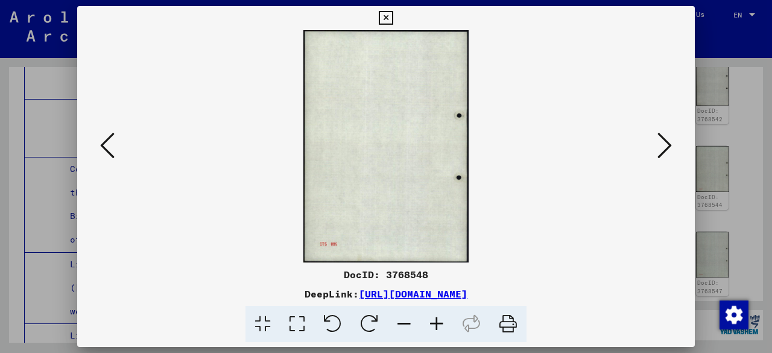
click at [657, 151] on icon at bounding box center [664, 145] width 14 height 29
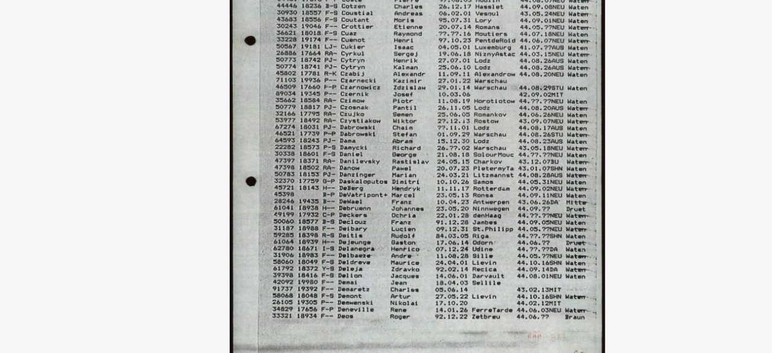
click at [361, 174] on img at bounding box center [386, 146] width 536 height 232
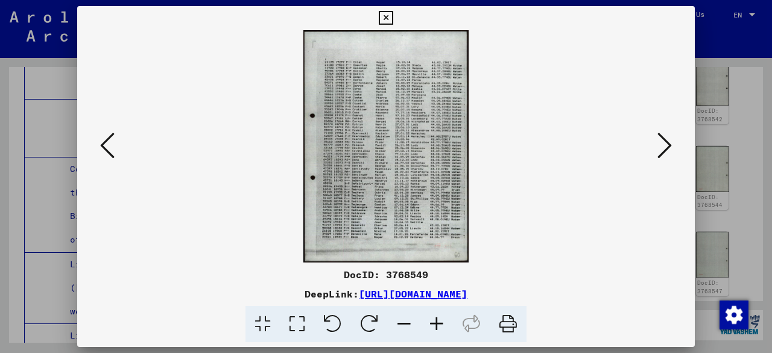
click at [664, 146] on icon at bounding box center [664, 145] width 14 height 29
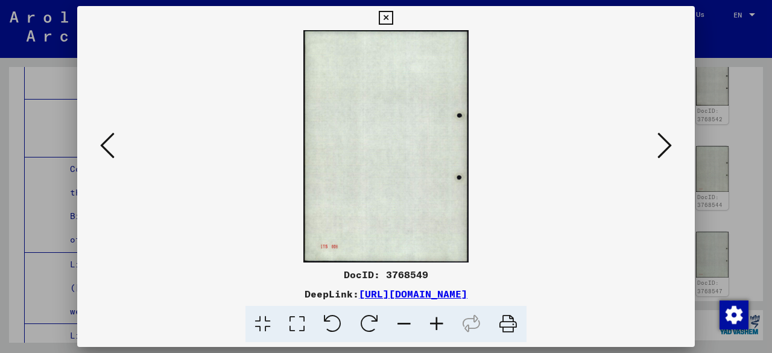
click at [664, 146] on icon at bounding box center [664, 145] width 14 height 29
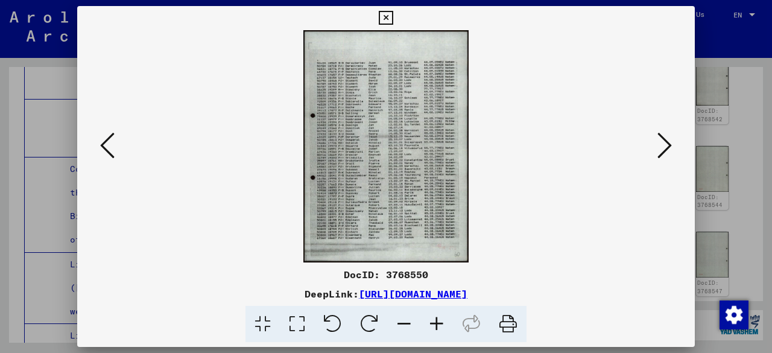
click at [671, 142] on icon at bounding box center [664, 145] width 14 height 29
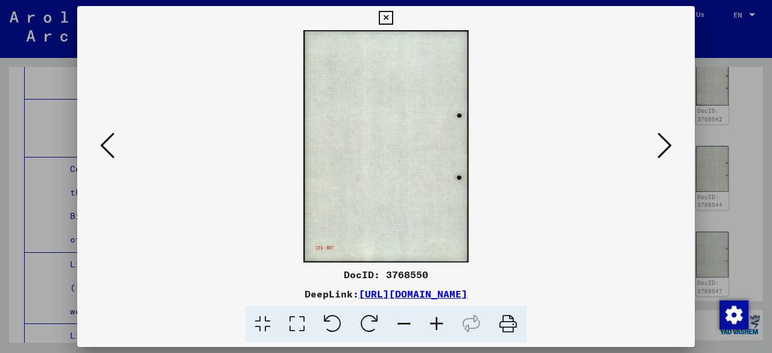
click at [671, 142] on icon at bounding box center [664, 145] width 14 height 29
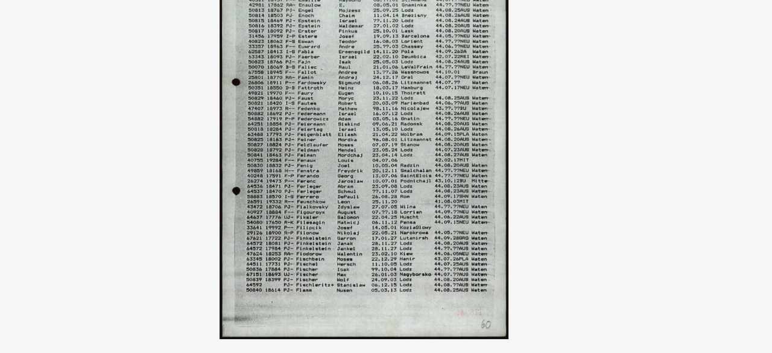
click at [416, 160] on img at bounding box center [386, 146] width 536 height 232
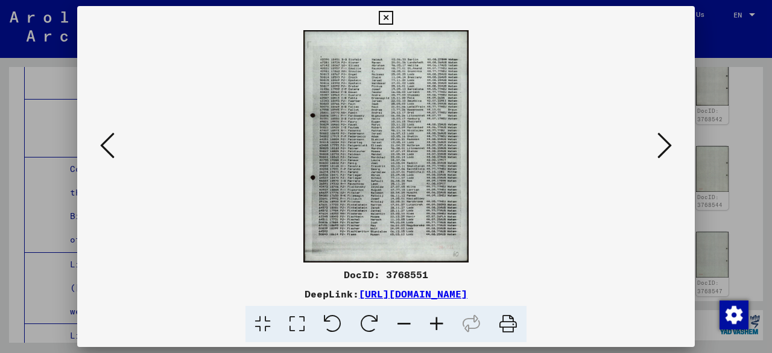
click at [668, 143] on icon at bounding box center [664, 145] width 14 height 29
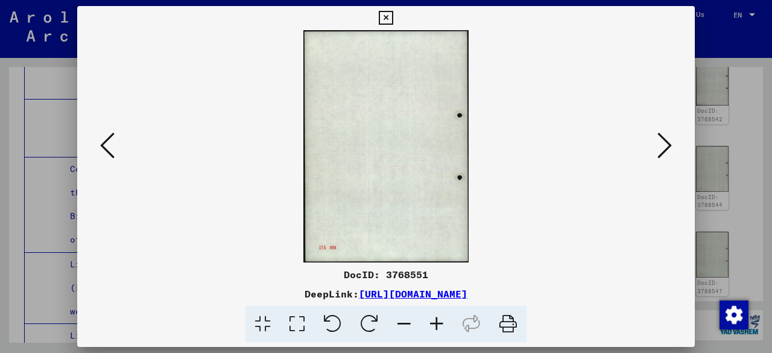
click at [668, 143] on icon at bounding box center [664, 145] width 14 height 29
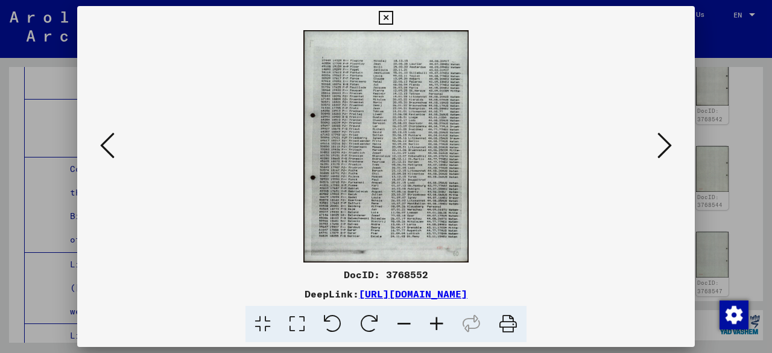
click at [661, 146] on icon at bounding box center [664, 145] width 14 height 29
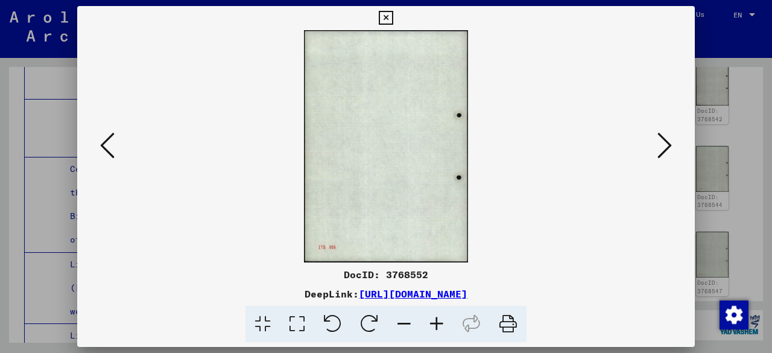
click at [661, 146] on icon at bounding box center [664, 145] width 14 height 29
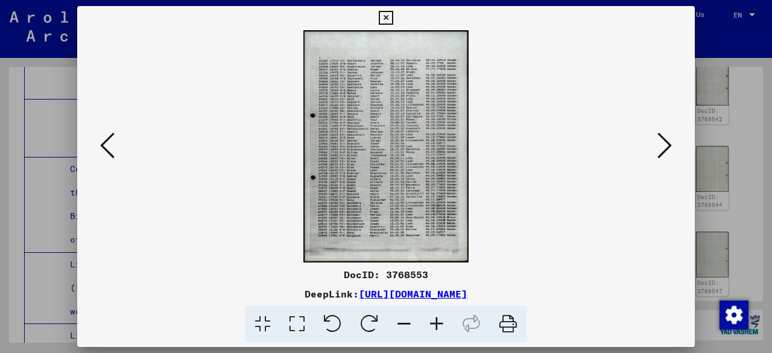
click at [668, 138] on icon at bounding box center [664, 145] width 14 height 29
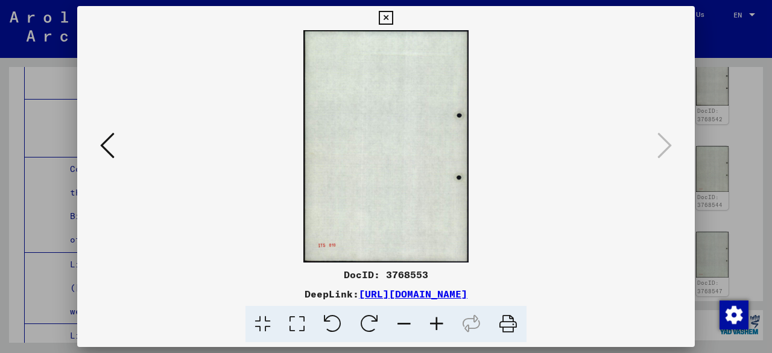
click at [386, 16] on icon at bounding box center [386, 18] width 14 height 14
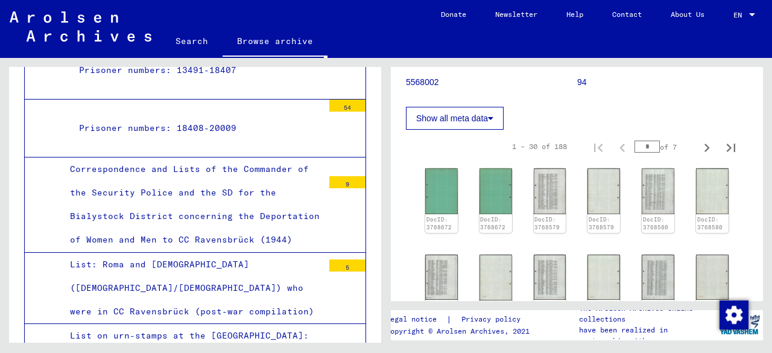
scroll to position [163, 0]
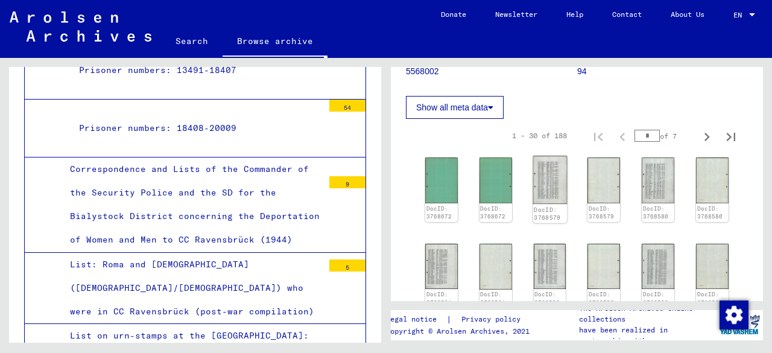
click at [539, 173] on img at bounding box center [550, 180] width 34 height 48
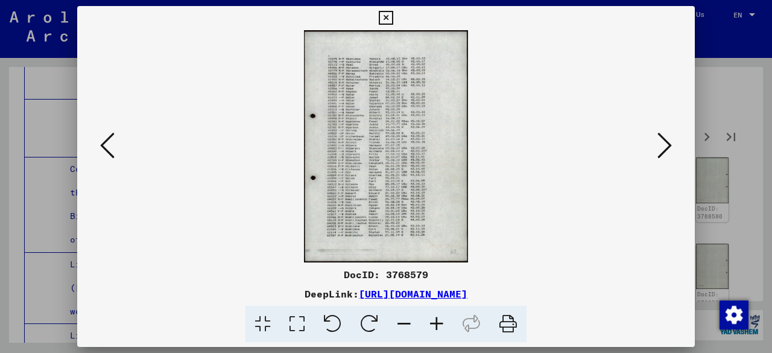
click at [665, 140] on icon at bounding box center [664, 145] width 14 height 29
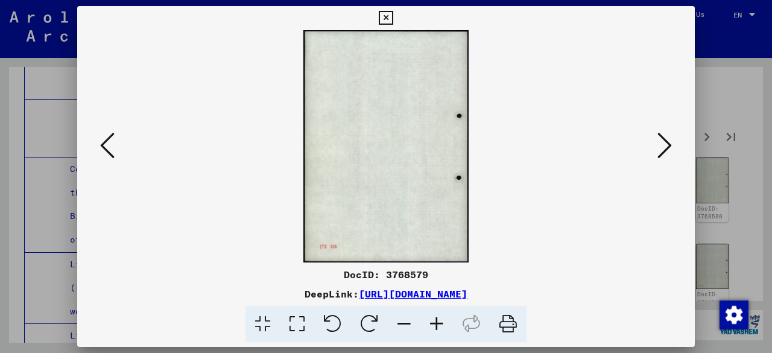
click at [665, 140] on icon at bounding box center [664, 145] width 14 height 29
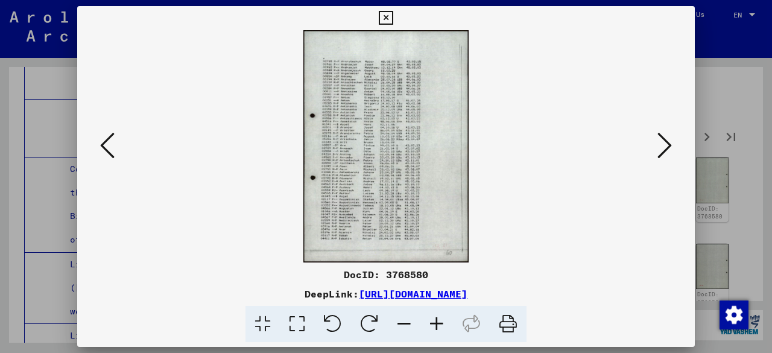
click at [665, 140] on icon at bounding box center [664, 145] width 14 height 29
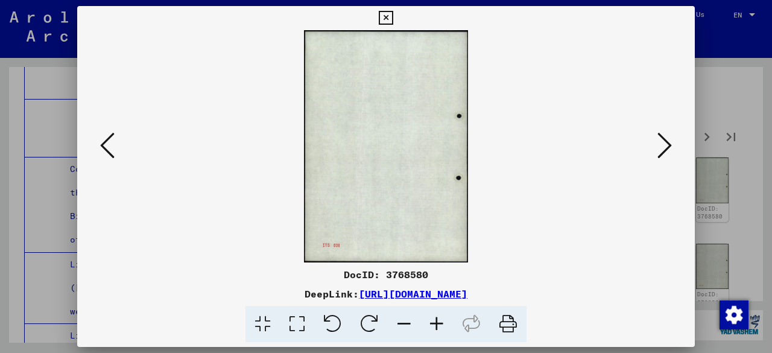
click at [111, 143] on icon at bounding box center [107, 145] width 14 height 29
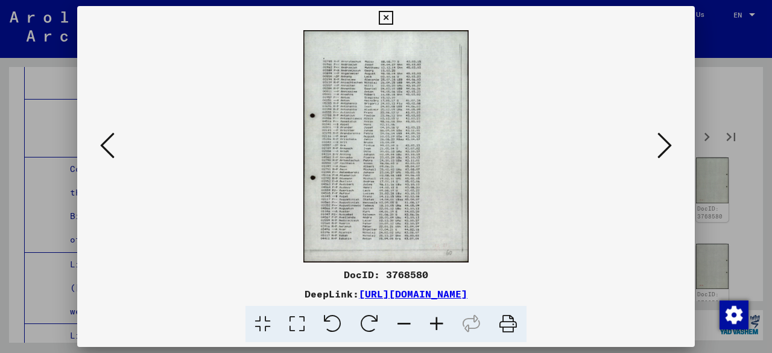
click at [658, 151] on icon at bounding box center [664, 145] width 14 height 29
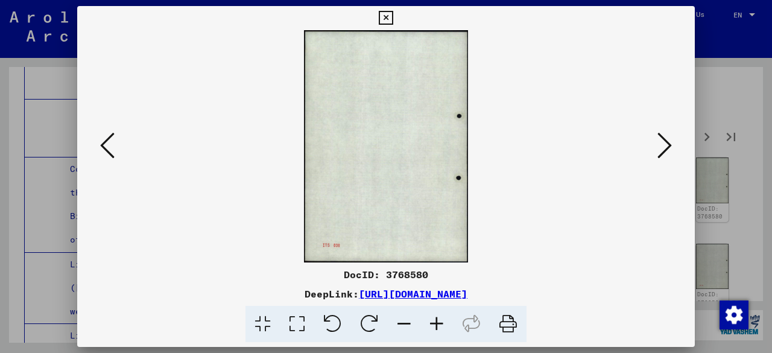
click at [658, 151] on icon at bounding box center [664, 145] width 14 height 29
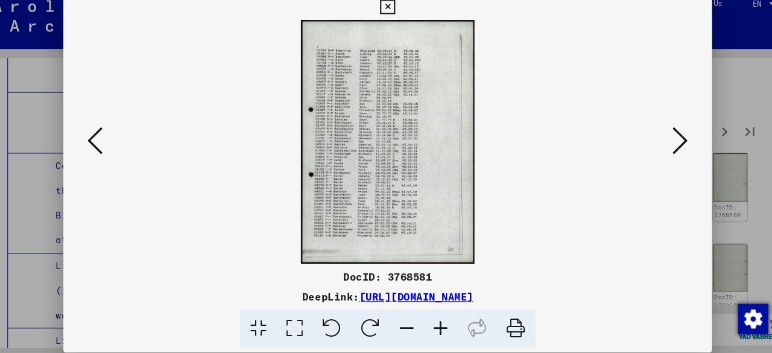
click at [671, 143] on icon at bounding box center [664, 145] width 14 height 29
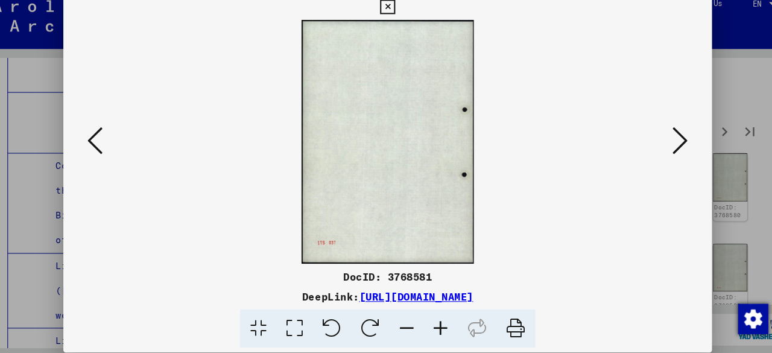
click at [671, 143] on icon at bounding box center [664, 145] width 14 height 29
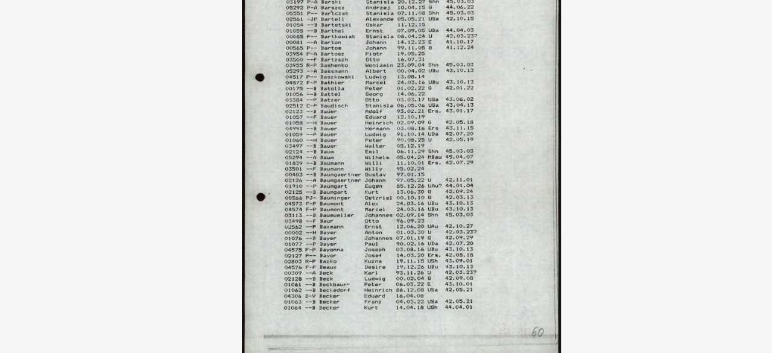
click at [370, 152] on img at bounding box center [386, 146] width 536 height 232
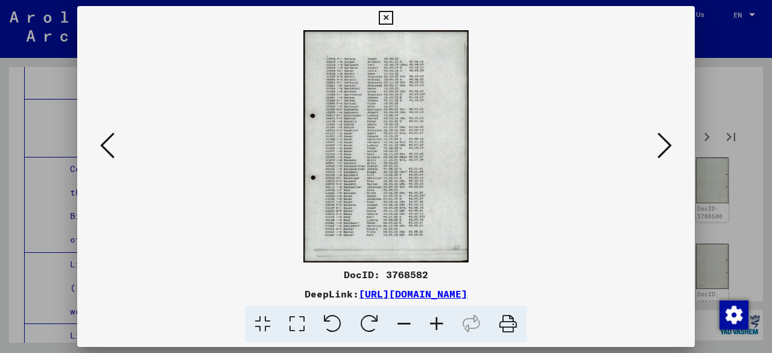
click at [667, 139] on icon at bounding box center [664, 145] width 14 height 29
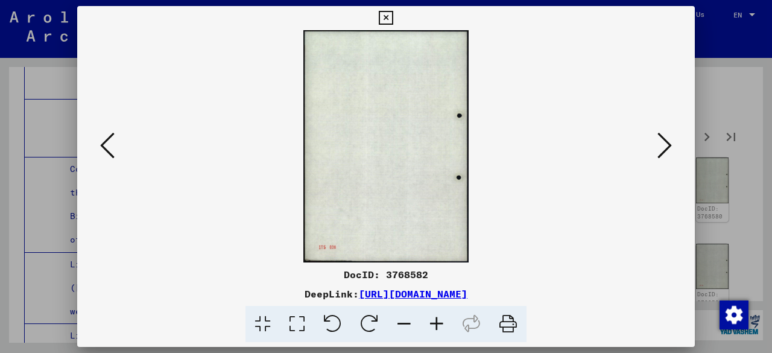
click at [667, 139] on icon at bounding box center [664, 145] width 14 height 29
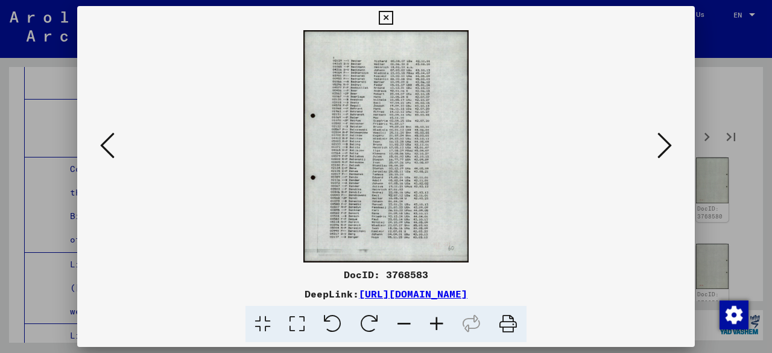
click at [666, 144] on icon at bounding box center [664, 145] width 14 height 29
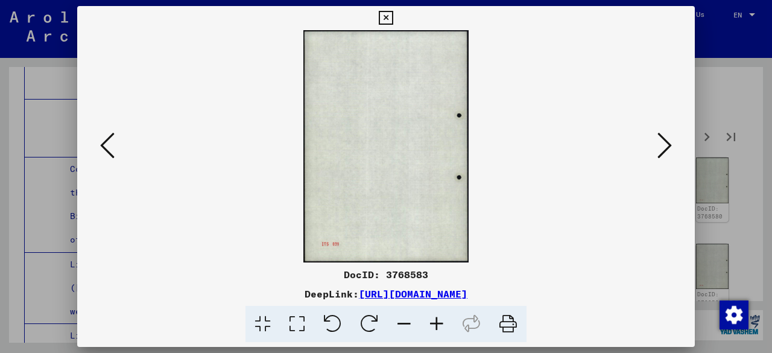
click at [666, 144] on icon at bounding box center [664, 145] width 14 height 29
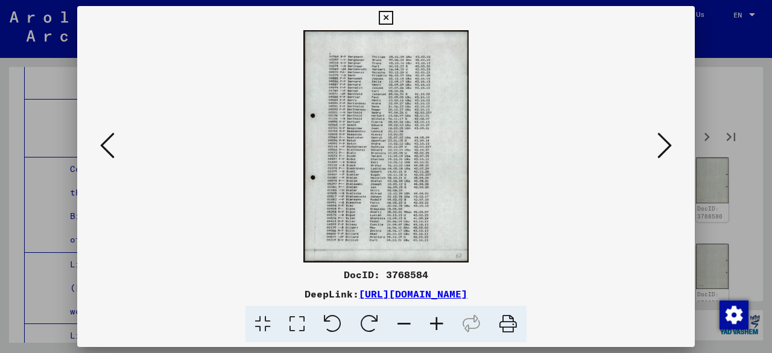
click at [667, 142] on icon at bounding box center [664, 145] width 14 height 29
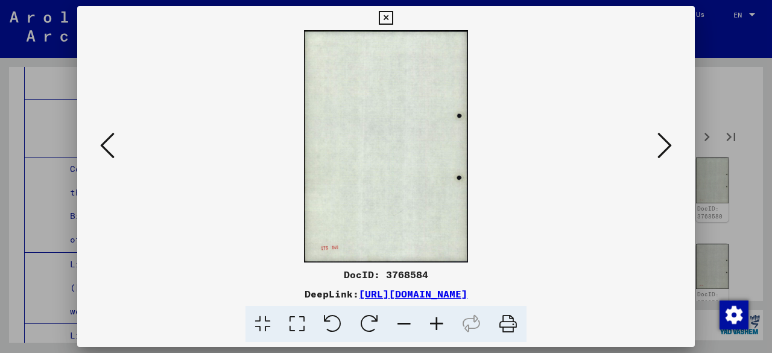
click at [667, 142] on icon at bounding box center [664, 145] width 14 height 29
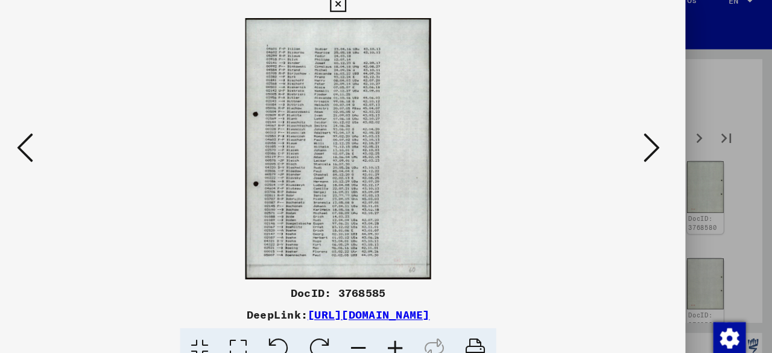
click at [670, 149] on icon at bounding box center [664, 145] width 14 height 29
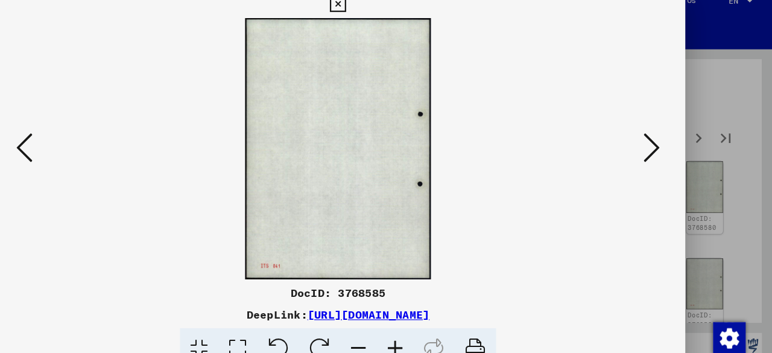
click at [661, 139] on icon at bounding box center [664, 145] width 14 height 29
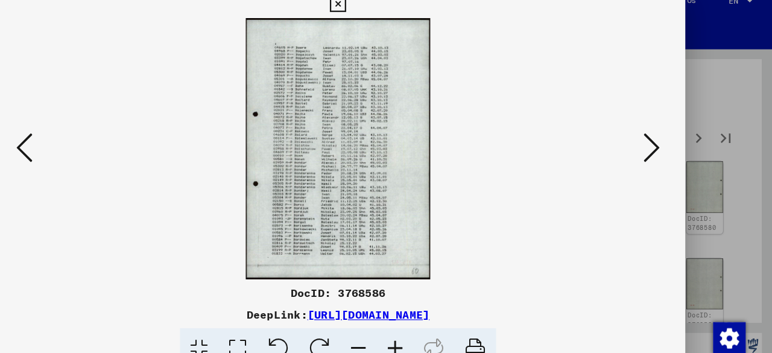
scroll to position [0, 0]
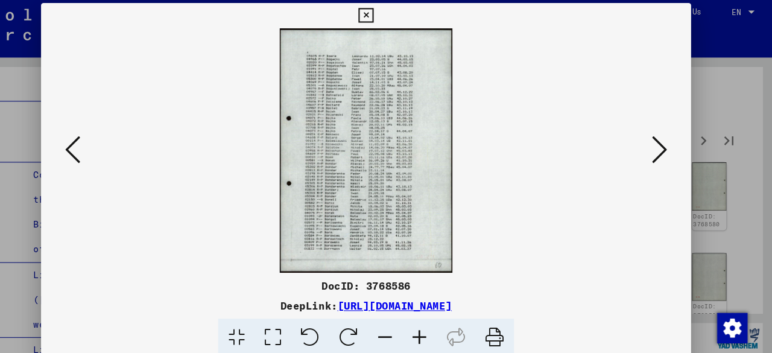
click at [660, 147] on icon at bounding box center [664, 145] width 14 height 29
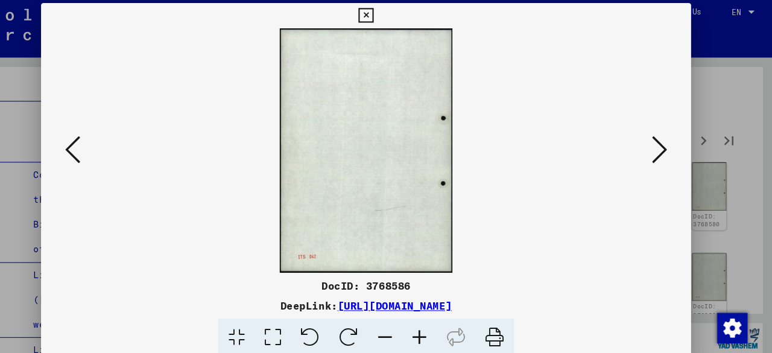
click at [660, 147] on icon at bounding box center [664, 145] width 14 height 29
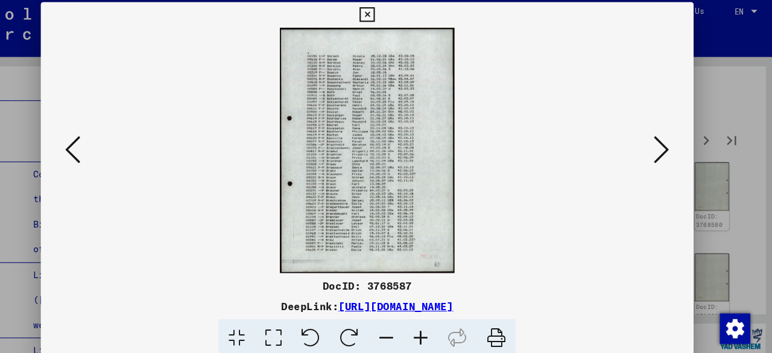
click at [659, 147] on icon at bounding box center [664, 145] width 14 height 29
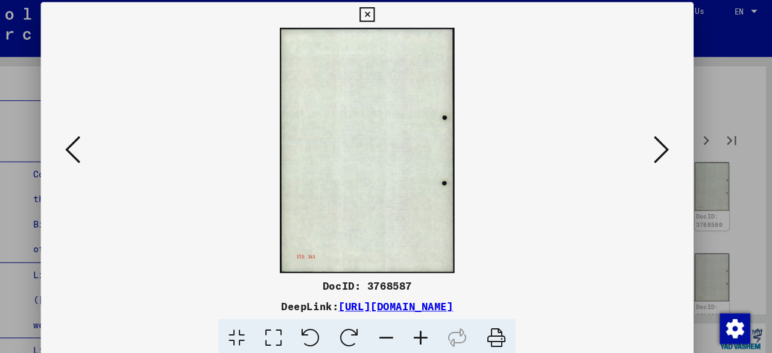
click at [659, 147] on icon at bounding box center [664, 145] width 14 height 29
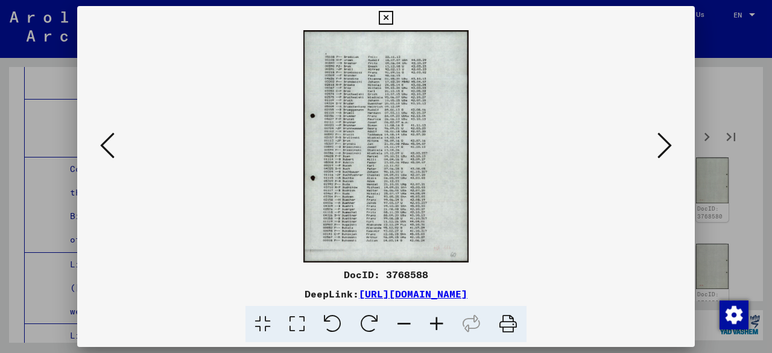
click at [667, 143] on icon at bounding box center [664, 145] width 14 height 29
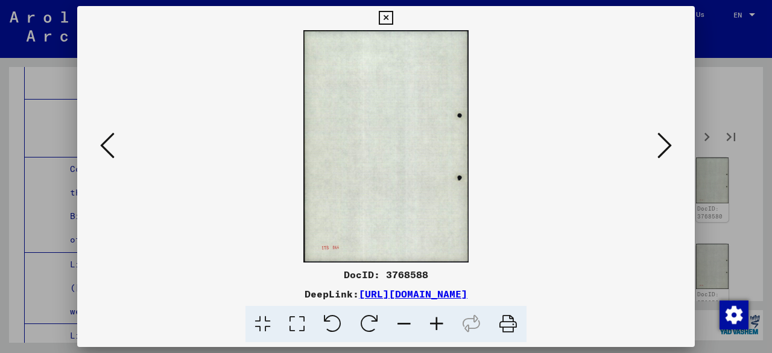
click at [667, 143] on icon at bounding box center [664, 145] width 14 height 29
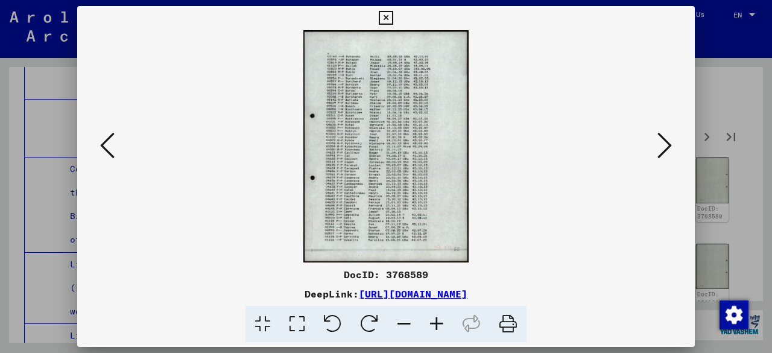
click at [671, 143] on icon at bounding box center [664, 145] width 14 height 29
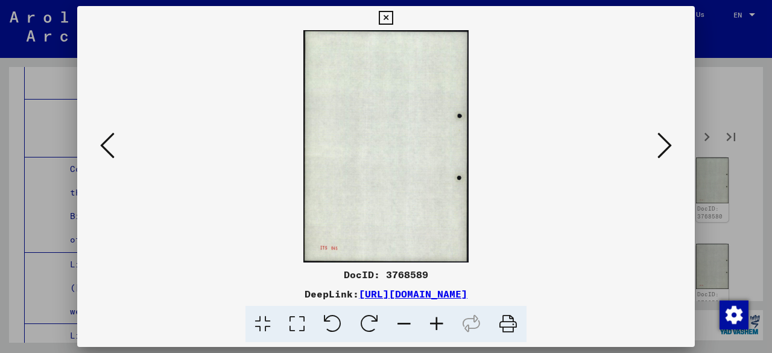
click at [671, 143] on icon at bounding box center [664, 145] width 14 height 29
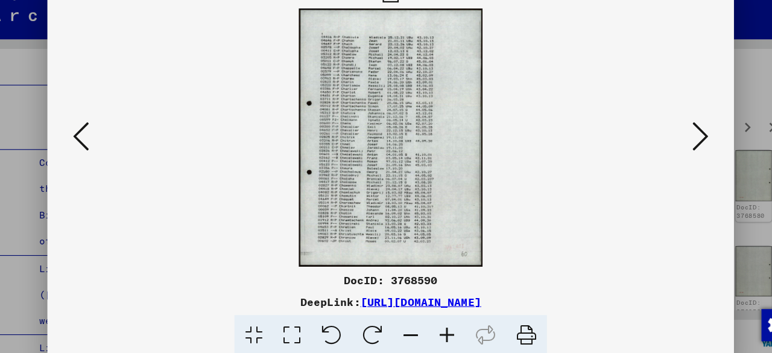
click at [659, 150] on icon at bounding box center [664, 145] width 14 height 29
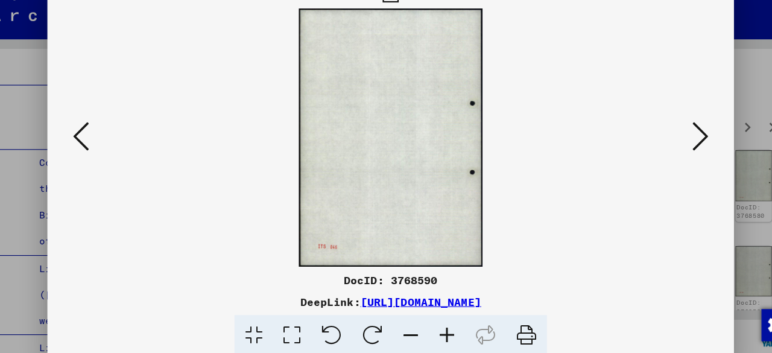
click at [659, 150] on icon at bounding box center [664, 145] width 14 height 29
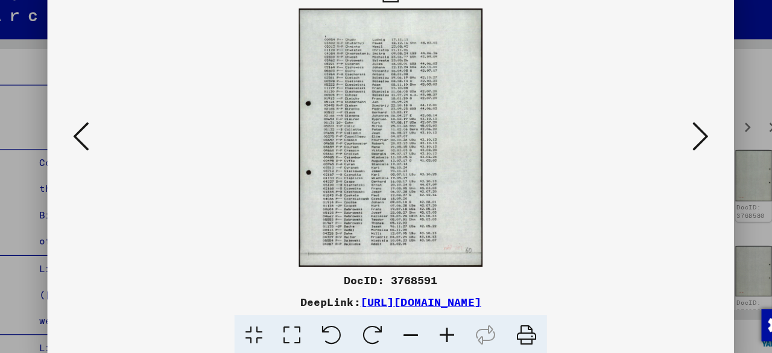
click at [659, 150] on icon at bounding box center [664, 145] width 14 height 29
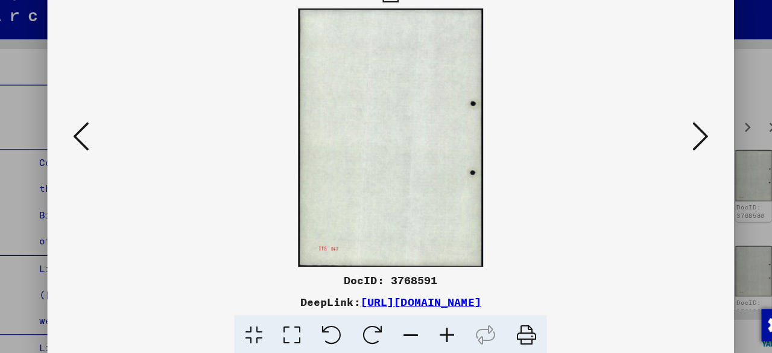
click at [105, 144] on icon at bounding box center [107, 145] width 14 height 29
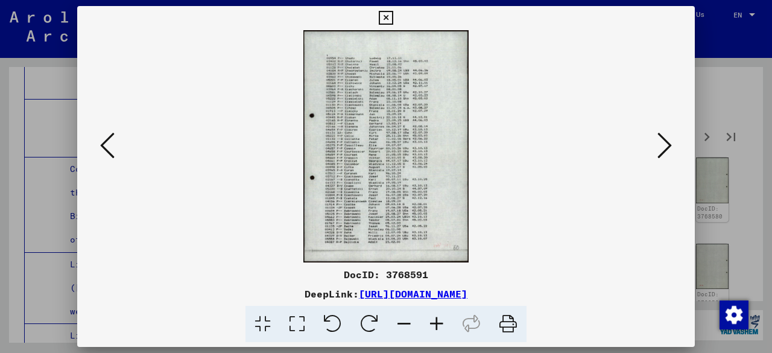
click at [665, 141] on icon at bounding box center [664, 145] width 14 height 29
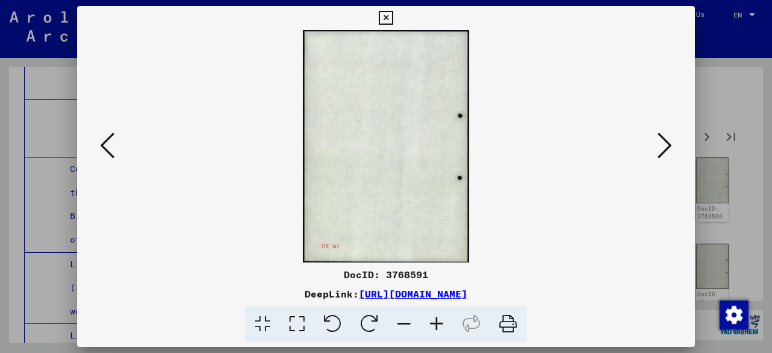
click at [665, 141] on icon at bounding box center [664, 145] width 14 height 29
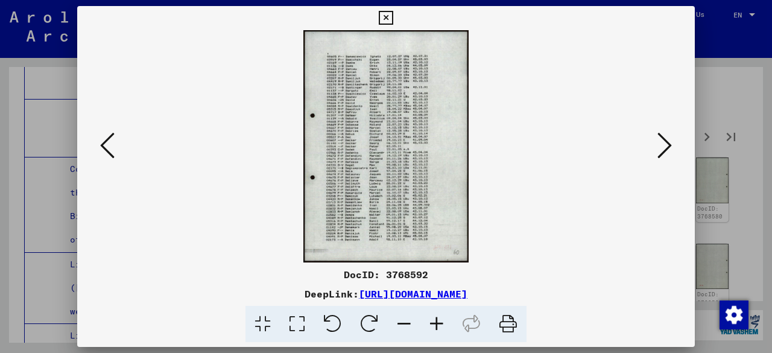
click at [662, 148] on icon at bounding box center [664, 145] width 14 height 29
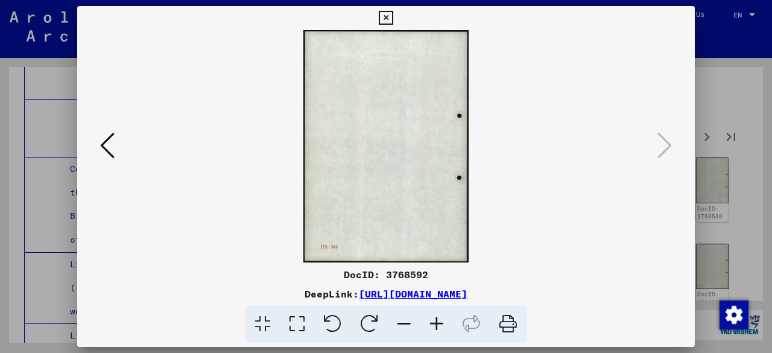
click at [391, 17] on icon at bounding box center [386, 18] width 14 height 14
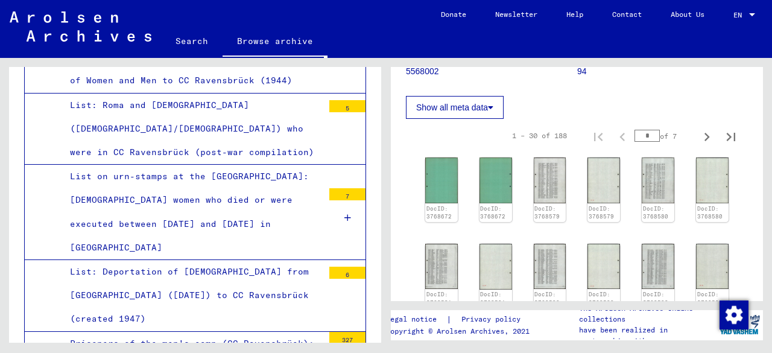
scroll to position [6529, 0]
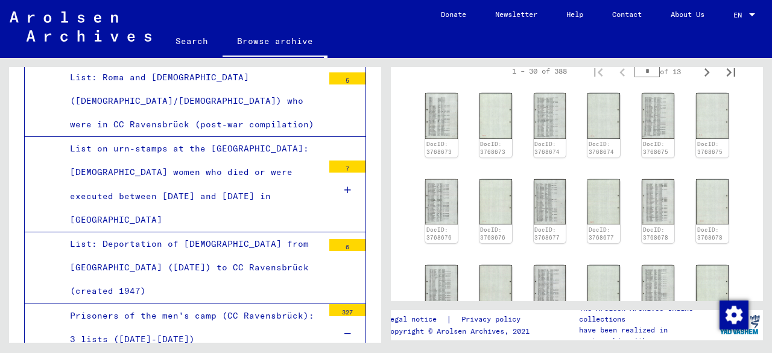
scroll to position [235, 0]
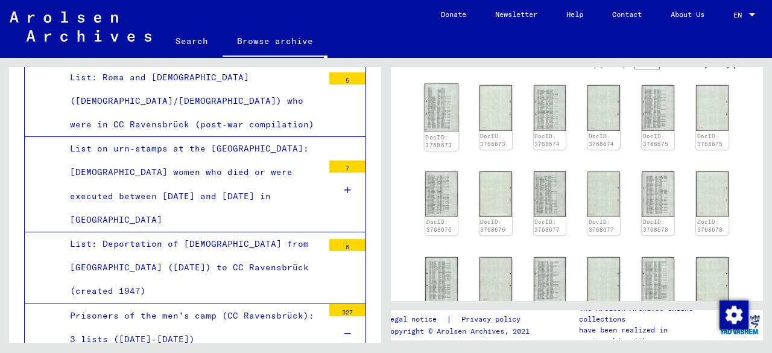
click at [431, 101] on img at bounding box center [442, 108] width 34 height 48
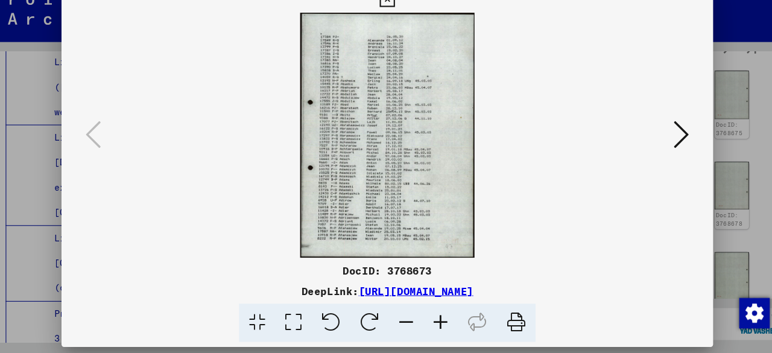
click at [663, 142] on icon at bounding box center [664, 145] width 14 height 29
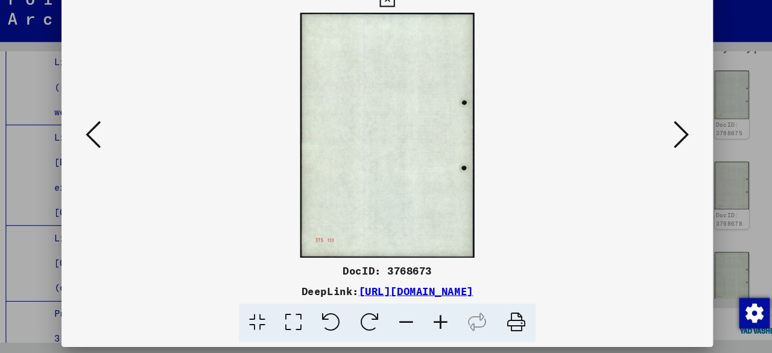
click at [663, 142] on icon at bounding box center [664, 145] width 14 height 29
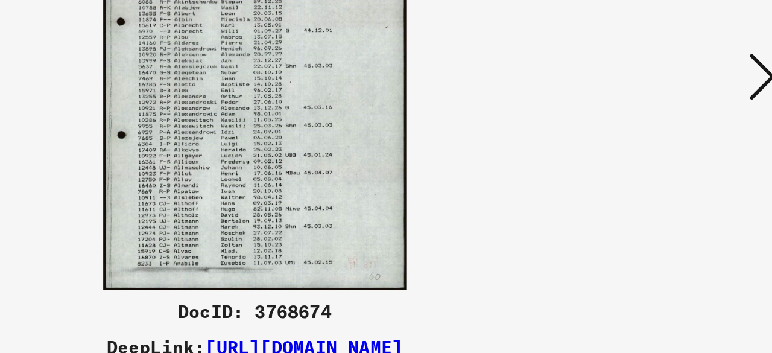
click at [663, 139] on icon at bounding box center [664, 145] width 14 height 29
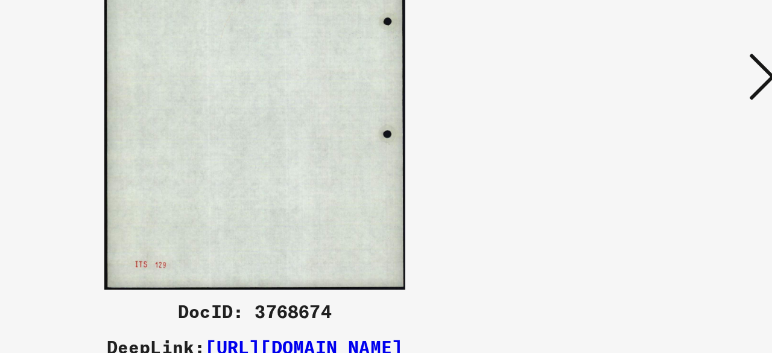
click at [663, 139] on icon at bounding box center [664, 145] width 14 height 29
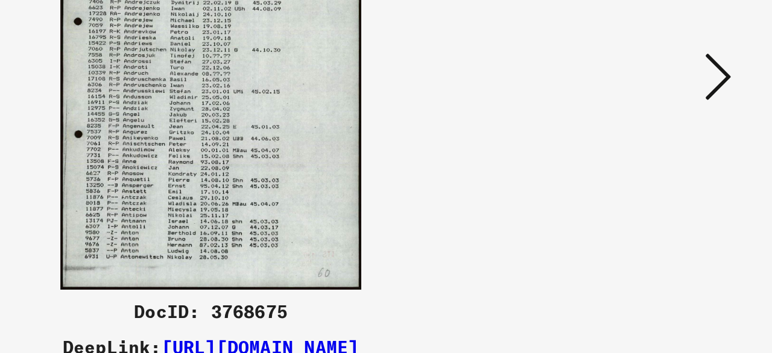
click at [664, 142] on icon at bounding box center [664, 145] width 14 height 29
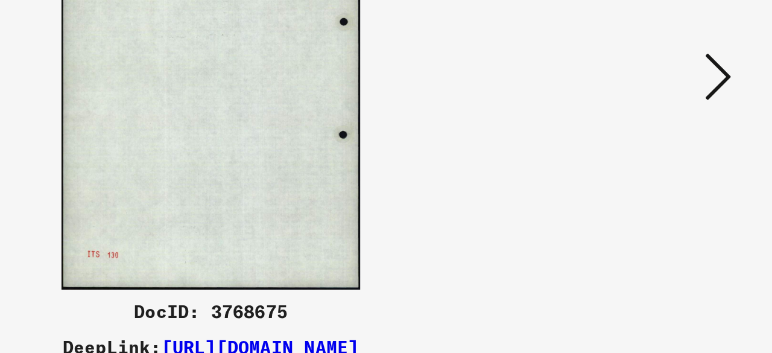
click at [664, 142] on icon at bounding box center [664, 145] width 14 height 29
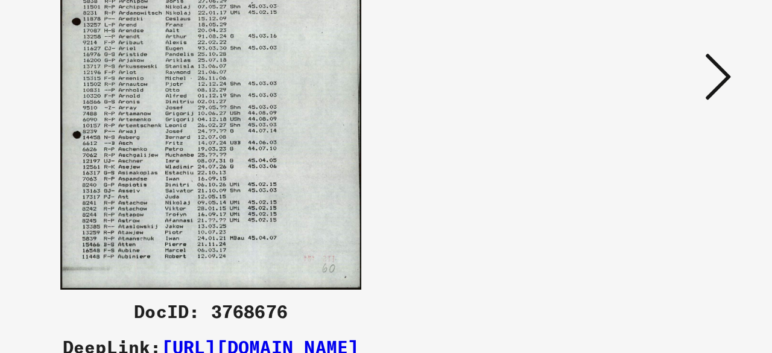
click at [664, 142] on icon at bounding box center [664, 145] width 14 height 29
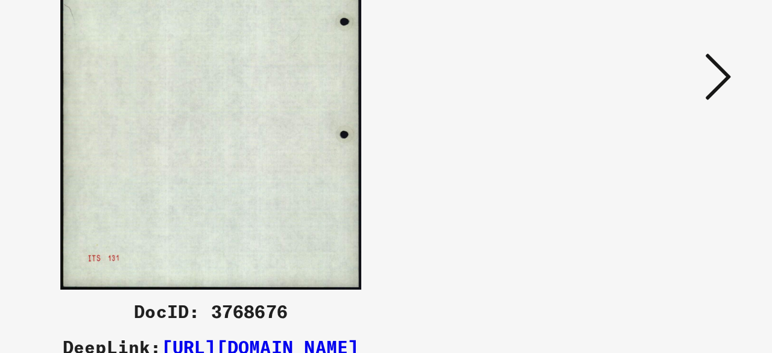
click at [664, 142] on icon at bounding box center [664, 145] width 14 height 29
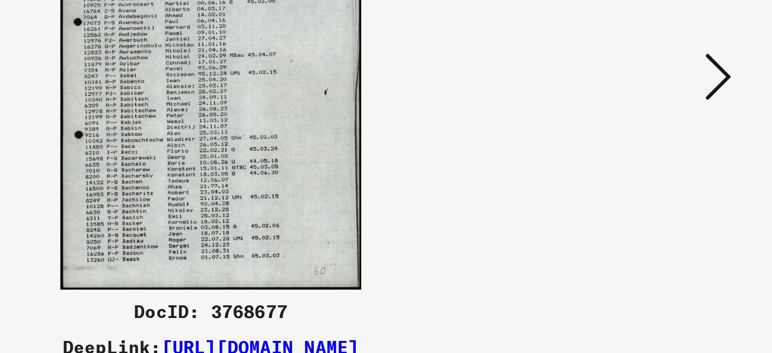
click at [664, 142] on icon at bounding box center [664, 145] width 14 height 29
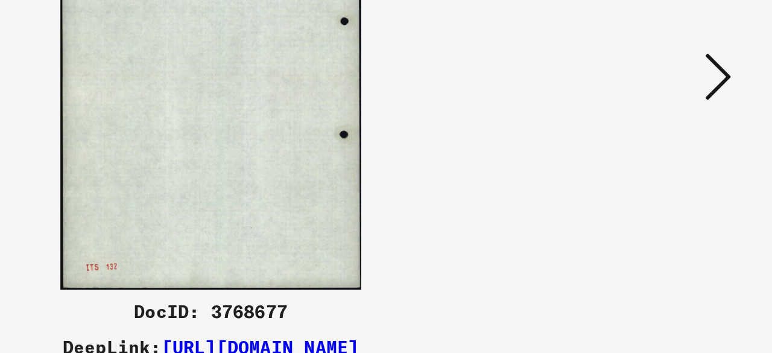
click at [664, 142] on icon at bounding box center [664, 145] width 14 height 29
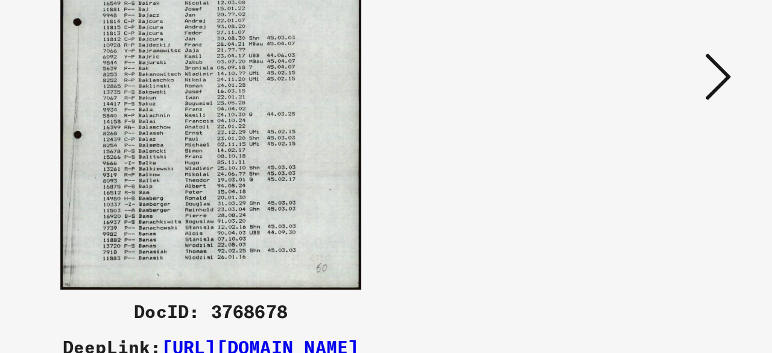
click at [664, 142] on icon at bounding box center [664, 145] width 14 height 29
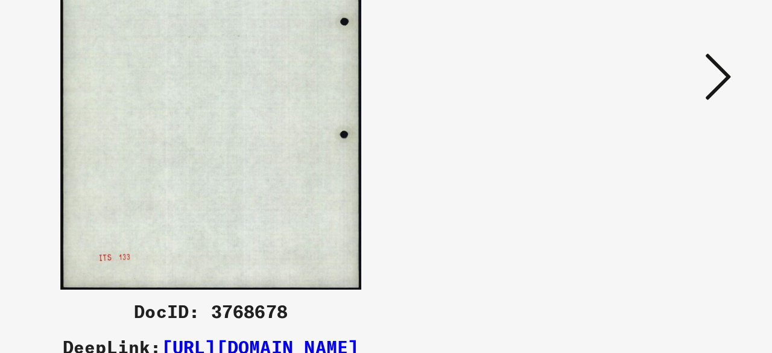
click at [664, 142] on icon at bounding box center [664, 145] width 14 height 29
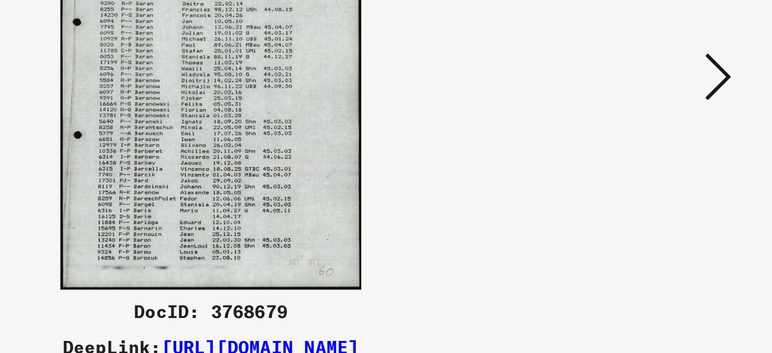
click at [664, 142] on icon at bounding box center [664, 145] width 14 height 29
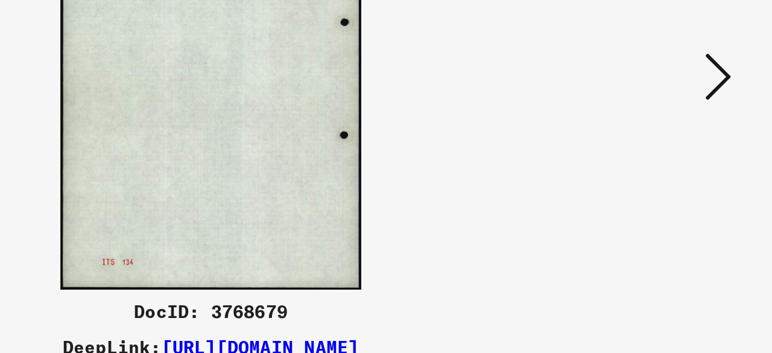
click at [664, 142] on icon at bounding box center [664, 145] width 14 height 29
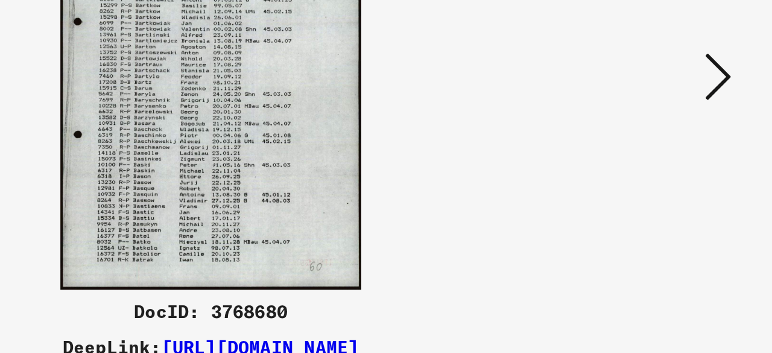
click at [664, 142] on icon at bounding box center [664, 145] width 14 height 29
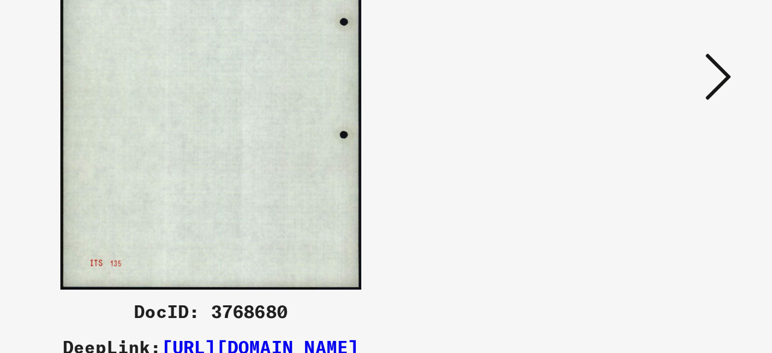
click at [664, 142] on icon at bounding box center [664, 145] width 14 height 29
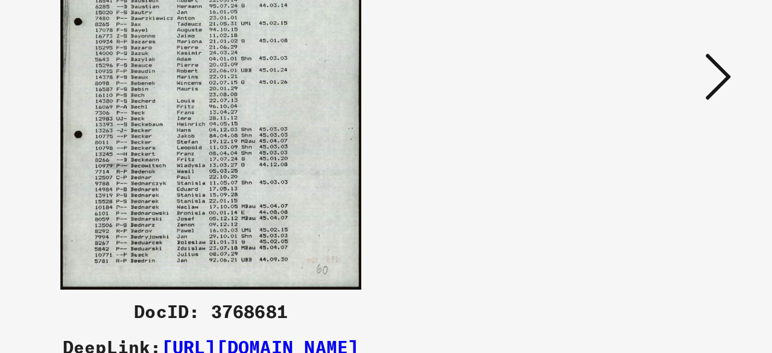
click at [664, 142] on icon at bounding box center [664, 145] width 14 height 29
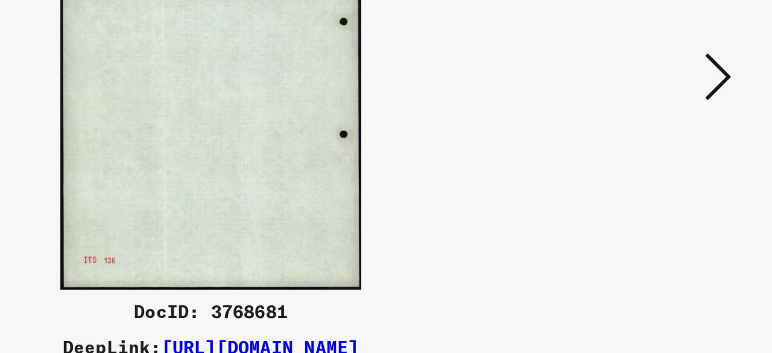
click at [664, 142] on icon at bounding box center [664, 145] width 14 height 29
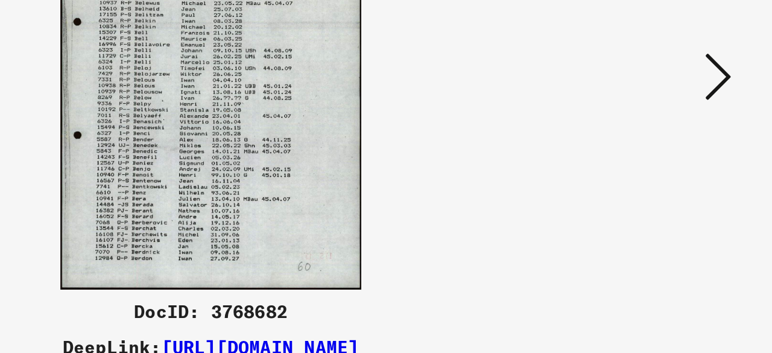
click at [664, 142] on icon at bounding box center [664, 145] width 14 height 29
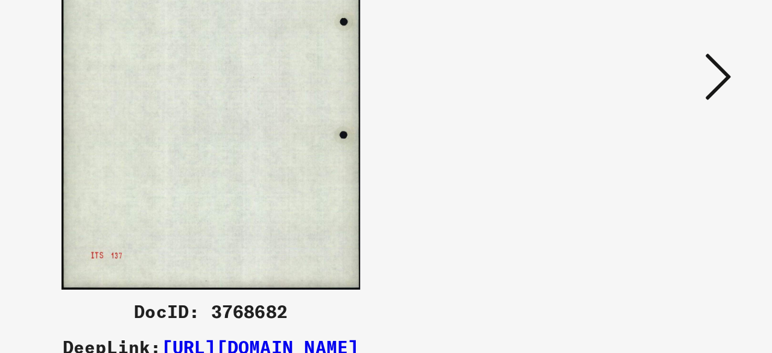
click at [664, 142] on icon at bounding box center [664, 145] width 14 height 29
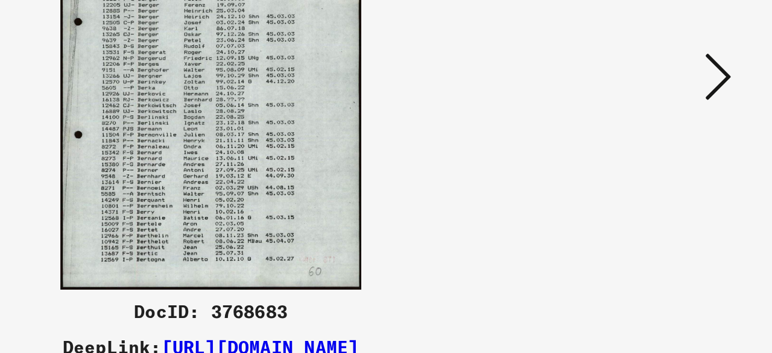
click at [664, 142] on icon at bounding box center [664, 145] width 14 height 29
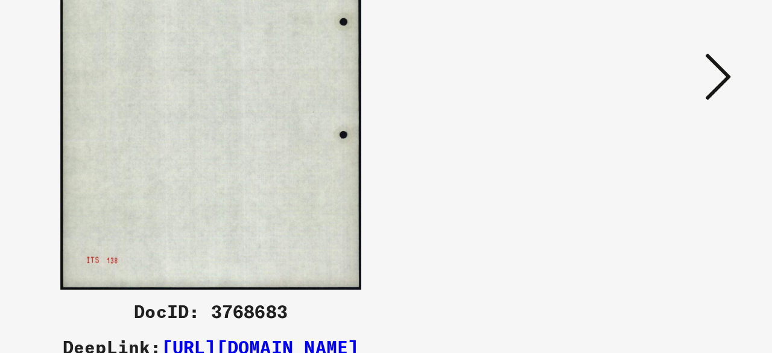
click at [664, 142] on icon at bounding box center [664, 145] width 14 height 29
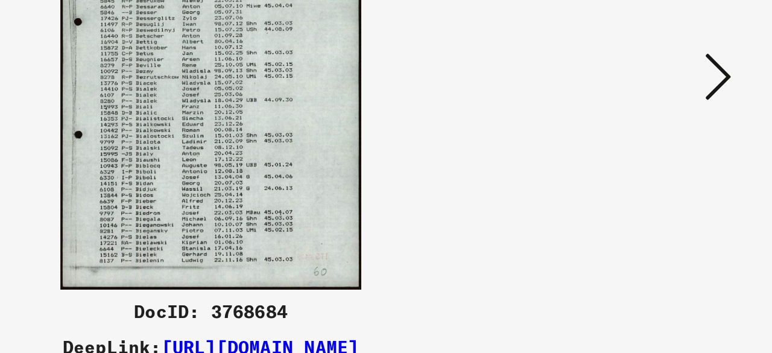
click at [664, 142] on icon at bounding box center [664, 145] width 14 height 29
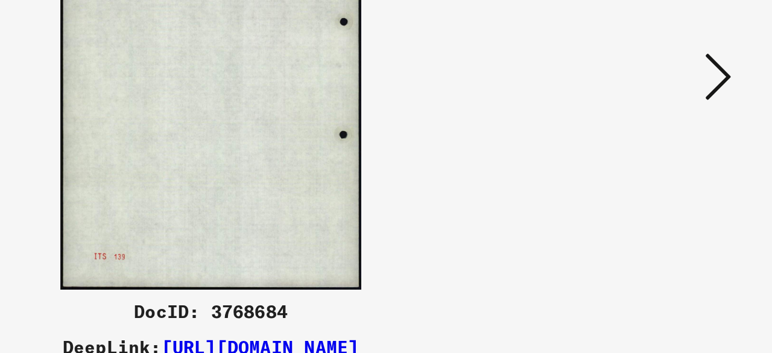
click at [664, 142] on icon at bounding box center [664, 145] width 14 height 29
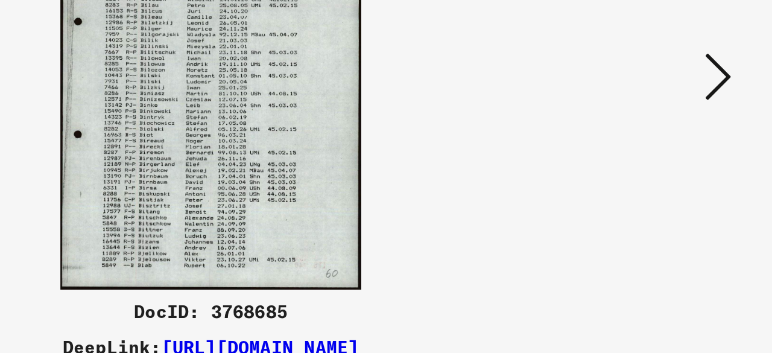
click at [664, 142] on icon at bounding box center [664, 145] width 14 height 29
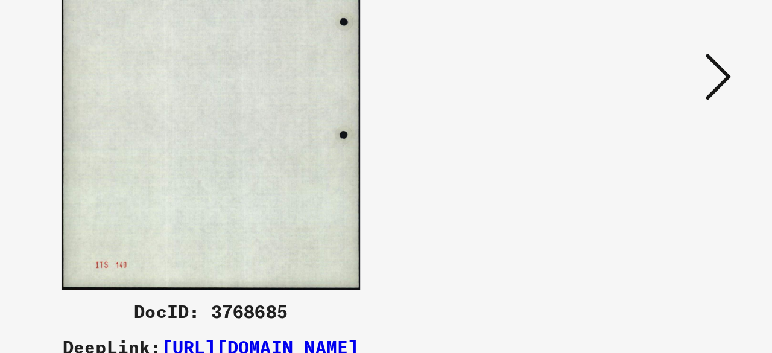
click at [664, 142] on icon at bounding box center [664, 145] width 14 height 29
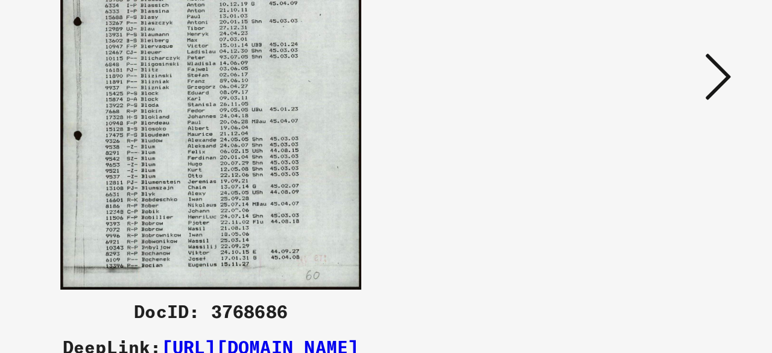
click at [664, 142] on icon at bounding box center [664, 145] width 14 height 29
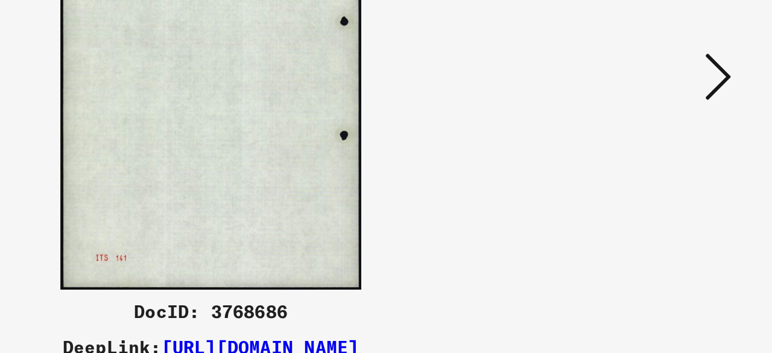
click at [664, 142] on icon at bounding box center [664, 145] width 14 height 29
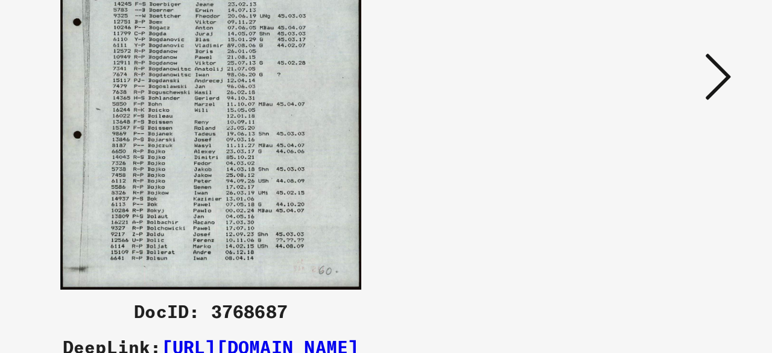
click at [664, 142] on icon at bounding box center [664, 145] width 14 height 29
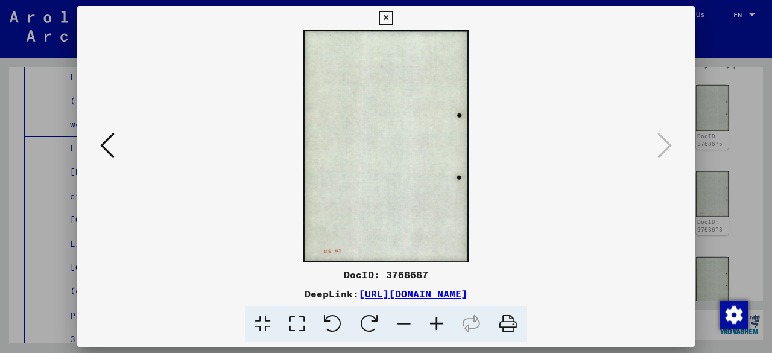
click at [386, 20] on icon at bounding box center [386, 18] width 14 height 14
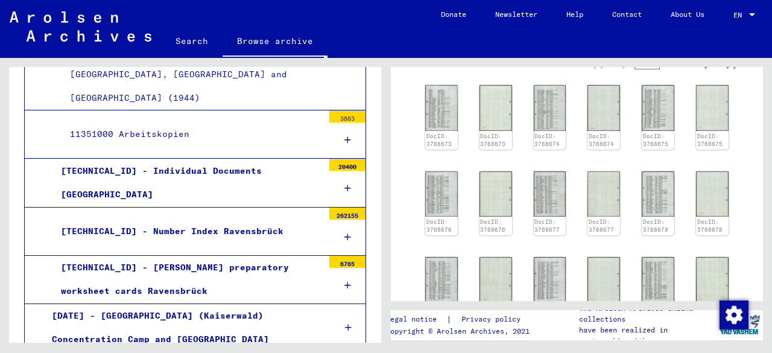
scroll to position [7826, 0]
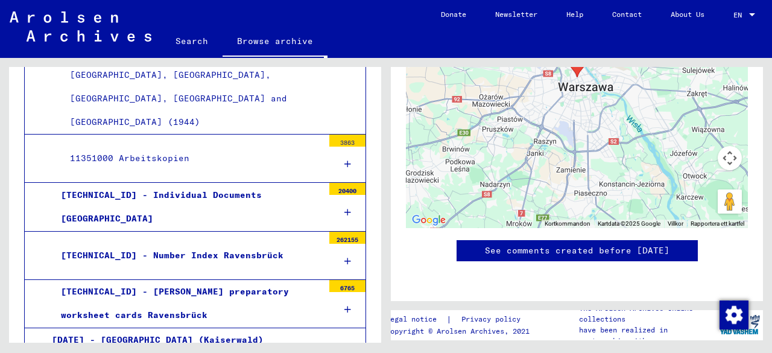
scroll to position [559, 0]
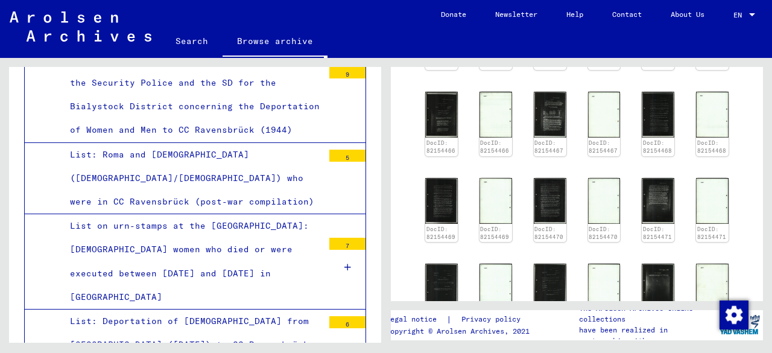
scroll to position [6412, 0]
